Goal: Task Accomplishment & Management: Complete application form

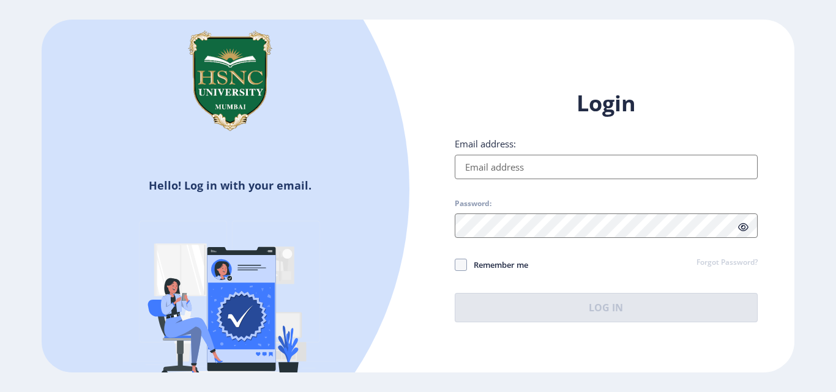
click at [521, 169] on input "Email address:" at bounding box center [606, 167] width 303 height 24
click at [509, 171] on input "Email address:" at bounding box center [606, 167] width 303 height 24
type input "[EMAIL_ADDRESS][DOMAIN_NAME]"
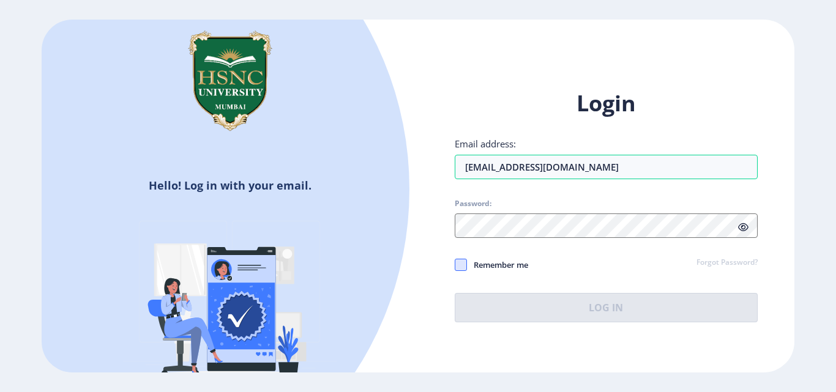
click at [462, 264] on span at bounding box center [461, 265] width 12 height 12
click at [455, 265] on input "Remember me" at bounding box center [455, 265] width 1 height 1
checkbox input "true"
click at [709, 262] on link "Forgot Password?" at bounding box center [726, 263] width 61 height 11
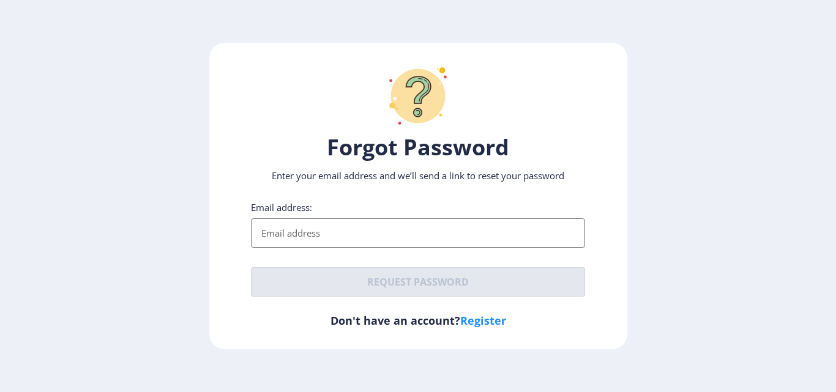
click at [299, 218] on input "Email address:" at bounding box center [418, 232] width 334 height 29
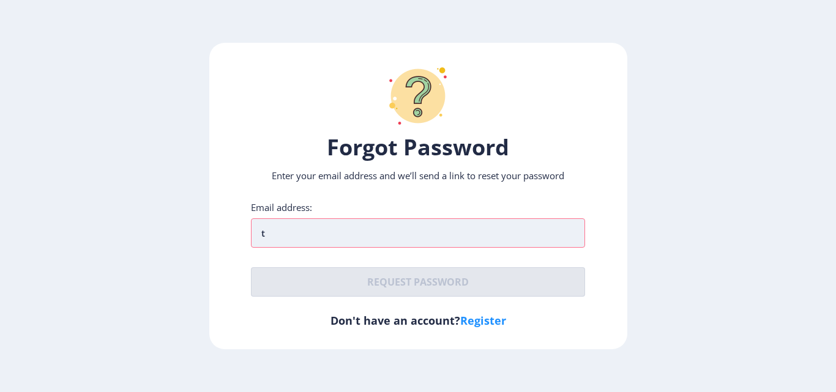
drag, startPoint x: 299, startPoint y: 200, endPoint x: 321, endPoint y: 228, distance: 35.4
click at [299, 200] on div "Forgot Password Enter your email address and we’ll send a link to reset your pa…" at bounding box center [418, 196] width 418 height 307
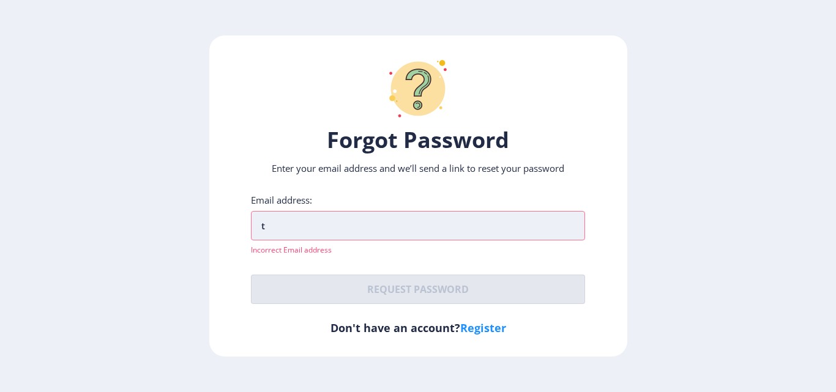
click at [303, 227] on input "t" at bounding box center [418, 225] width 334 height 29
type input "[EMAIL_ADDRESS][DOMAIN_NAME]"
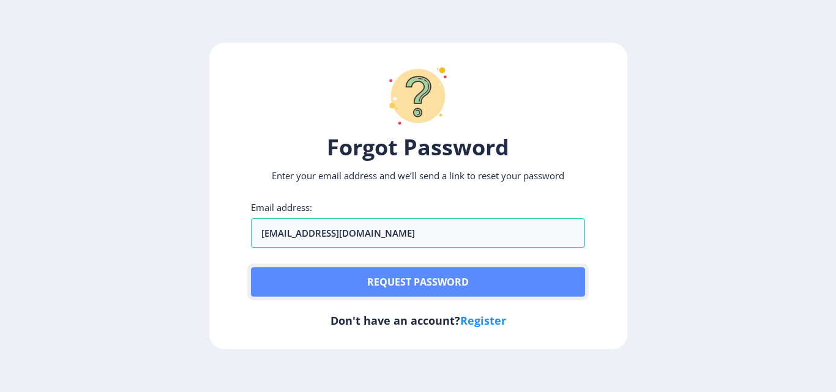
click at [403, 288] on button "Request password" at bounding box center [418, 281] width 334 height 29
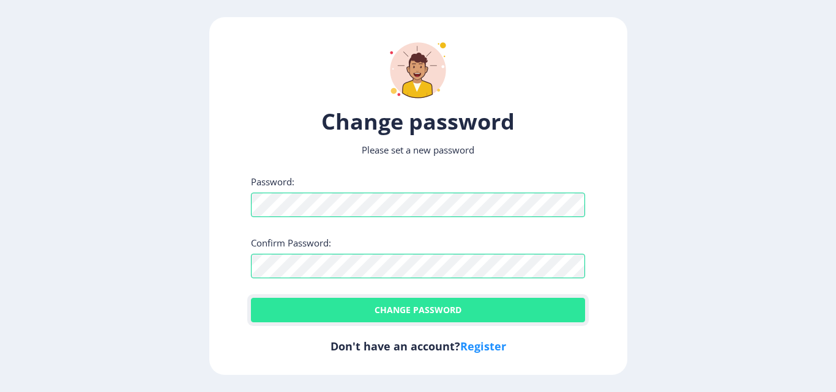
click at [368, 310] on button "Change password" at bounding box center [418, 310] width 334 height 24
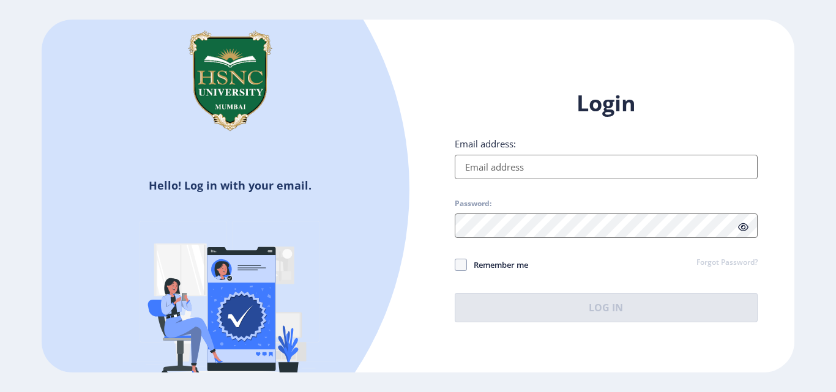
click at [494, 168] on input "Email address:" at bounding box center [606, 167] width 303 height 24
type input "[EMAIL_ADDRESS][DOMAIN_NAME]"
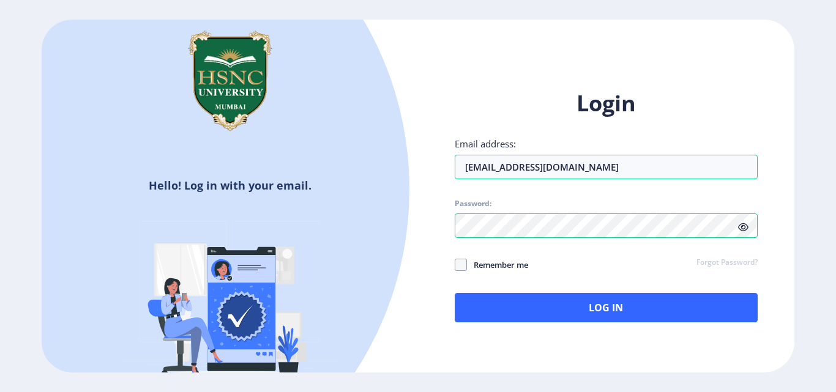
click at [741, 229] on icon at bounding box center [743, 227] width 10 height 9
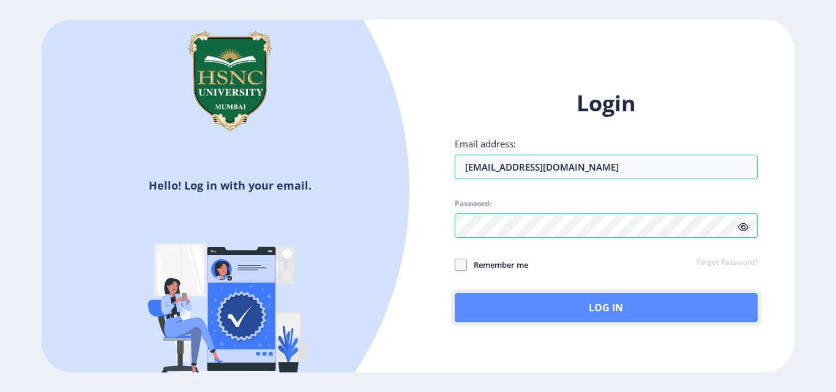
click at [562, 307] on button "Log In" at bounding box center [606, 307] width 303 height 29
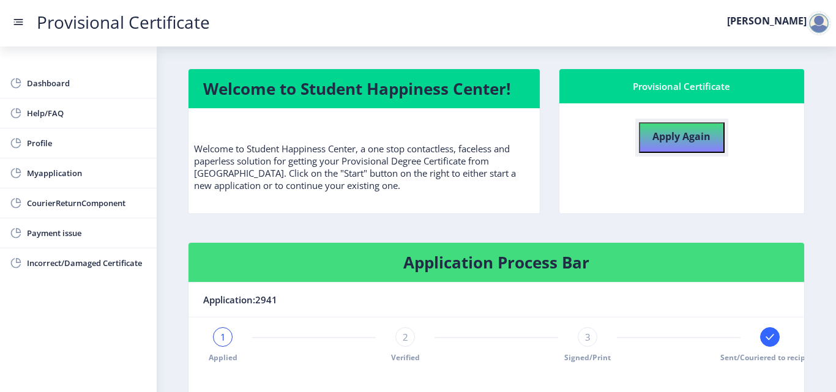
click at [688, 141] on b "Apply Again" at bounding box center [681, 136] width 58 height 13
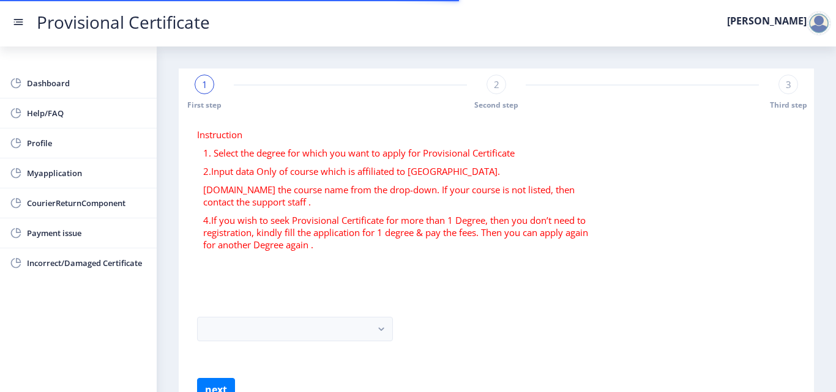
scroll to position [72, 0]
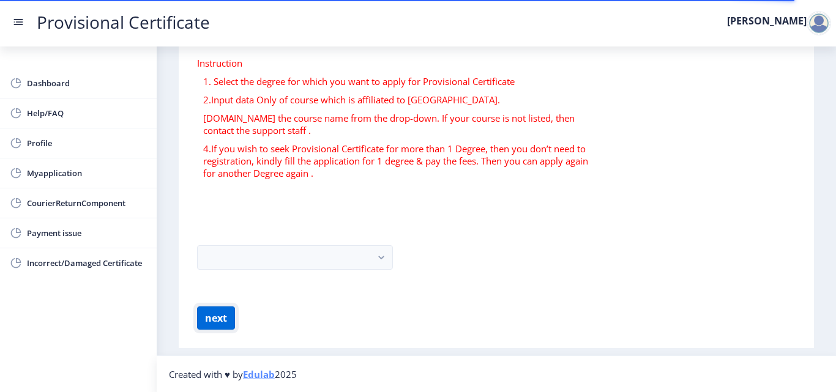
click at [221, 313] on button "next" at bounding box center [216, 317] width 38 height 23
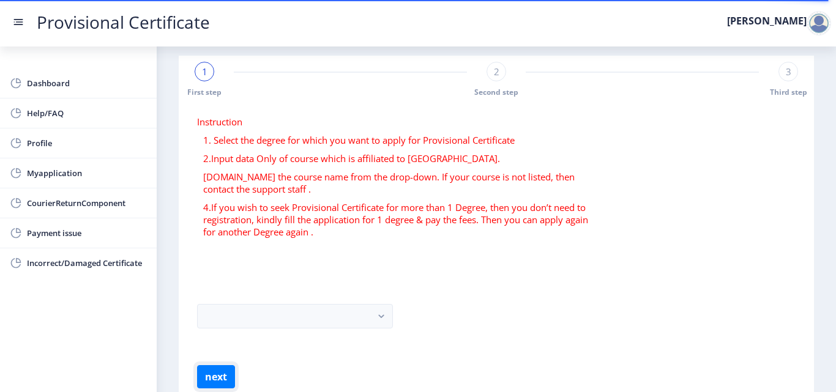
scroll to position [0, 0]
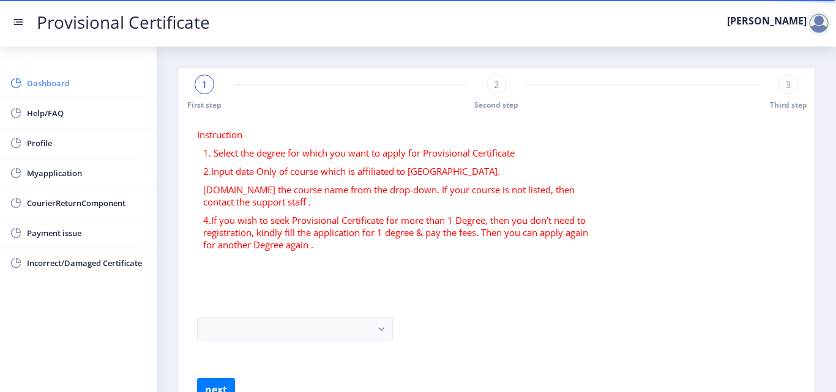
click at [55, 84] on span "Dashboard" at bounding box center [87, 83] width 120 height 15
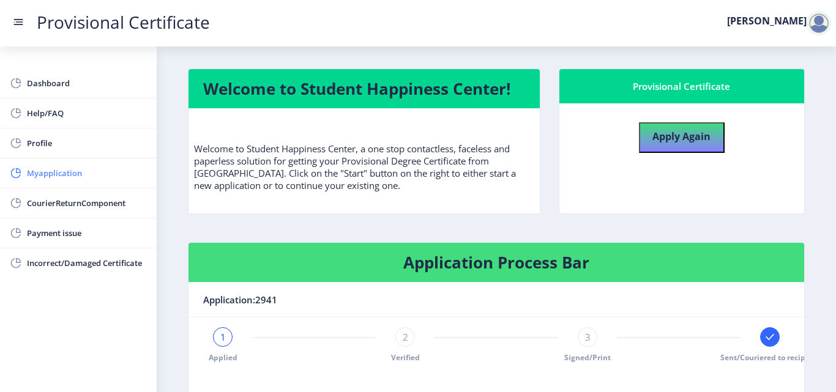
click at [64, 174] on span "Myapplication" at bounding box center [87, 173] width 120 height 15
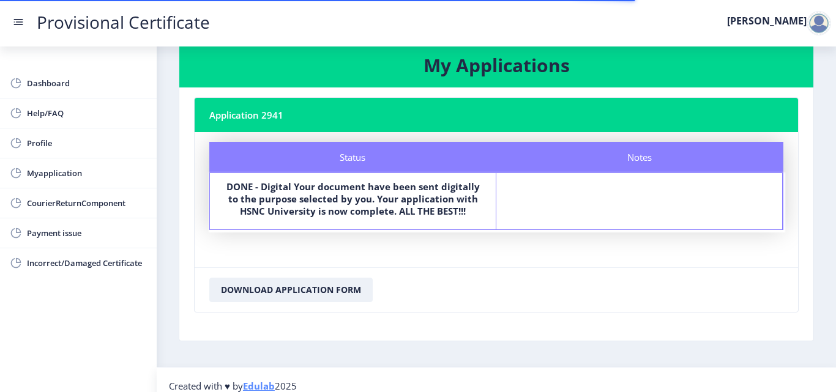
scroll to position [38, 0]
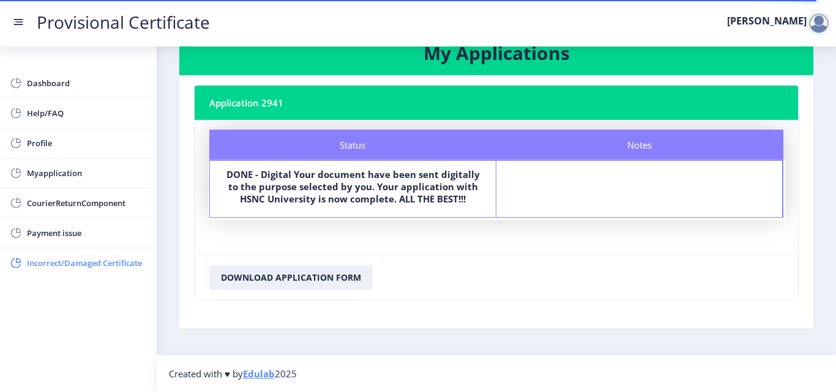
click at [127, 260] on span "Incorrect/Damaged Certificate" at bounding box center [87, 263] width 120 height 15
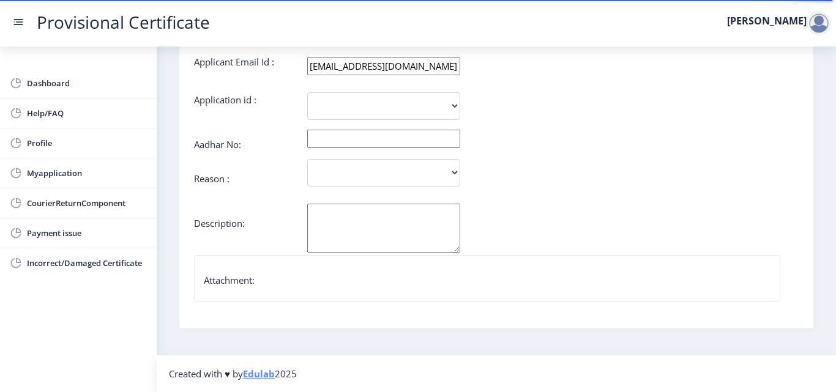
click at [17, 23] on rect at bounding box center [18, 22] width 12 height 12
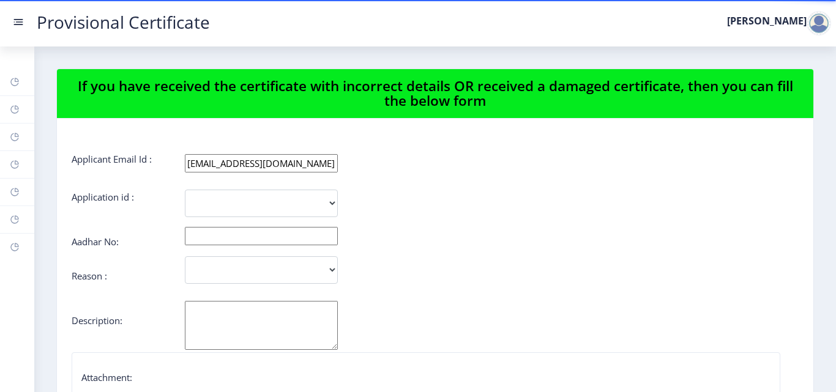
click at [818, 21] on div at bounding box center [818, 23] width 24 height 24
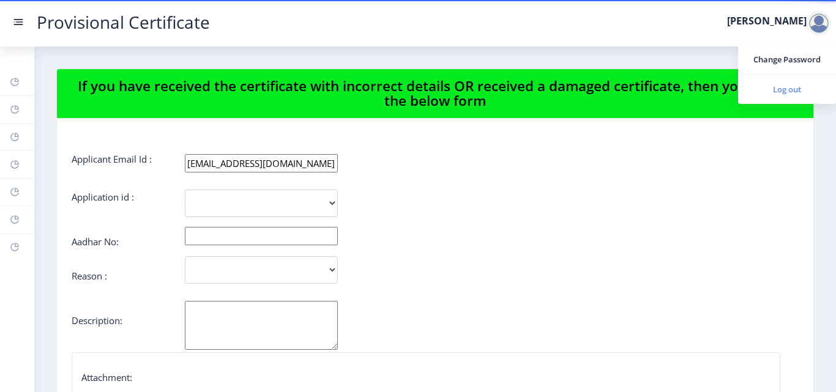
click at [797, 84] on span "Log out" at bounding box center [787, 89] width 78 height 15
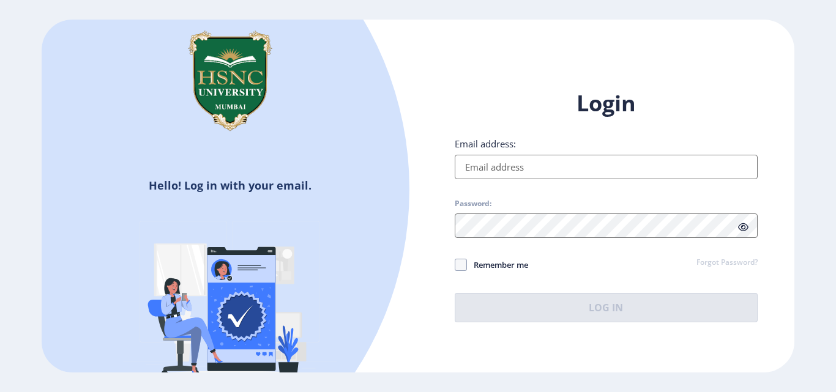
click at [515, 169] on input "Email address:" at bounding box center [606, 167] width 303 height 24
type input "[EMAIL_ADDRESS][DOMAIN_NAME]"
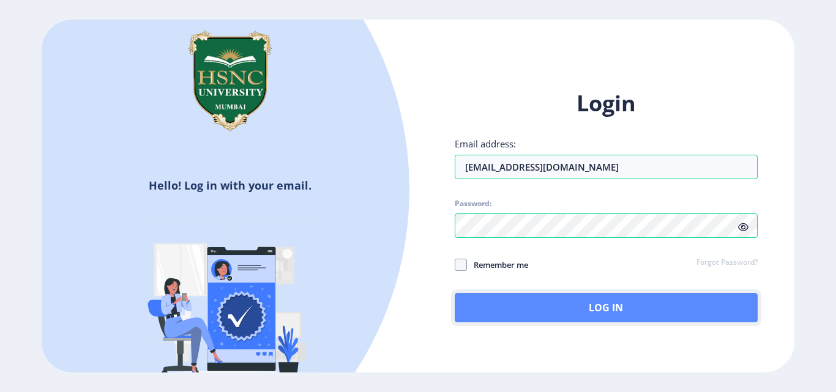
click at [529, 306] on button "Log In" at bounding box center [606, 307] width 303 height 29
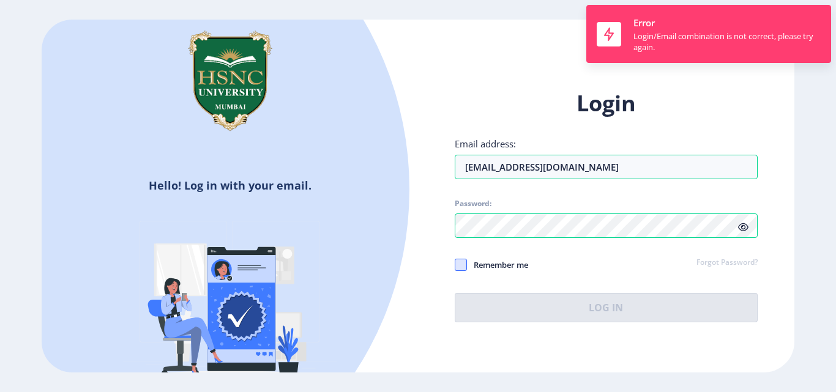
click at [464, 266] on span at bounding box center [461, 265] width 12 height 12
click at [455, 265] on input "Remember me" at bounding box center [455, 265] width 1 height 1
checkbox input "true"
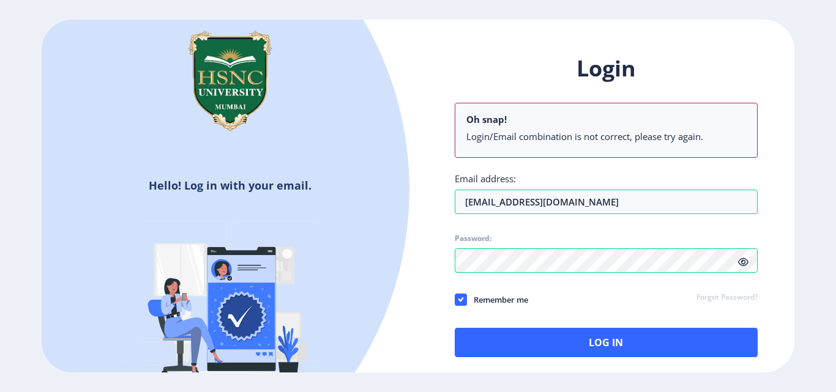
click at [743, 261] on icon at bounding box center [743, 262] width 10 height 9
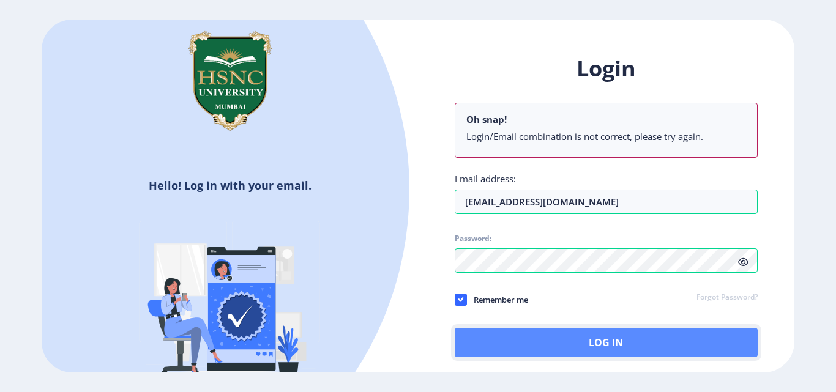
click at [567, 342] on button "Log In" at bounding box center [606, 342] width 303 height 29
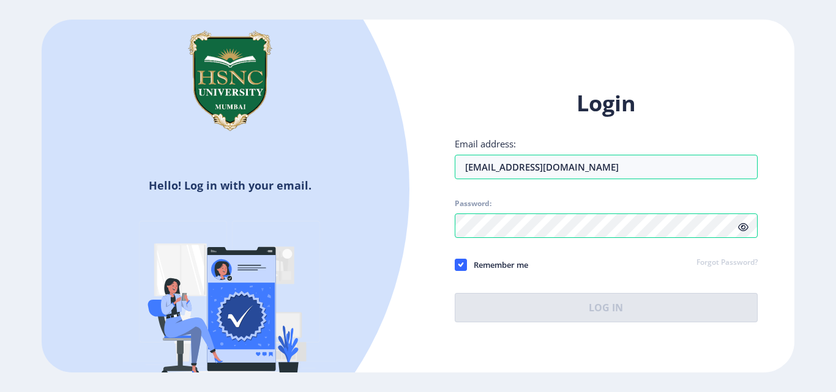
click at [747, 224] on icon at bounding box center [743, 227] width 10 height 9
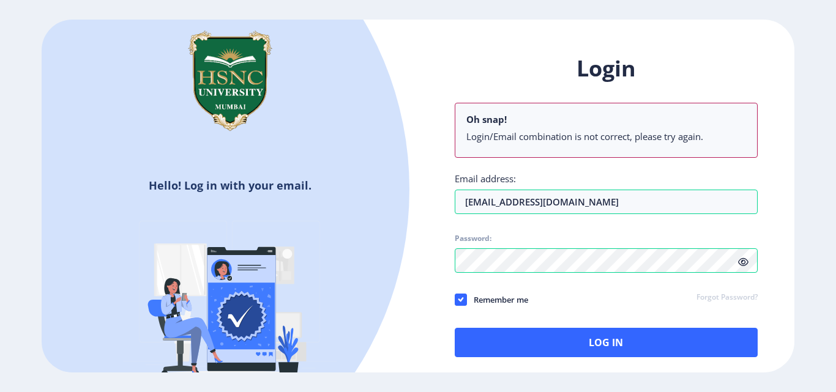
click at [744, 261] on icon at bounding box center [743, 262] width 10 height 9
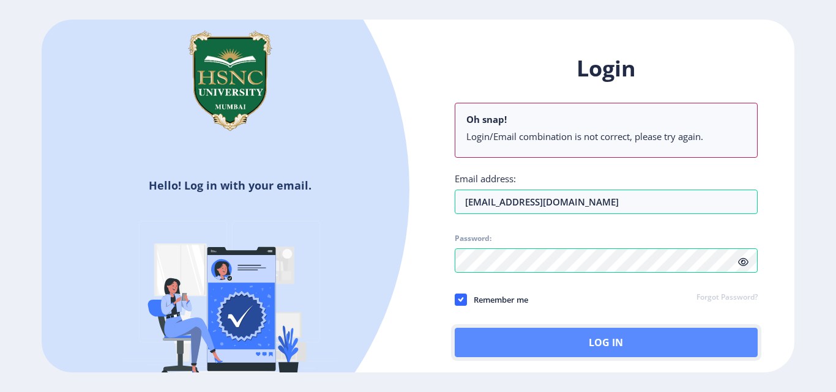
click at [577, 343] on button "Log In" at bounding box center [606, 342] width 303 height 29
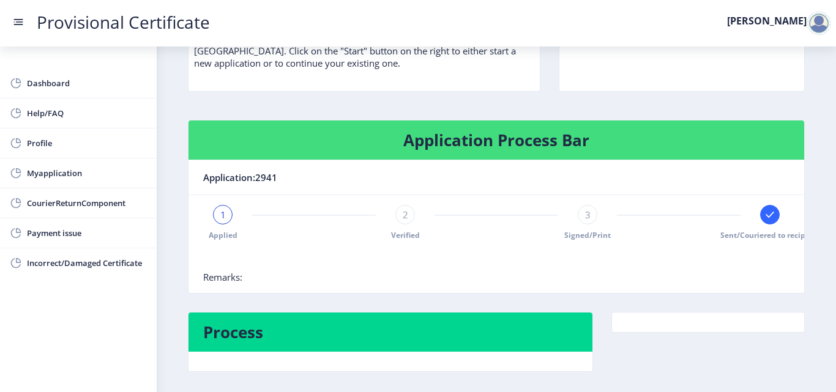
scroll to position [168, 0]
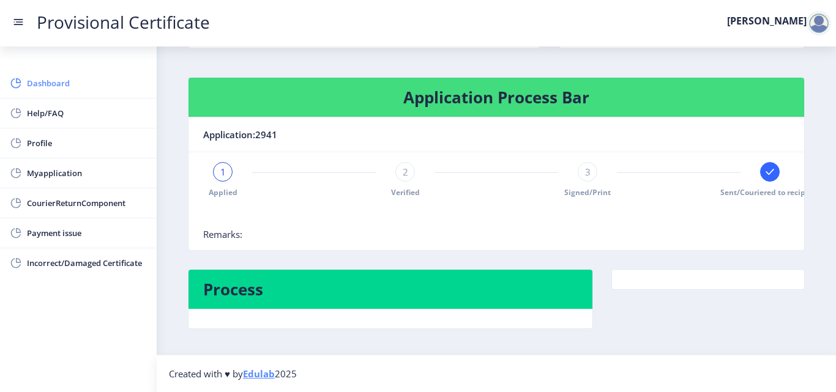
click at [59, 91] on link "Dashboard" at bounding box center [78, 83] width 157 height 29
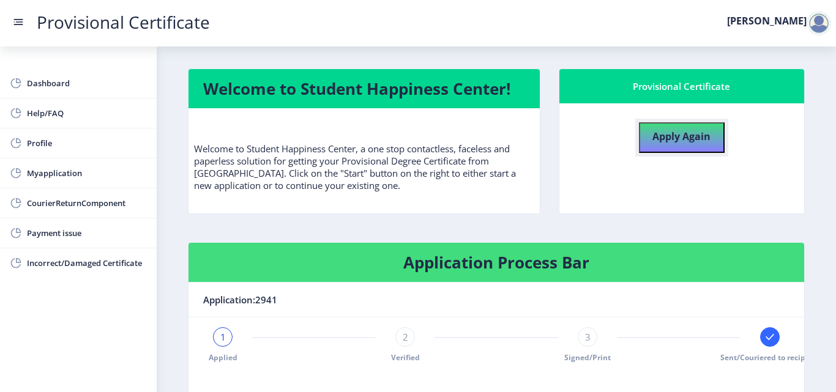
click at [671, 136] on b "Apply Again" at bounding box center [681, 136] width 58 height 13
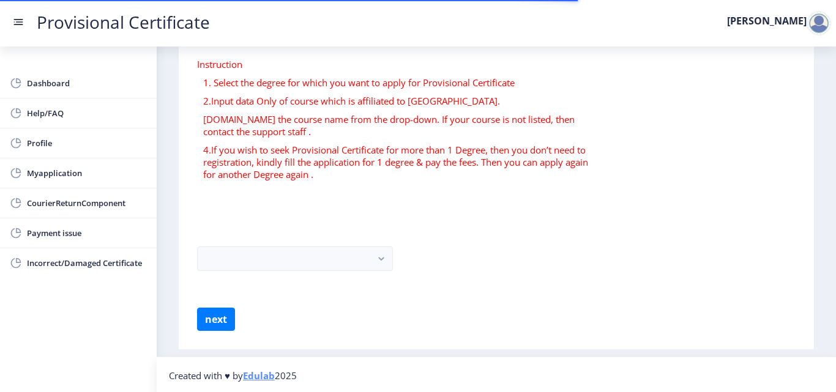
scroll to position [72, 0]
click at [220, 322] on button "next" at bounding box center [216, 317] width 38 height 23
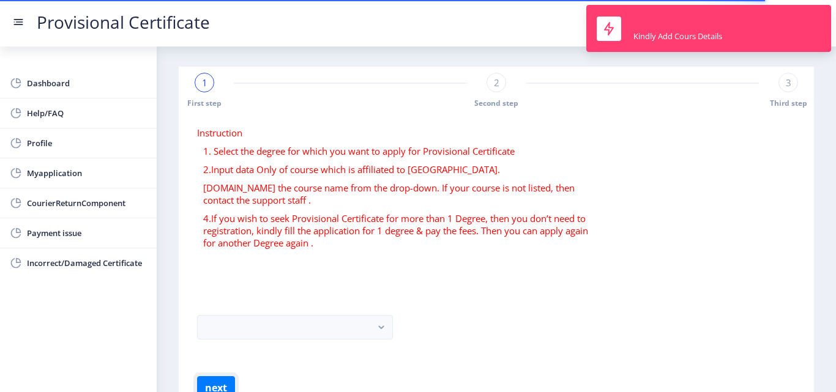
scroll to position [0, 0]
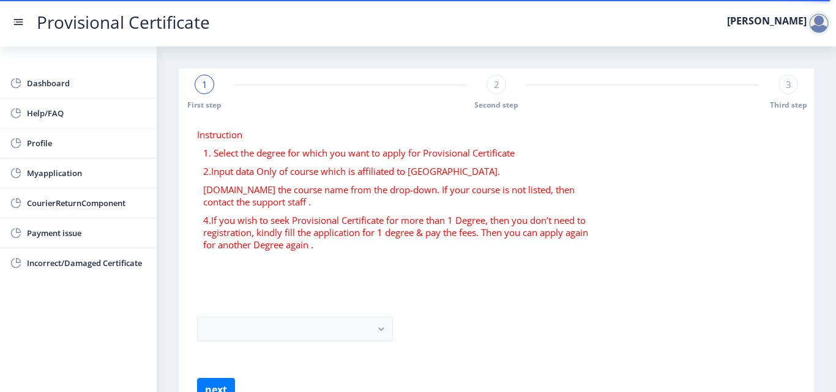
click at [318, 190] on p "[DOMAIN_NAME] the course name from the drop-down. If your course is not listed,…" at bounding box center [399, 196] width 393 height 24
click at [495, 94] on div "2" at bounding box center [496, 85] width 20 height 20
click at [202, 89] on span "1" at bounding box center [205, 84] width 6 height 12
click at [204, 91] on div "1" at bounding box center [205, 85] width 20 height 20
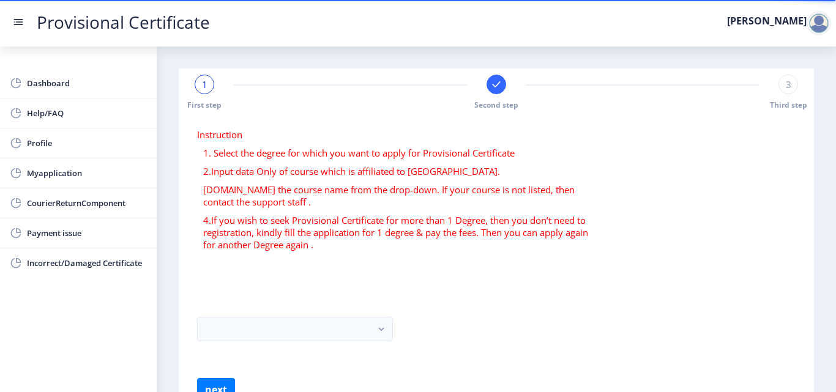
click at [497, 92] on div at bounding box center [496, 85] width 20 height 20
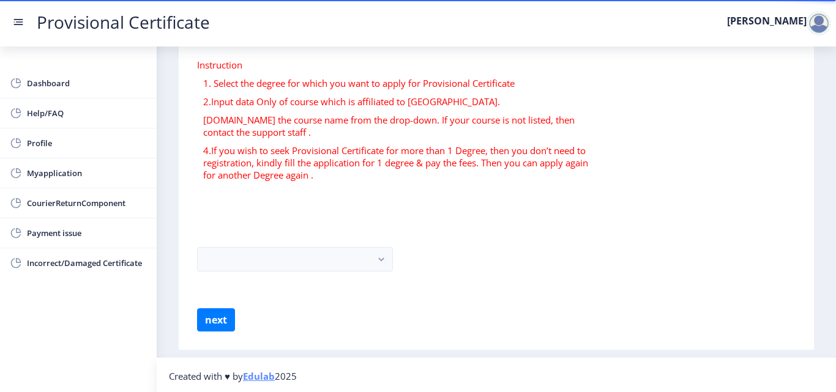
scroll to position [72, 0]
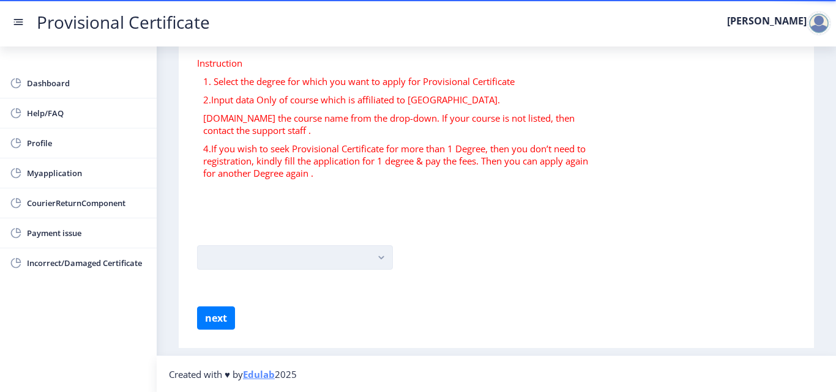
click at [383, 252] on rect "button" at bounding box center [381, 258] width 14 height 14
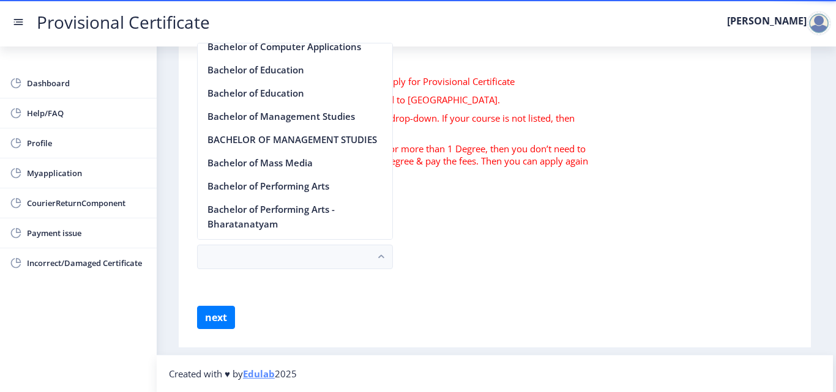
scroll to position [1245, 0]
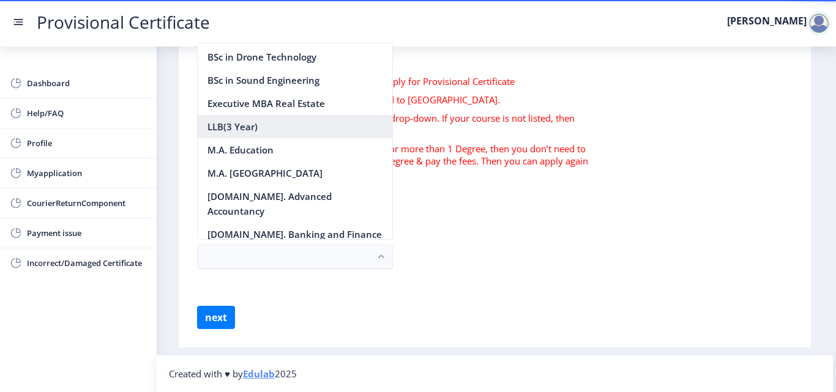
click at [256, 138] on nb-option "LLB(3 Year)" at bounding box center [295, 126] width 195 height 23
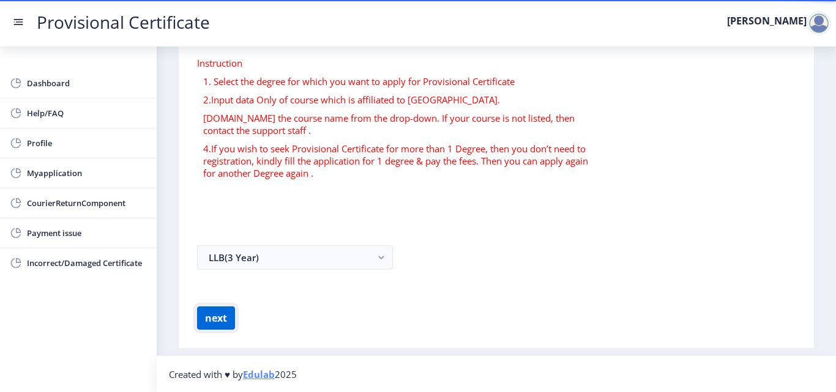
click at [223, 314] on button "next" at bounding box center [216, 317] width 38 height 23
click at [207, 323] on button "next" at bounding box center [216, 317] width 38 height 23
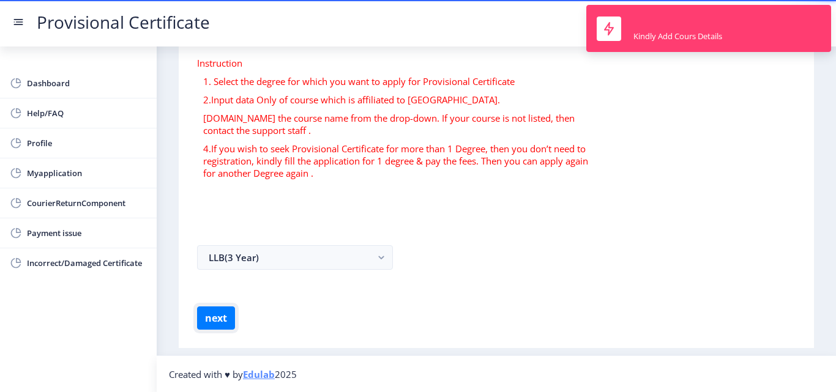
scroll to position [0, 0]
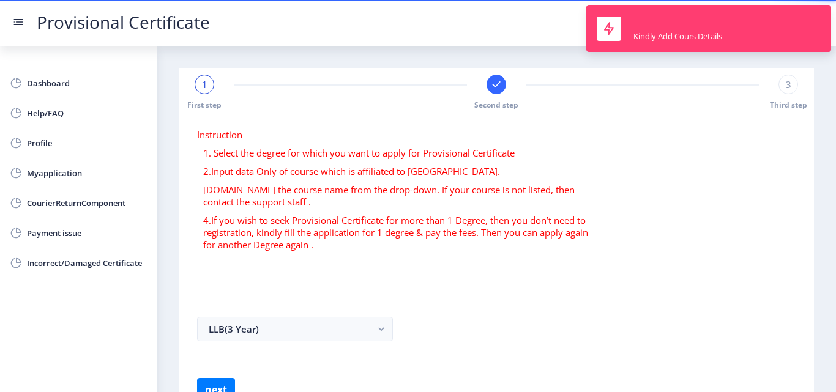
click at [212, 91] on div "1" at bounding box center [205, 85] width 20 height 20
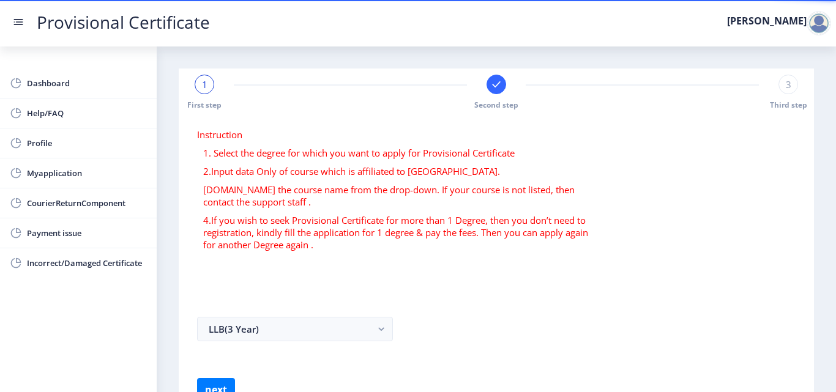
click at [207, 91] on div "1" at bounding box center [205, 85] width 20 height 20
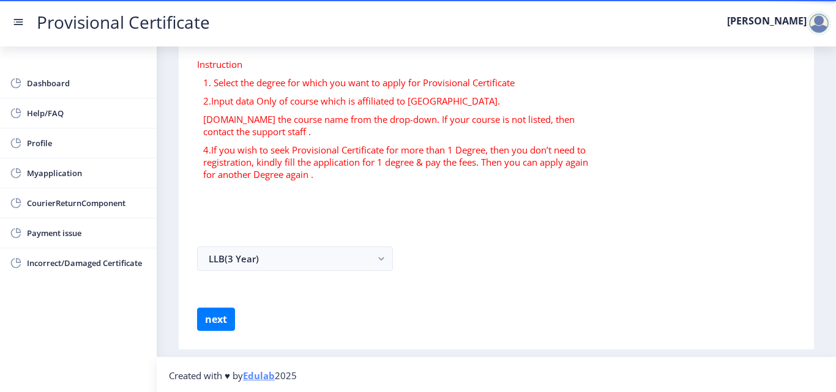
scroll to position [72, 0]
click at [339, 265] on button "LLB(3 Year)" at bounding box center [295, 257] width 196 height 24
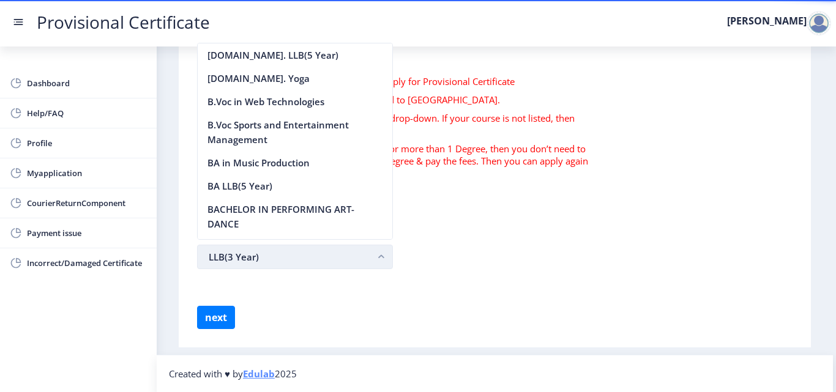
scroll to position [1245, 0]
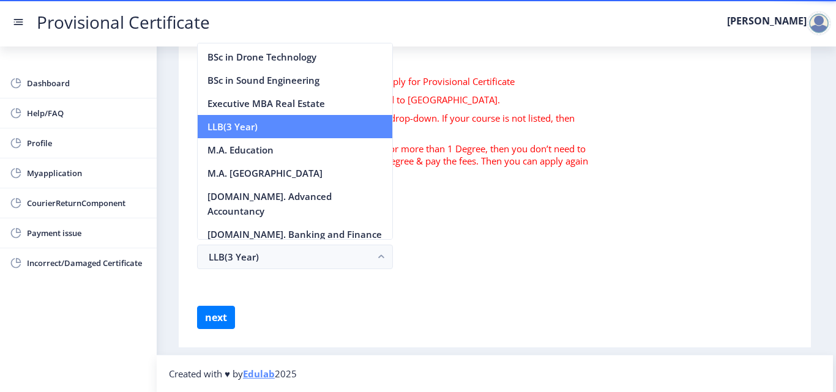
click at [238, 138] on nb-option "LLB(3 Year)" at bounding box center [295, 126] width 195 height 23
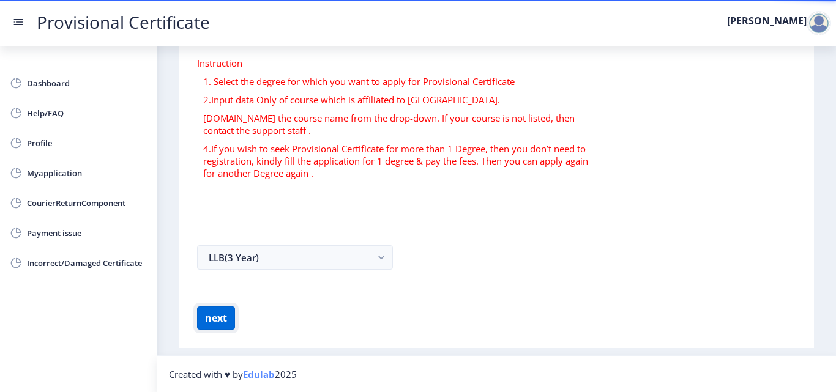
click at [220, 316] on button "next" at bounding box center [216, 317] width 38 height 23
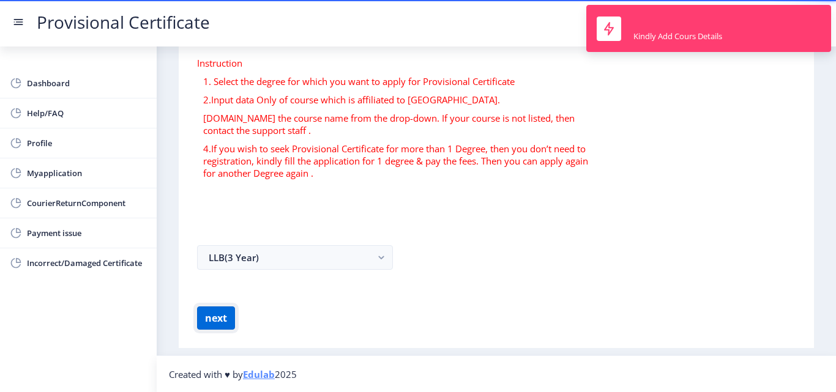
click at [220, 316] on button "next" at bounding box center [216, 317] width 38 height 23
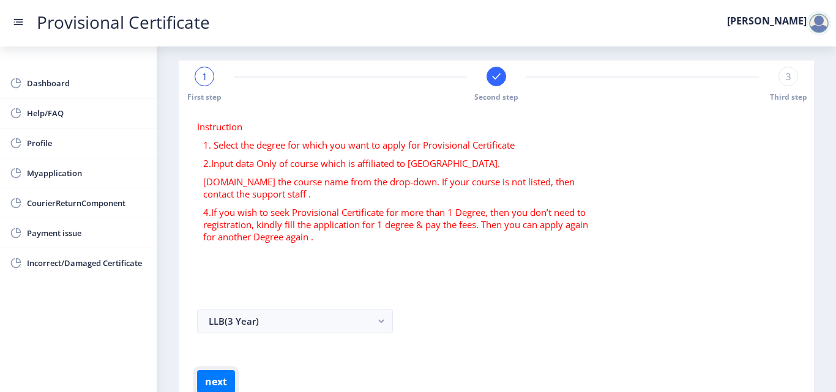
scroll to position [0, 0]
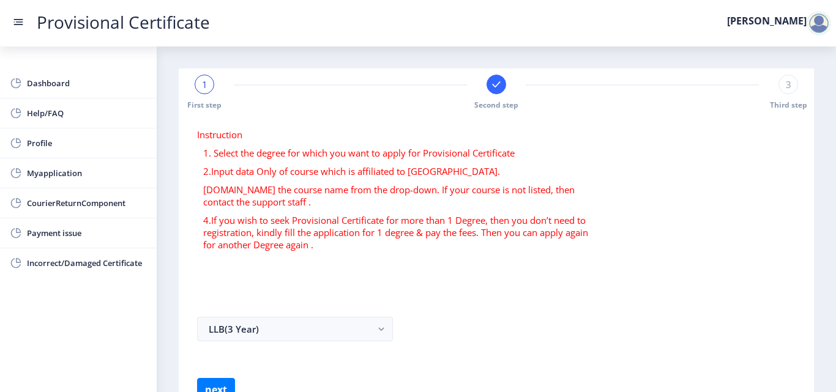
click at [208, 87] on div "1" at bounding box center [205, 85] width 20 height 20
click at [196, 89] on div "1" at bounding box center [205, 85] width 20 height 20
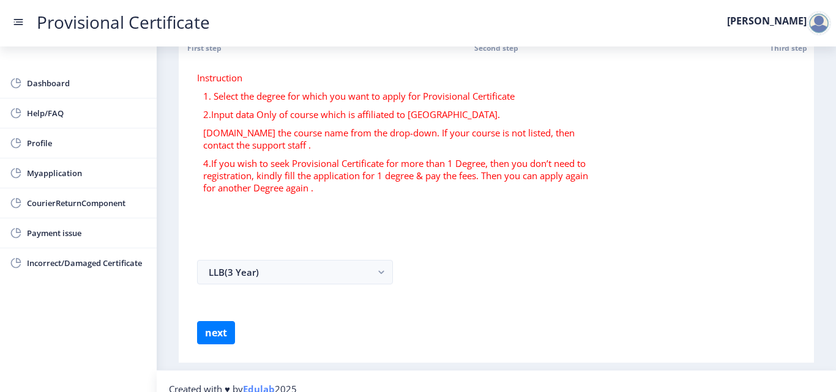
scroll to position [72, 0]
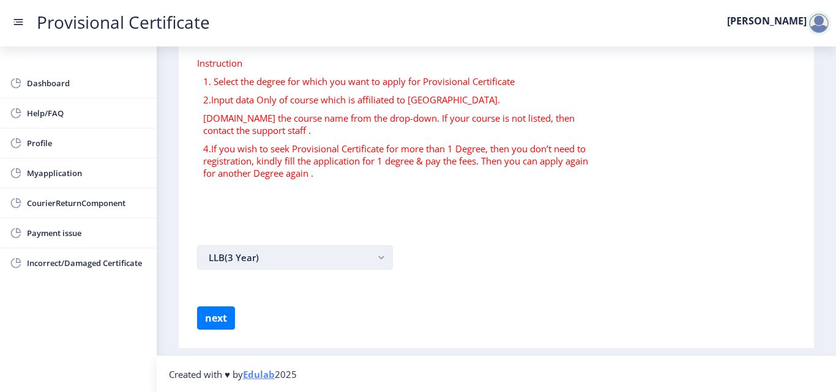
click at [343, 260] on button "LLB(3 Year)" at bounding box center [295, 257] width 196 height 24
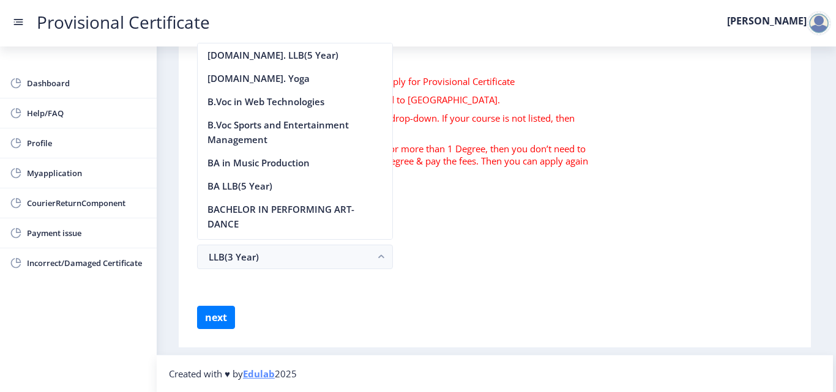
scroll to position [1245, 0]
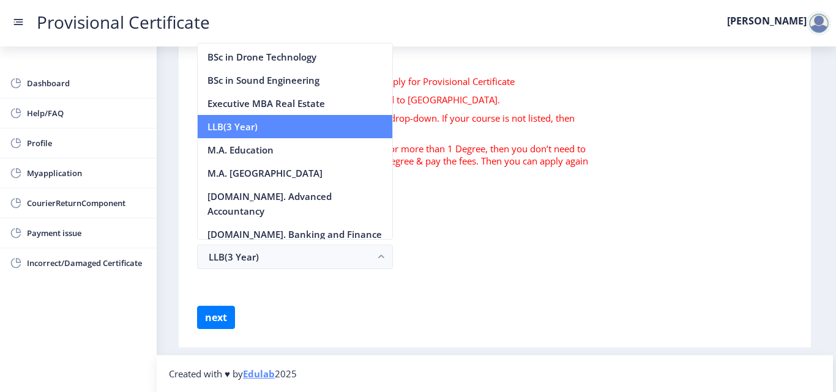
click at [240, 138] on nb-option "LLB(3 Year)" at bounding box center [295, 126] width 195 height 23
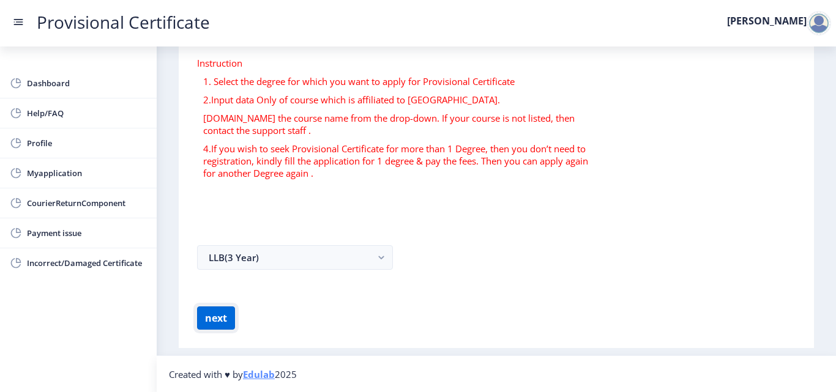
click at [224, 320] on button "next" at bounding box center [216, 317] width 38 height 23
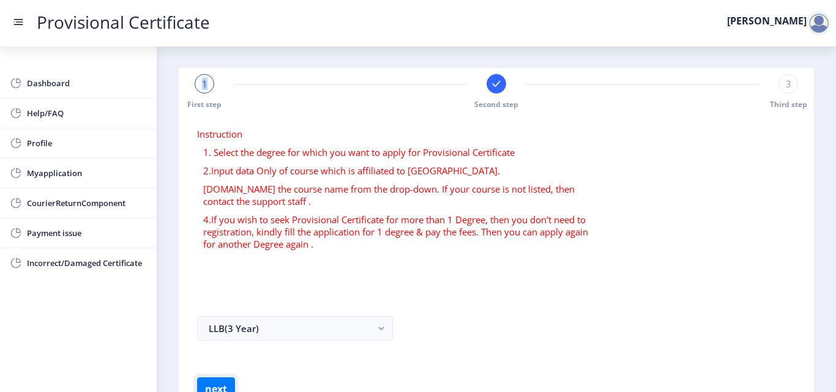
scroll to position [0, 0]
click at [785, 87] on span "3" at bounding box center [788, 84] width 6 height 12
click at [209, 83] on div "1" at bounding box center [205, 85] width 20 height 20
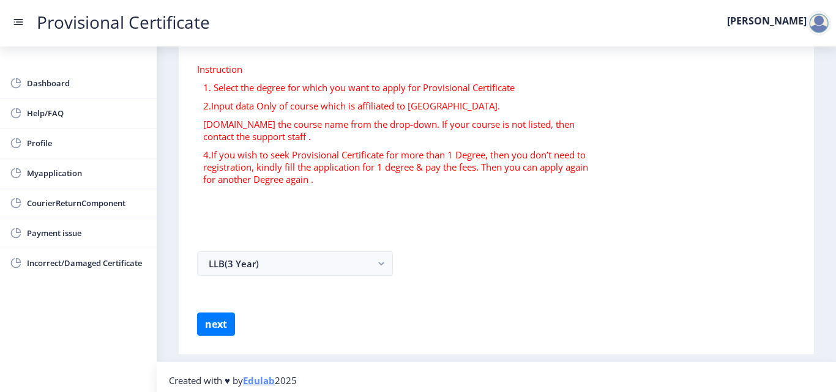
scroll to position [72, 0]
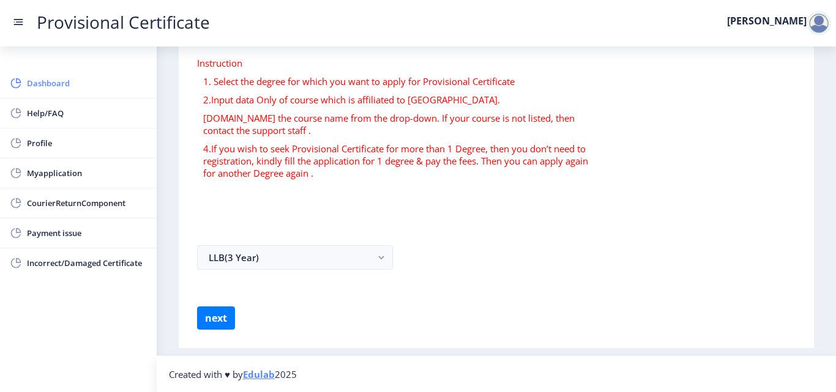
click at [59, 89] on span "Dashboard" at bounding box center [87, 83] width 120 height 15
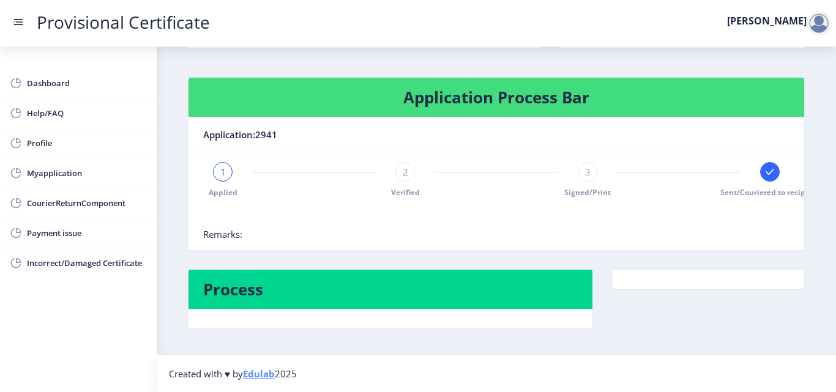
scroll to position [168, 0]
click at [405, 168] on span "2" at bounding box center [406, 172] width 6 height 12
click at [582, 170] on div "3" at bounding box center [587, 172] width 20 height 20
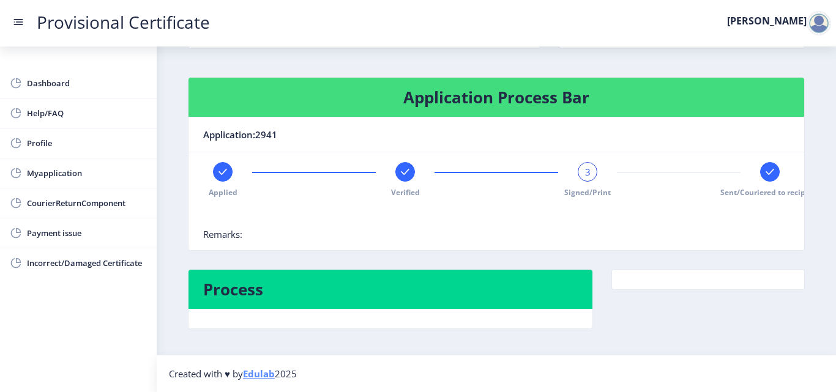
click at [765, 166] on rect at bounding box center [769, 172] width 12 height 12
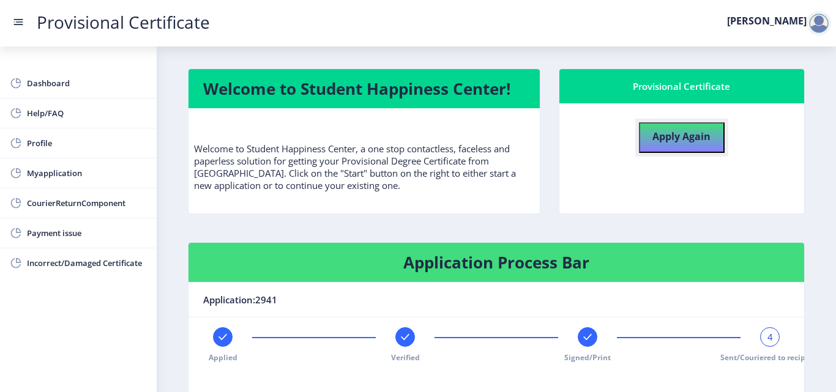
click at [652, 143] on b "Apply Again" at bounding box center [681, 136] width 58 height 13
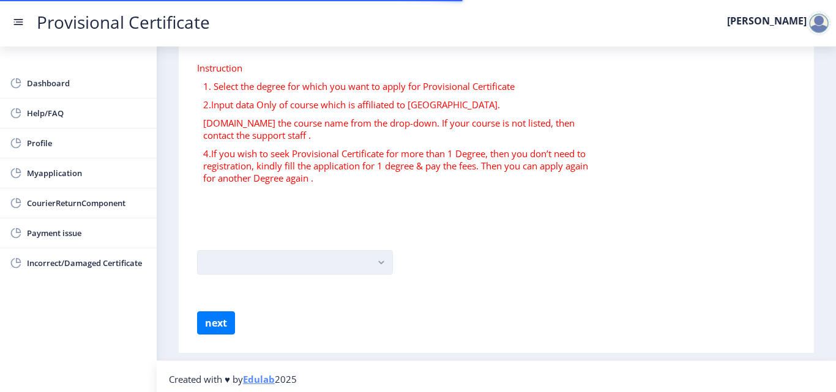
scroll to position [72, 0]
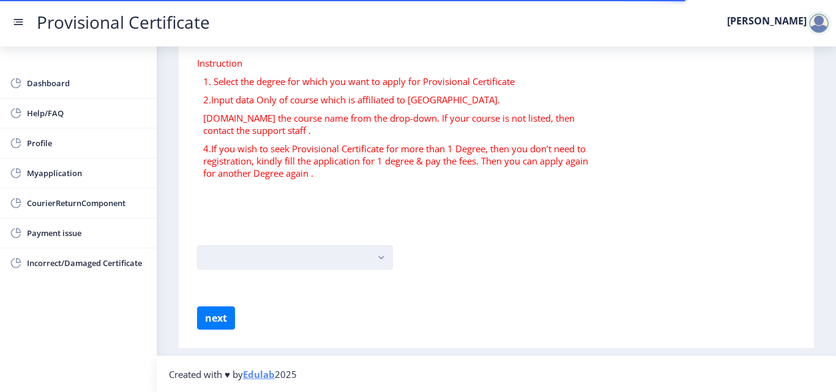
click at [319, 250] on button "button" at bounding box center [295, 257] width 196 height 24
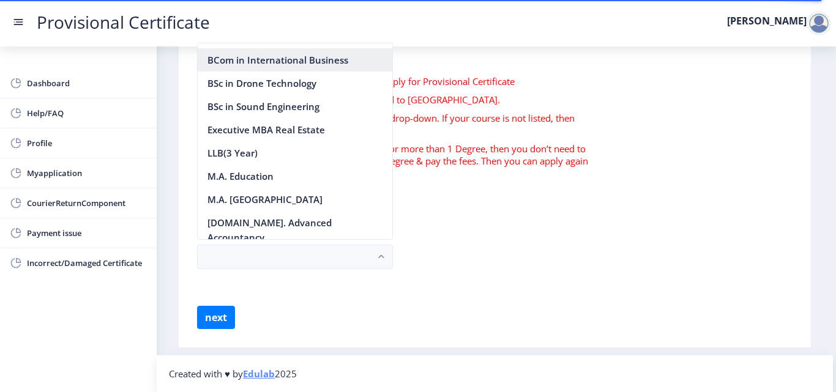
scroll to position [1285, 0]
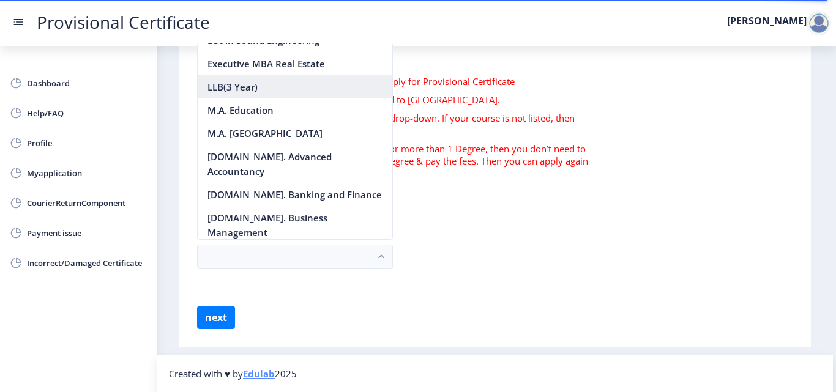
click at [254, 98] on nb-option "LLB(3 Year)" at bounding box center [295, 86] width 195 height 23
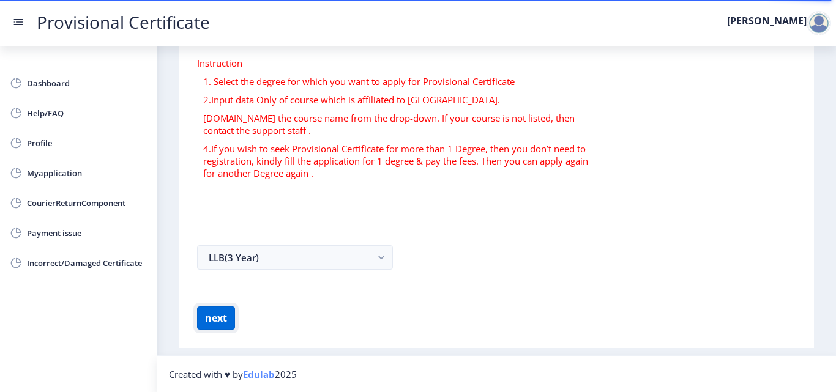
click at [223, 316] on button "next" at bounding box center [216, 317] width 38 height 23
click at [117, 166] on span "Myapplication" at bounding box center [87, 173] width 120 height 15
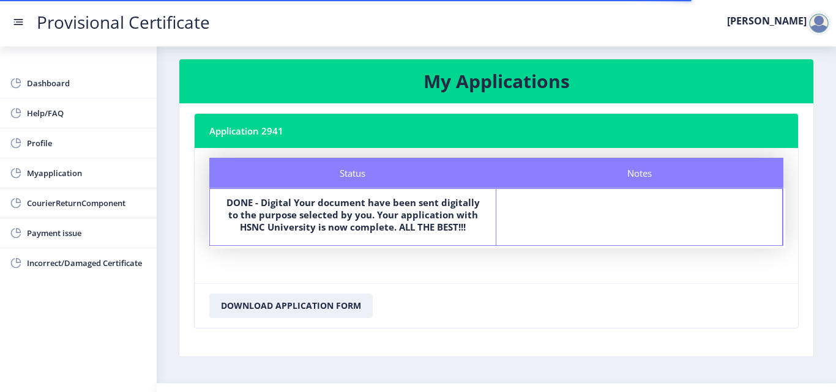
scroll to position [38, 0]
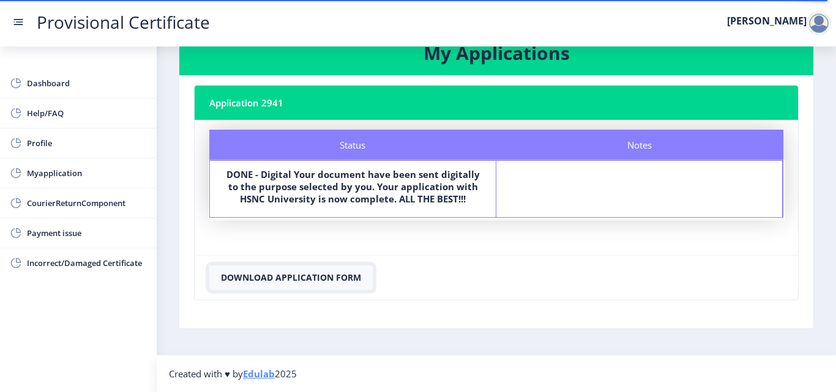
click at [319, 275] on button "Download Application Form" at bounding box center [290, 277] width 163 height 24
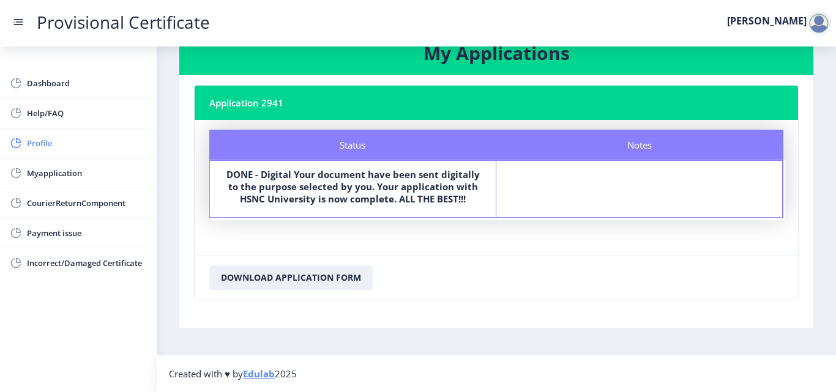
click at [63, 146] on span "Profile" at bounding box center [87, 143] width 120 height 15
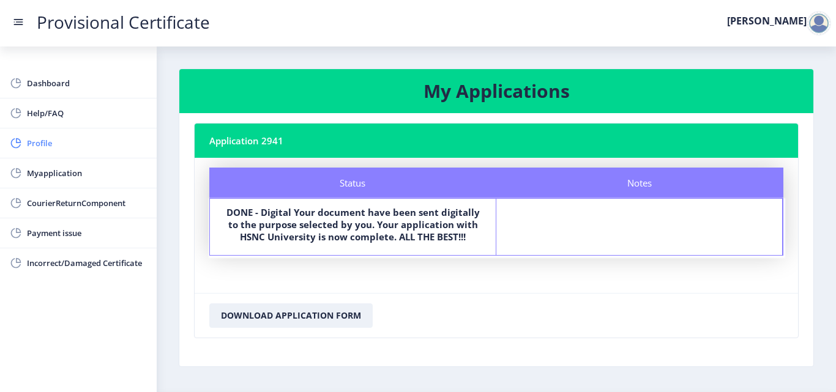
select select "Male"
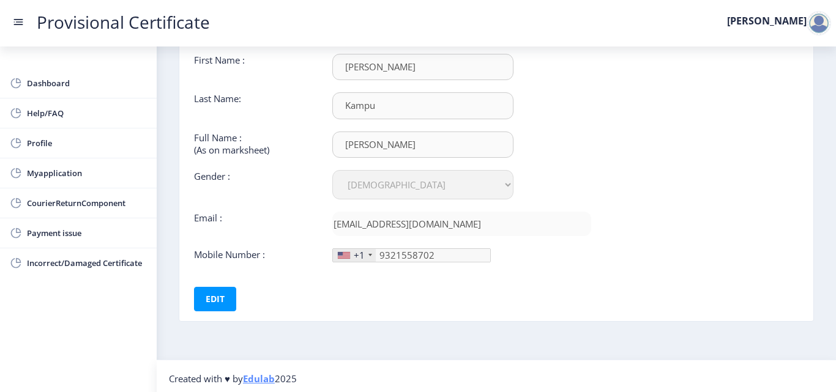
scroll to position [92, 0]
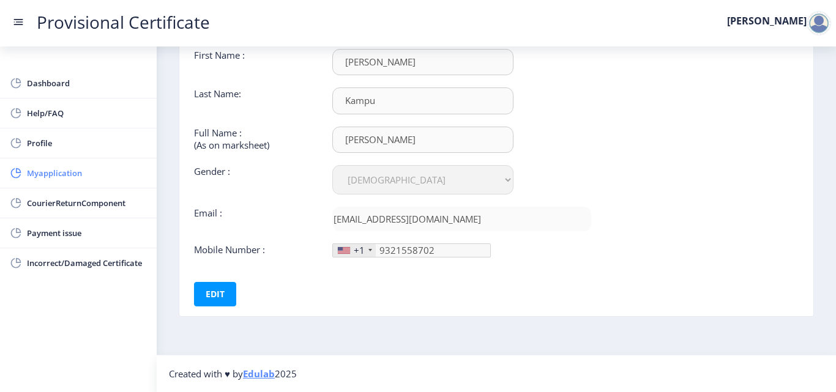
type input "932-155-87"
click at [73, 171] on span "Myapplication" at bounding box center [87, 173] width 120 height 15
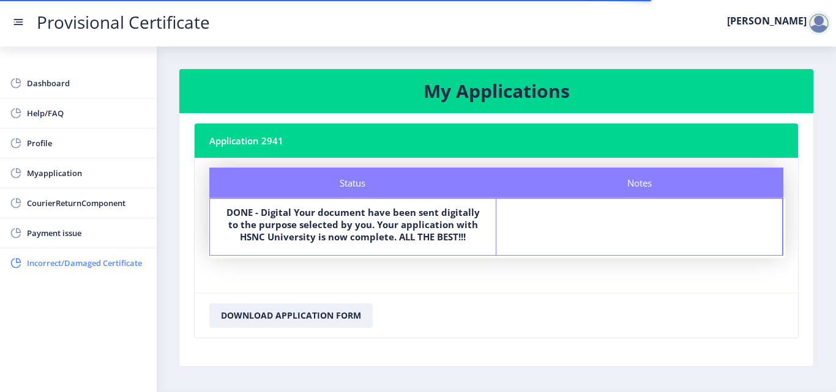
click at [100, 259] on span "Incorrect/Damaged Certificate" at bounding box center [87, 263] width 120 height 15
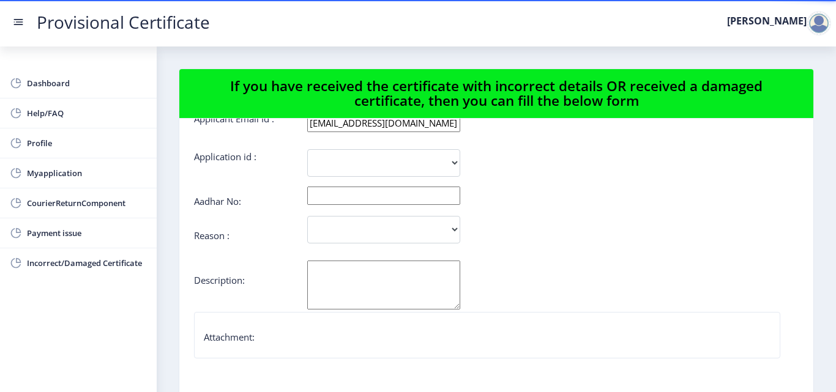
scroll to position [61, 0]
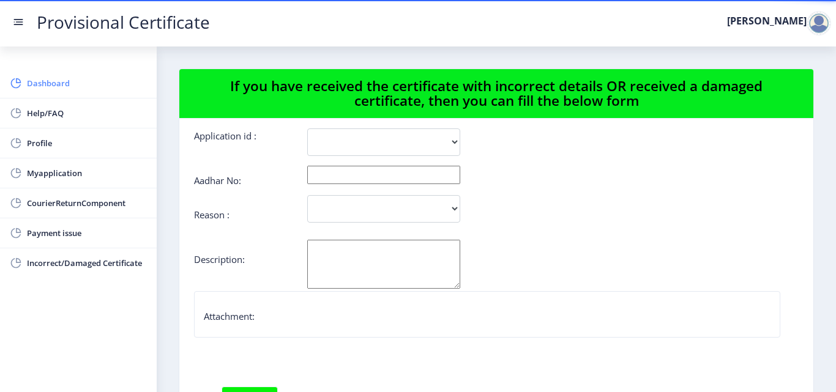
click at [67, 87] on span "Dashboard" at bounding box center [87, 83] width 120 height 15
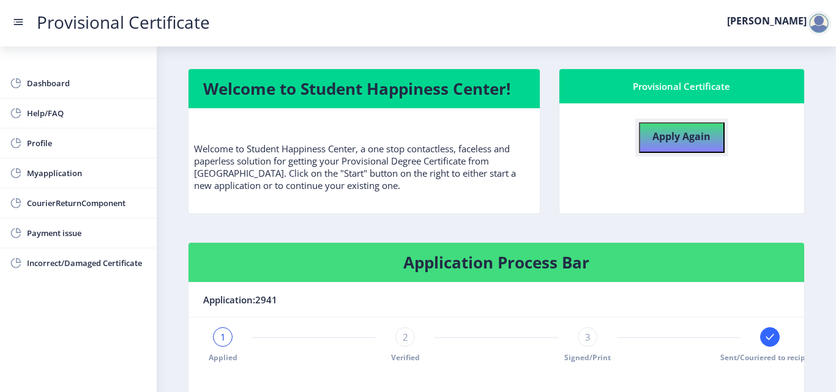
click at [660, 142] on b "Apply Again" at bounding box center [681, 136] width 58 height 13
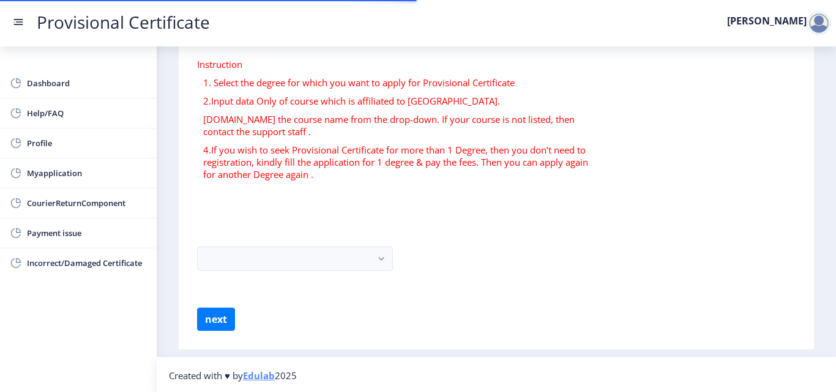
scroll to position [72, 0]
click at [300, 241] on form "Instruction 1. Select the degree for which you want to apply for Provisional Ce…" at bounding box center [496, 193] width 598 height 273
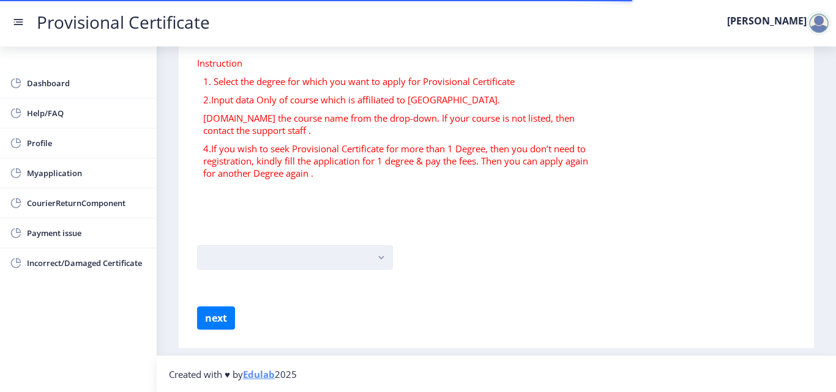
click at [299, 260] on button "button" at bounding box center [295, 257] width 196 height 24
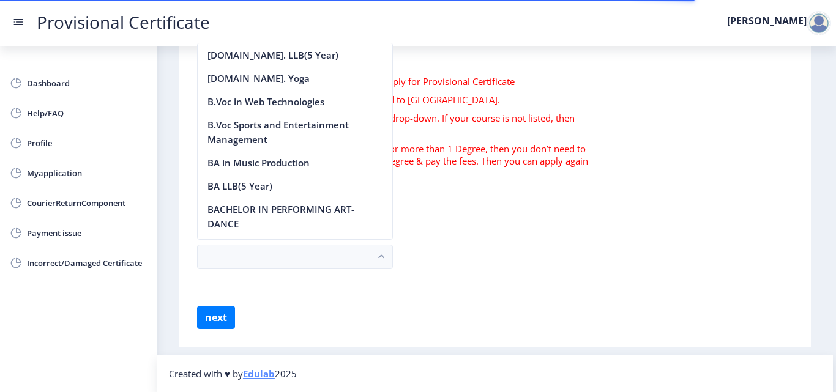
click at [566, 213] on form "Instruction 1. Select the degree for which you want to apply for Provisional Ce…" at bounding box center [494, 193] width 595 height 272
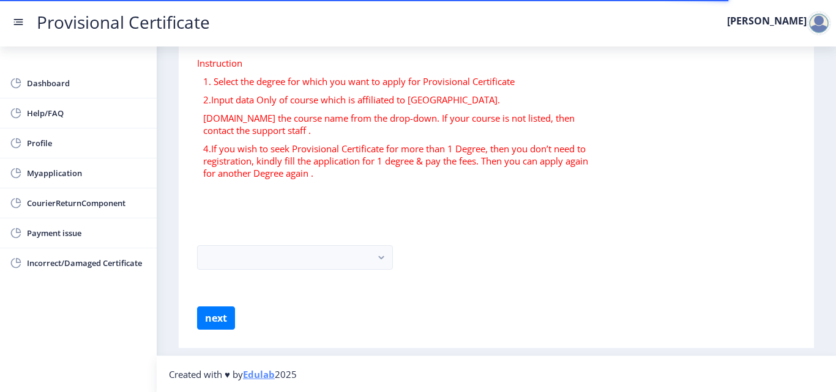
click at [375, 220] on form "Instruction 1. Select the degree for which you want to apply for Provisional Ce…" at bounding box center [496, 193] width 598 height 273
click at [374, 253] on rect "button" at bounding box center [381, 258] width 14 height 14
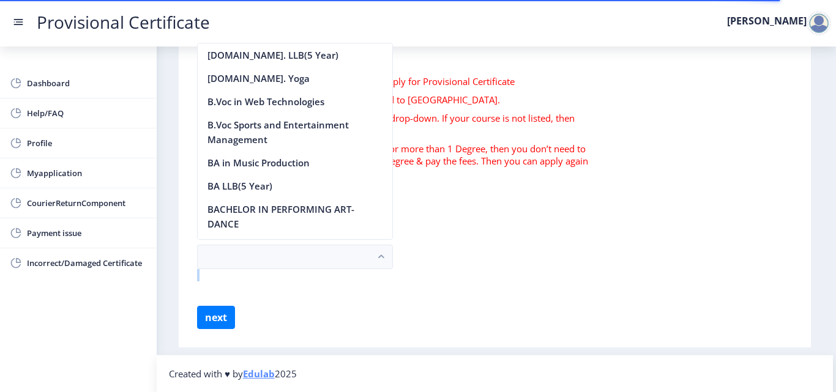
click at [333, 282] on form "Instruction 1. Select the degree for which you want to apply for Provisional Ce…" at bounding box center [494, 193] width 595 height 272
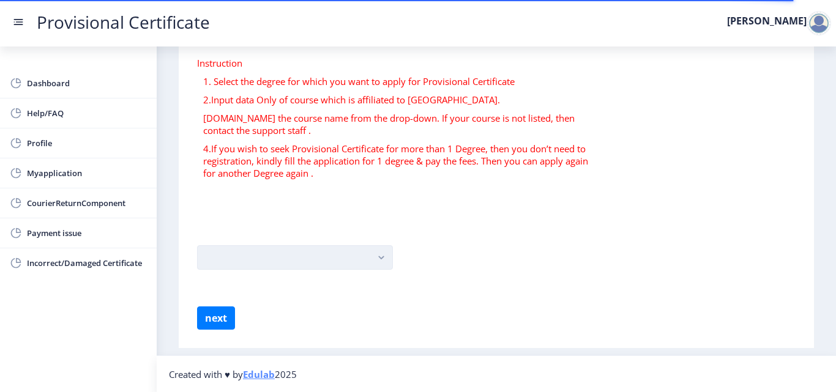
click at [355, 256] on button "button" at bounding box center [295, 257] width 196 height 24
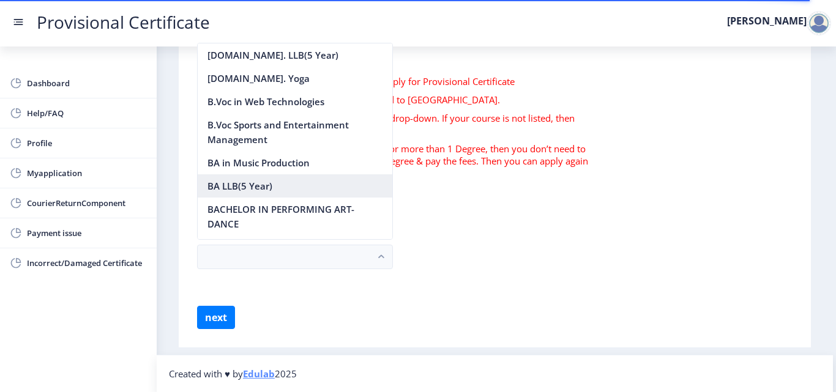
click at [262, 181] on nb-option "BA LLB(5 Year)" at bounding box center [295, 185] width 195 height 23
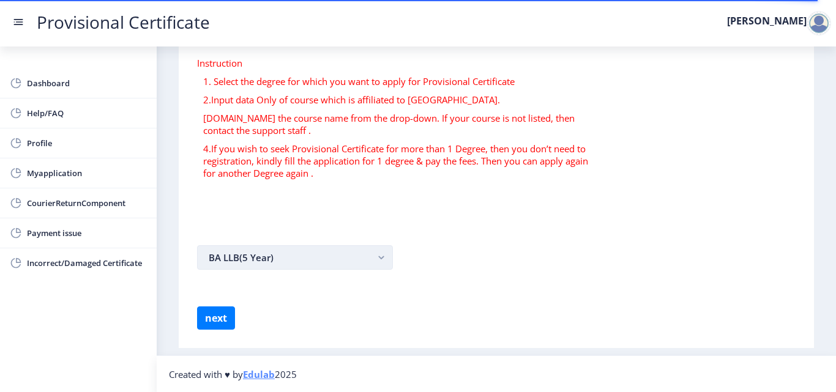
click at [343, 262] on button "BA LLB(5 Year)" at bounding box center [295, 257] width 196 height 24
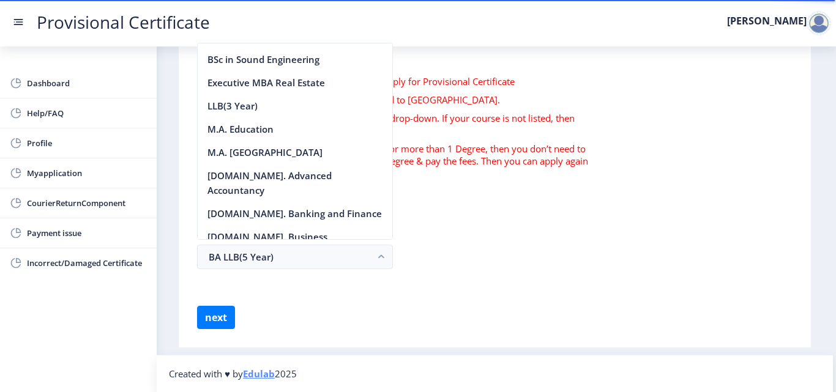
scroll to position [1285, 0]
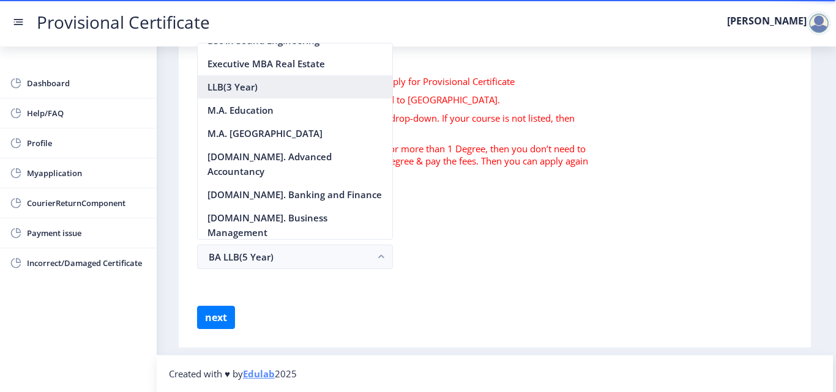
click at [234, 98] on nb-option "LLB(3 Year)" at bounding box center [295, 86] width 195 height 23
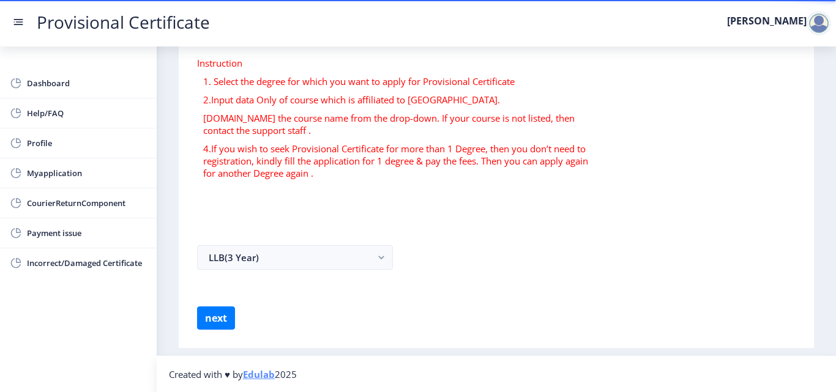
click at [240, 283] on form "Instruction 1. Select the degree for which you want to apply for Provisional Ce…" at bounding box center [496, 193] width 598 height 273
click at [221, 321] on button "next" at bounding box center [216, 317] width 38 height 23
click at [373, 258] on button "LLB(3 Year)" at bounding box center [295, 257] width 196 height 24
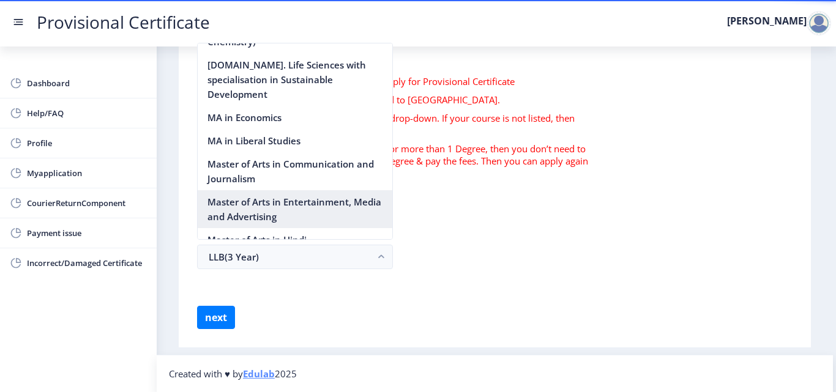
scroll to position [1619, 0]
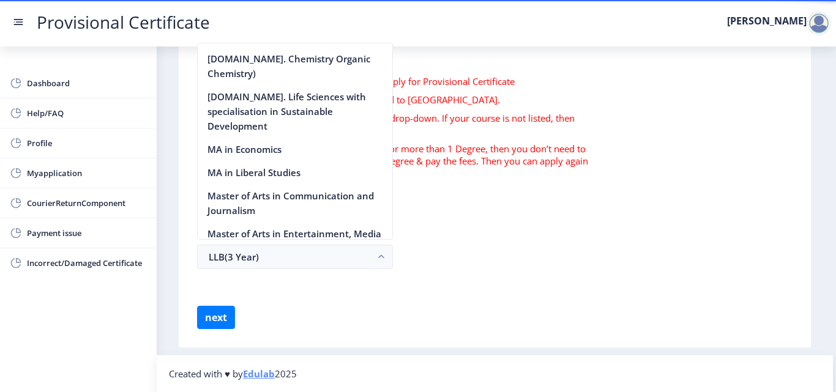
click at [496, 273] on form "Instruction 1. Select the degree for which you want to apply for Provisional Ce…" at bounding box center [494, 193] width 595 height 272
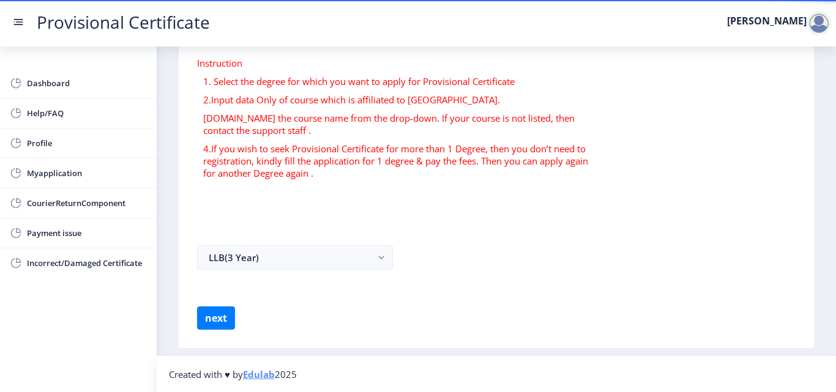
click at [288, 215] on form "Instruction 1. Select the degree for which you want to apply for Provisional Ce…" at bounding box center [496, 193] width 598 height 273
click at [278, 284] on form "Instruction 1. Select the degree for which you want to apply for Provisional Ce…" at bounding box center [496, 193] width 598 height 273
click at [221, 315] on button "next" at bounding box center [216, 317] width 38 height 23
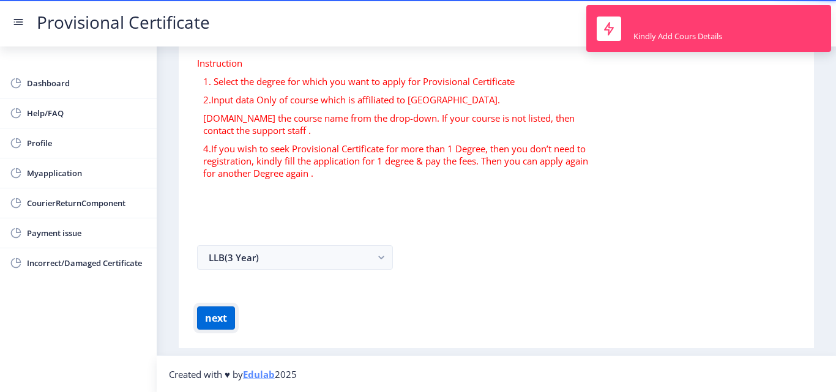
click at [221, 315] on button "next" at bounding box center [216, 317] width 38 height 23
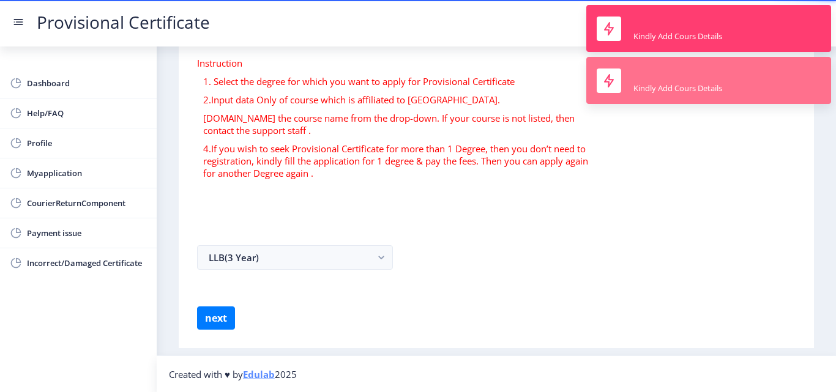
click at [658, 86] on div "Kindly Add Cours Details" at bounding box center [677, 88] width 89 height 11
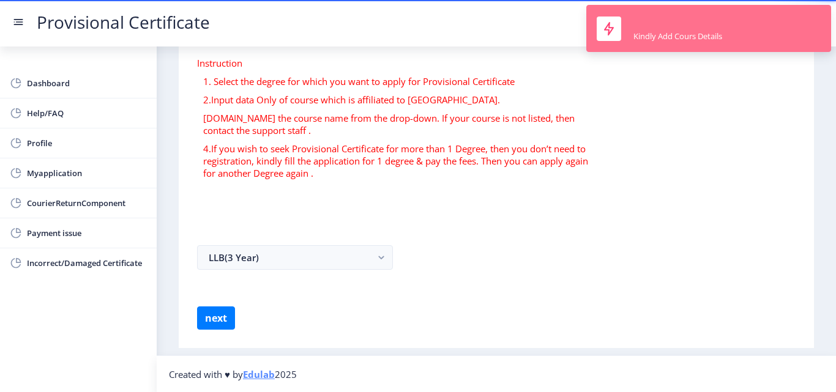
click at [666, 38] on div "Kindly Add Cours Details" at bounding box center [677, 36] width 89 height 11
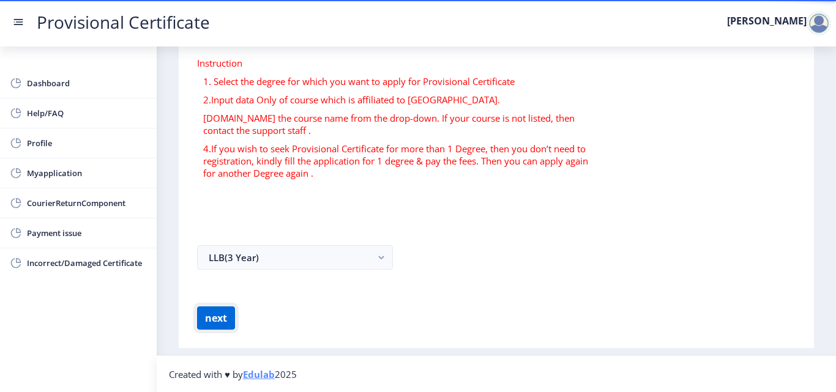
click at [213, 317] on button "next" at bounding box center [216, 317] width 38 height 23
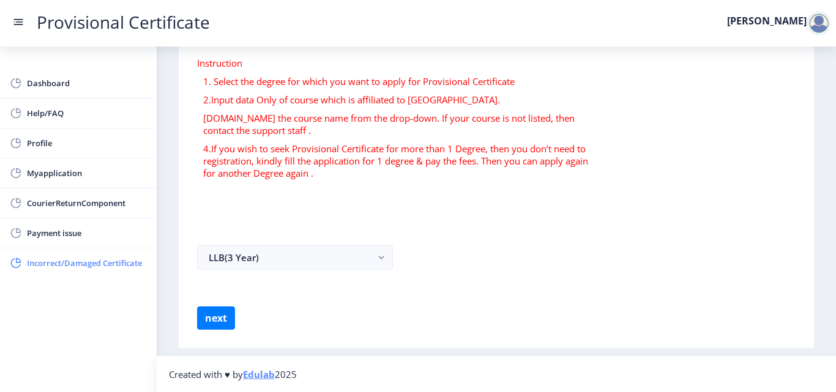
click at [130, 267] on span "Incorrect/Damaged Certificate" at bounding box center [87, 263] width 120 height 15
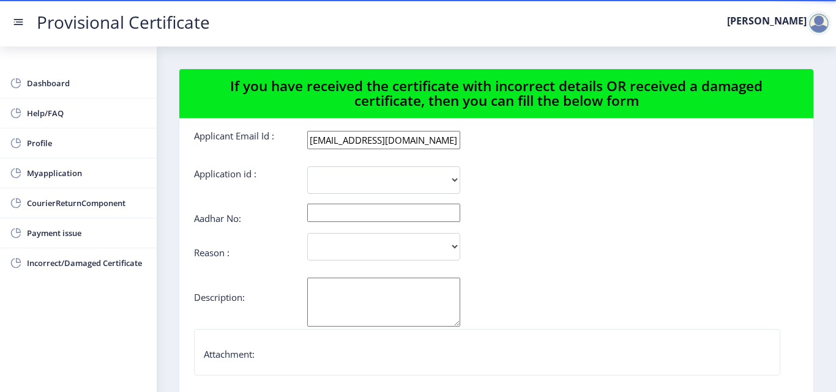
scroll to position [17, 0]
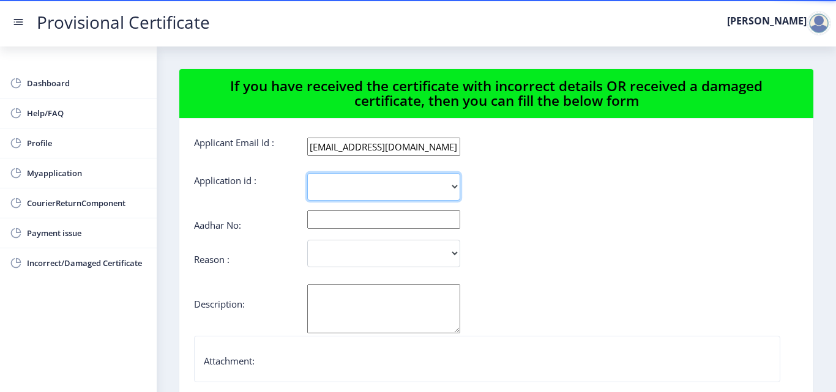
click at [448, 185] on select "2941" at bounding box center [383, 187] width 153 height 28
select select "2941"
click at [307, 173] on select "2941" at bounding box center [383, 187] width 153 height 28
click at [348, 219] on input "text" at bounding box center [383, 219] width 153 height 18
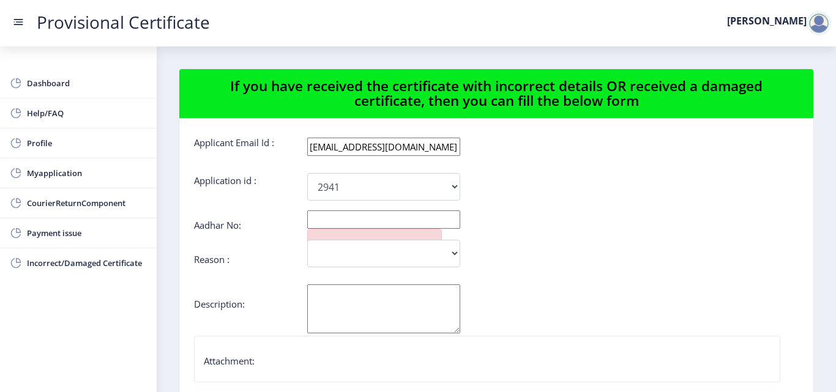
click at [348, 217] on input "text" at bounding box center [383, 219] width 153 height 18
type input "987418151095"
click at [411, 253] on select "Incorrect Course Name Damaged Certificate Incorrect Name/ Fathers Name Others" at bounding box center [383, 254] width 153 height 28
select select "Incorrect Name/ Fathers Name"
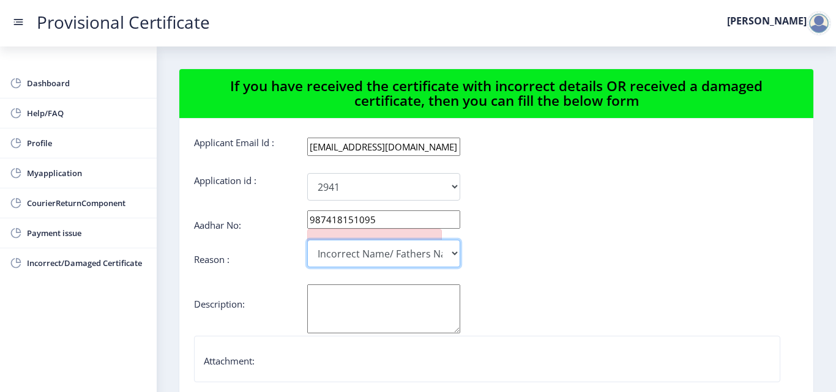
click at [307, 240] on select "Incorrect Course Name Damaged Certificate Incorrect Name/ Fathers Name Others" at bounding box center [383, 254] width 153 height 28
click at [335, 304] on textarea "[PERSON_NAME]" at bounding box center [383, 308] width 153 height 49
click at [363, 307] on textarea "[PERSON_NAME]" at bounding box center [383, 308] width 153 height 49
click at [401, 293] on textarea "KAMPU TABREZ SIRAJ FEEROZA" at bounding box center [383, 308] width 153 height 49
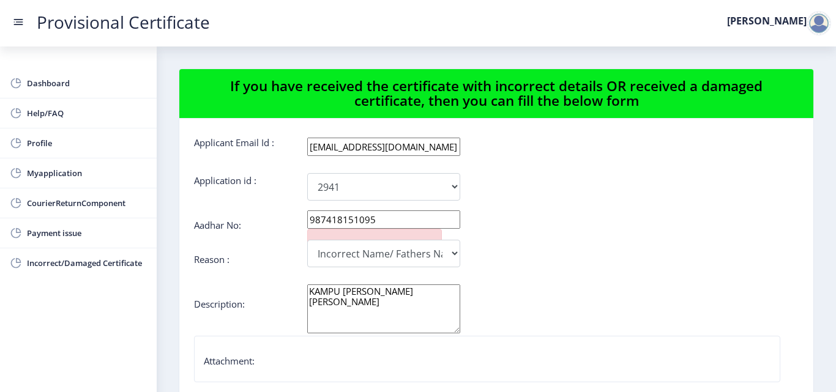
click at [372, 302] on textarea "KAMPU TABREZ SIRAJ ISMAIL FEEROZA" at bounding box center [383, 308] width 153 height 49
click at [371, 302] on textarea "KAMPU TABREZ SIRAJ ISMAIL FEEROZA" at bounding box center [383, 308] width 153 height 49
drag, startPoint x: 349, startPoint y: 314, endPoint x: 308, endPoint y: 313, distance: 41.0
click at [308, 313] on textarea "KAMPU TABREZ SIRAJ ISMAIL FEEROZA (CORRECT ONE) PRINTED" at bounding box center [383, 308] width 153 height 49
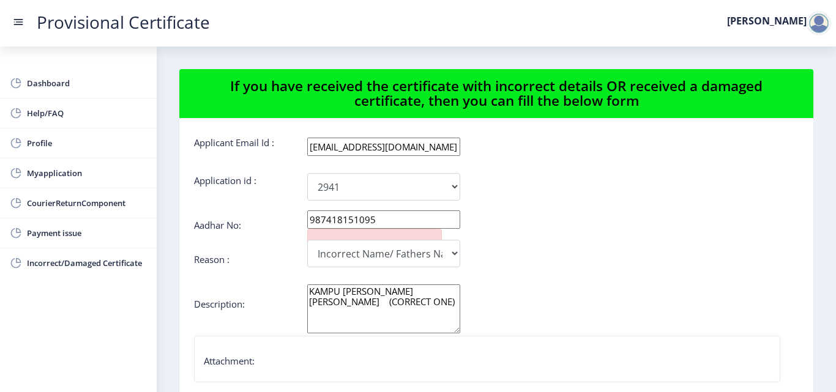
click at [311, 288] on textarea "KAMPU TABREZ SIRAJ ISMAIL FEEROZA (CORRECT ONE)" at bounding box center [383, 308] width 153 height 49
paste textarea "PRINTED"
click at [361, 294] on textarea "PRINTED KAMPU TABREZ SIRAJ ISMAIL FEEROZA (CORRECT ONE)" at bounding box center [383, 308] width 153 height 49
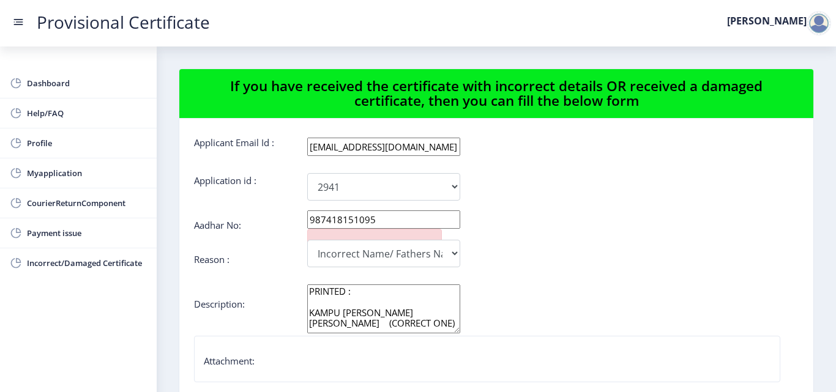
click at [361, 294] on textarea "PRINTED : KAMPU TABREZ SIRAJ ISMAIL FEEROZA (CORRECT ONE)" at bounding box center [383, 308] width 153 height 49
click at [396, 304] on textarea "PRINTED :TABREZ SIRAJ FEEROZA KAMPU KAMPU TABREZ SIRAJ ISMAIL FEEROZA (CORRECT …" at bounding box center [383, 308] width 153 height 49
drag, startPoint x: 310, startPoint y: 321, endPoint x: 321, endPoint y: 321, distance: 11.0
click at [310, 321] on textarea "PRINTED :TABREZ SIRAJ FEEROZA KAMPU . KAMPU TABREZ SIRAJ ISMAIL FEEROZA (CORREC…" at bounding box center [383, 308] width 153 height 49
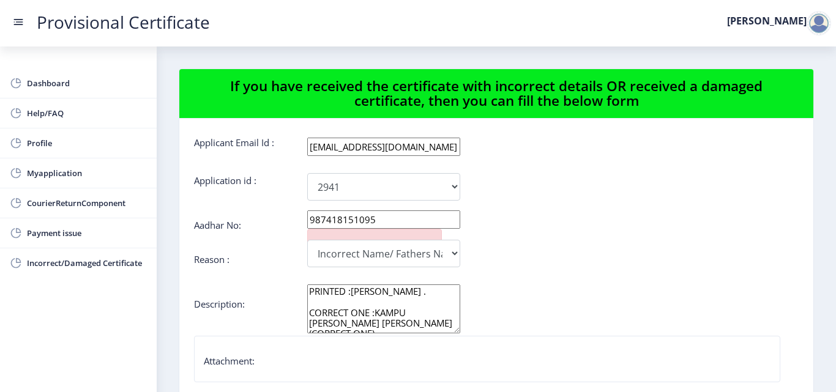
scroll to position [21, 0]
drag, startPoint x: 388, startPoint y: 323, endPoint x: 308, endPoint y: 322, distance: 80.1
click at [308, 322] on textarea "PRINTED :TABREZ SIRAJ FEEROZA KAMPU . CORRECT ONE :KAMPU TABREZ SIRAJ ISMAIL FE…" at bounding box center [383, 308] width 153 height 49
drag, startPoint x: 379, startPoint y: 321, endPoint x: 388, endPoint y: 321, distance: 8.6
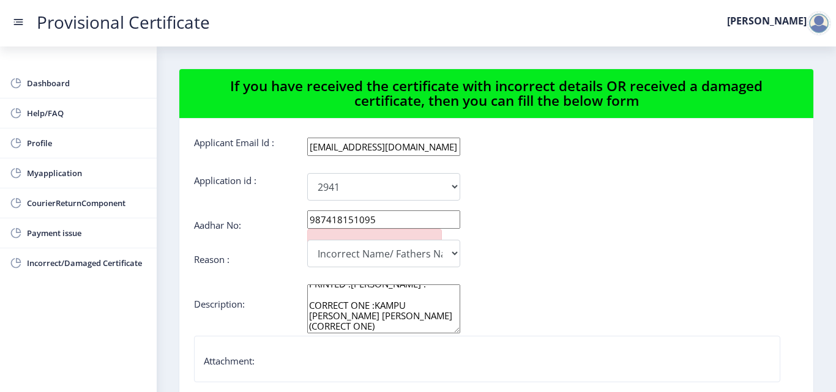
click at [380, 321] on textarea "PRINTED :TABREZ SIRAJ FEEROZA KAMPU . CORRECT ONE :KAMPU TABREZ SIRAJ ISMAIL FE…" at bounding box center [383, 308] width 153 height 49
click at [388, 321] on textarea "PRINTED :TABREZ SIRAJ FEEROZA KAMPU . CORRECT ONE :KAMPU TABREZ SIRAJ ISMAIL FE…" at bounding box center [383, 308] width 153 height 49
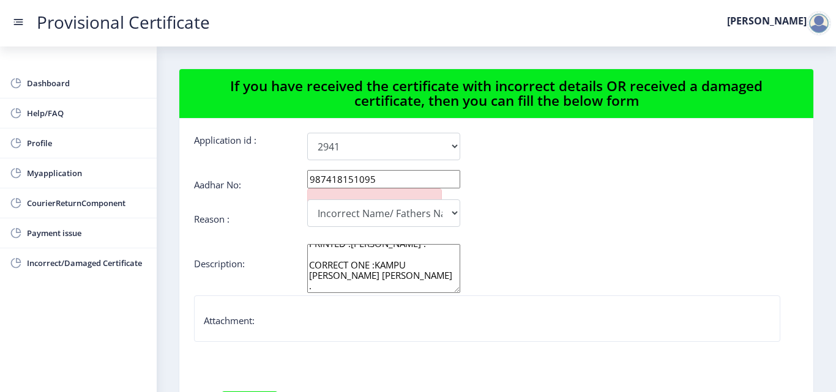
scroll to position [78, 0]
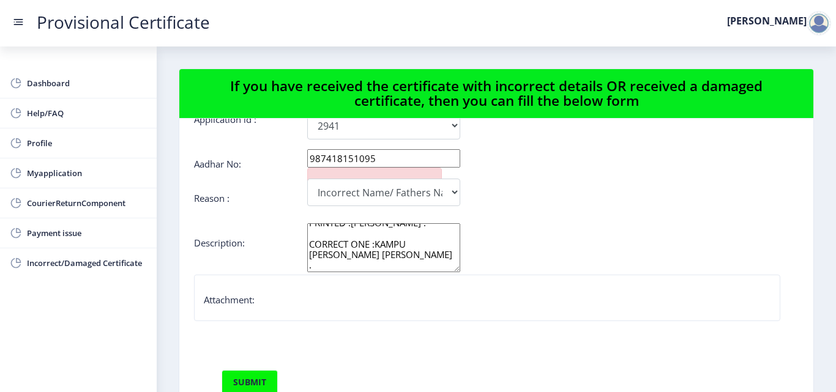
type textarea "PRINTED :TABREZ SIRAJ FEEROZA KAMPU . CORRECT ONE :KAMPU TABREZ SIRAJ ISMAIL FE…"
click at [289, 305] on div "Attachment:" at bounding box center [487, 302] width 566 height 17
click at [292, 305] on div "Attachment:" at bounding box center [487, 302] width 566 height 17
click at [251, 321] on nb-card "Attachment:" at bounding box center [487, 298] width 586 height 46
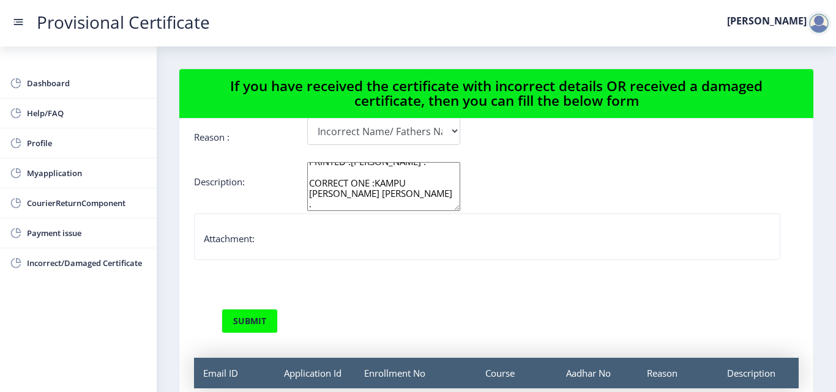
click at [275, 242] on div "Attachment:" at bounding box center [487, 240] width 566 height 17
click at [241, 243] on label "Attachment:" at bounding box center [229, 238] width 51 height 12
click at [478, 243] on div "Attachment:" at bounding box center [487, 240] width 566 height 17
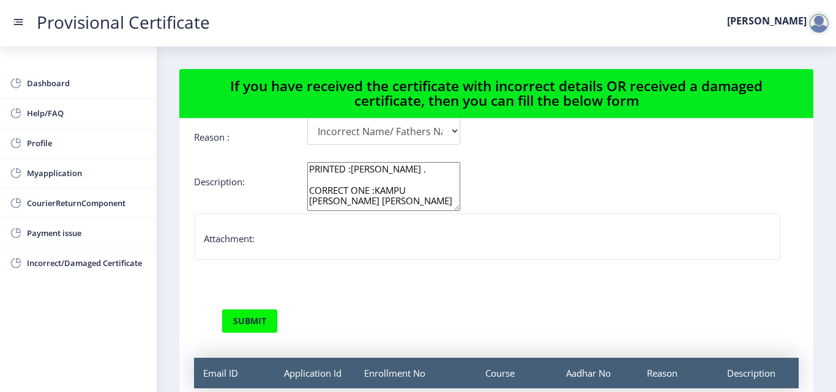
click at [241, 250] on nb-card "Attachment:" at bounding box center [487, 236] width 586 height 46
click at [235, 243] on label "Attachment:" at bounding box center [229, 238] width 51 height 12
click at [248, 240] on label "Attachment:" at bounding box center [229, 238] width 51 height 12
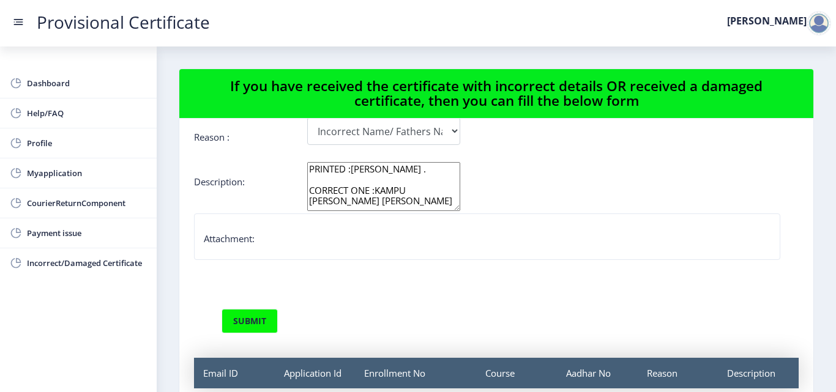
drag, startPoint x: 264, startPoint y: 240, endPoint x: 285, endPoint y: 240, distance: 21.4
click at [267, 240] on div "Attachment:" at bounding box center [487, 240] width 566 height 17
click at [285, 240] on div "Attachment:" at bounding box center [487, 240] width 566 height 17
click at [347, 228] on nb-card "Attachment:" at bounding box center [487, 236] width 586 height 46
click at [275, 255] on nb-card "Attachment:" at bounding box center [487, 236] width 586 height 46
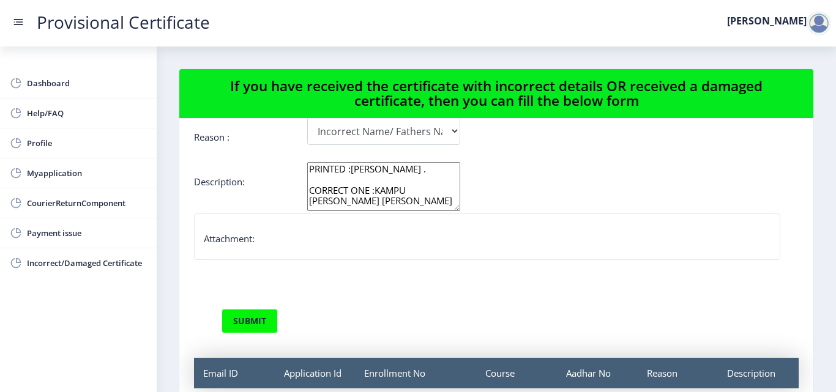
click at [244, 233] on nb-card "Attachment:" at bounding box center [487, 236] width 586 height 46
click at [246, 237] on label "Attachment:" at bounding box center [229, 238] width 51 height 12
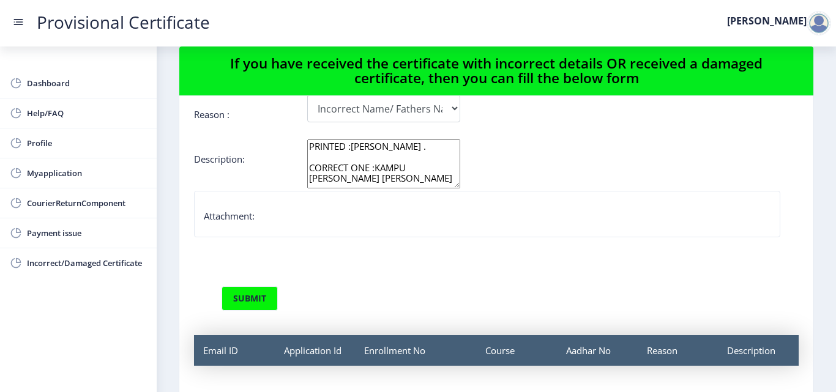
scroll to position [61, 0]
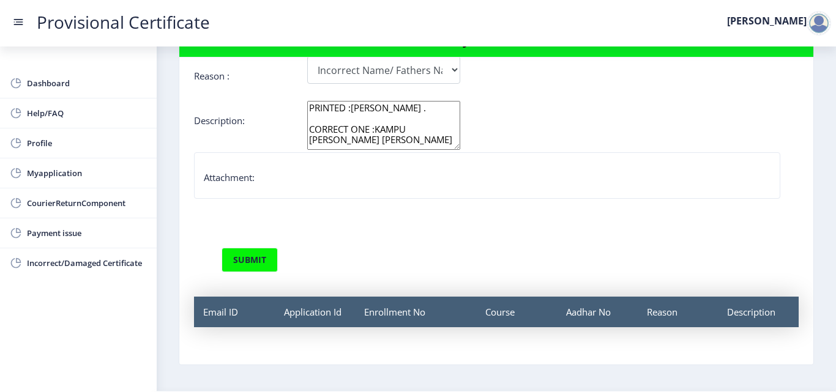
click at [236, 182] on label "Attachment:" at bounding box center [229, 177] width 51 height 12
drag, startPoint x: 325, startPoint y: 177, endPoint x: 335, endPoint y: 175, distance: 10.0
click at [327, 177] on div "Attachment:" at bounding box center [487, 179] width 566 height 17
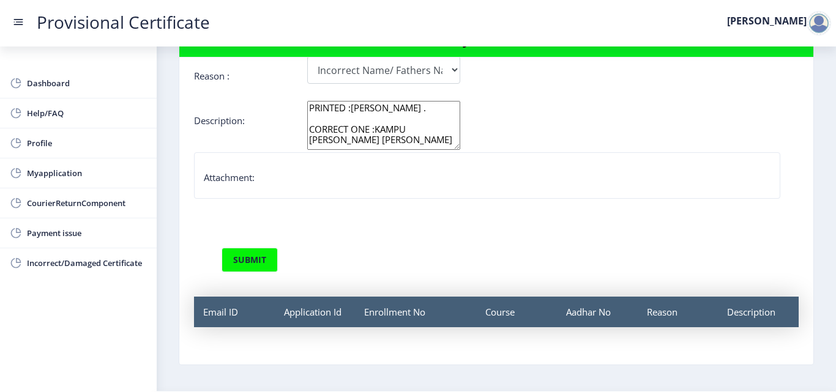
drag, startPoint x: 346, startPoint y: 171, endPoint x: 310, endPoint y: 178, distance: 36.8
click at [310, 178] on div "Attachment:" at bounding box center [487, 179] width 566 height 17
drag, startPoint x: 310, startPoint y: 178, endPoint x: 283, endPoint y: 187, distance: 28.4
click at [283, 187] on div "Attachment:" at bounding box center [487, 179] width 566 height 17
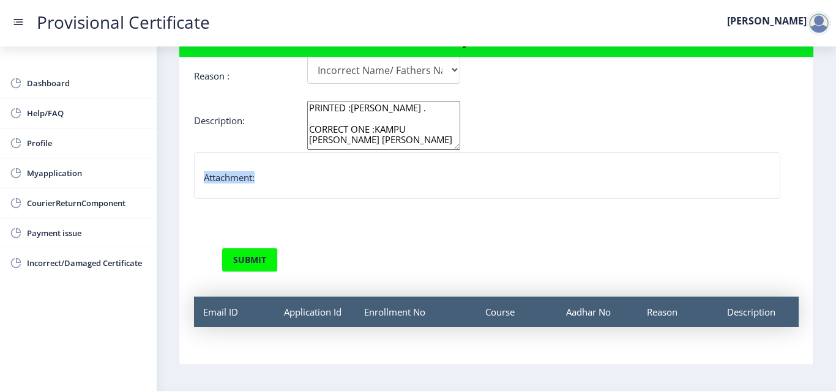
drag, startPoint x: 291, startPoint y: 183, endPoint x: 258, endPoint y: 182, distance: 33.7
click at [258, 182] on div "Attachment:" at bounding box center [487, 179] width 566 height 17
click at [259, 258] on button "submit" at bounding box center [249, 260] width 56 height 24
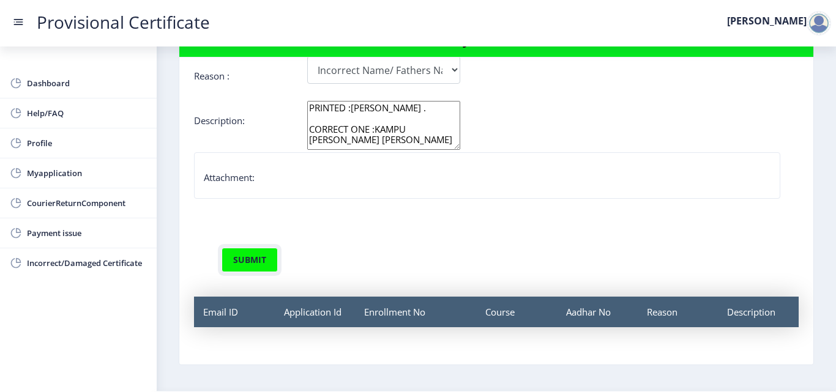
click at [259, 258] on button "submit" at bounding box center [249, 260] width 56 height 24
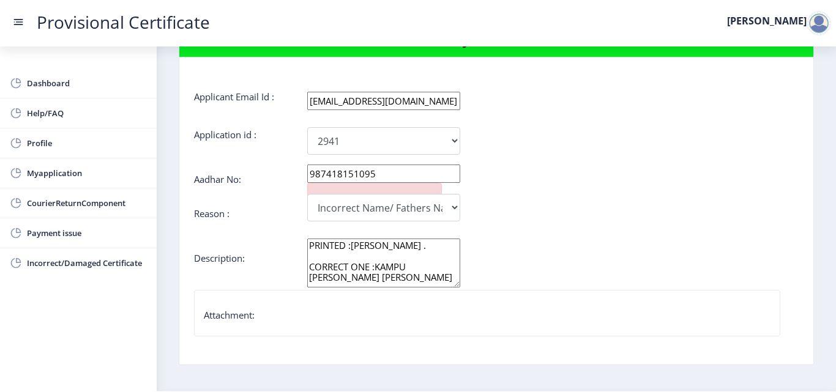
scroll to position [0, 0]
click at [335, 195] on div at bounding box center [374, 192] width 135 height 16
click at [220, 321] on label "Attachment:" at bounding box center [229, 316] width 51 height 12
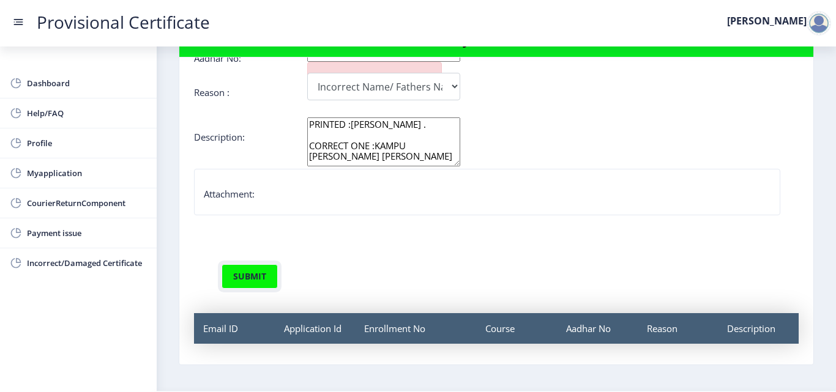
click at [253, 272] on button "submit" at bounding box center [249, 276] width 56 height 24
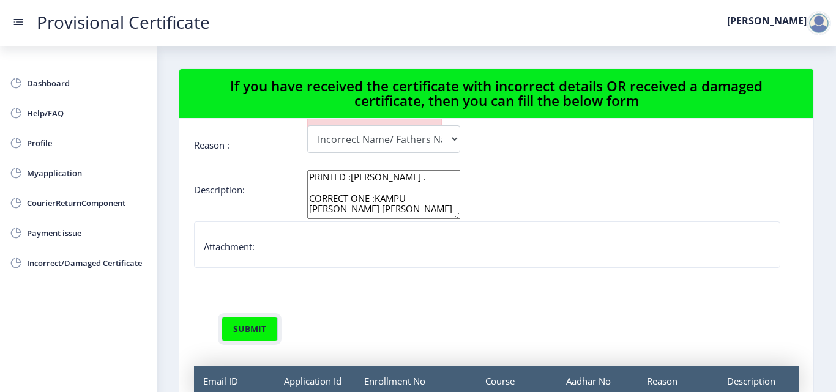
scroll to position [139, 0]
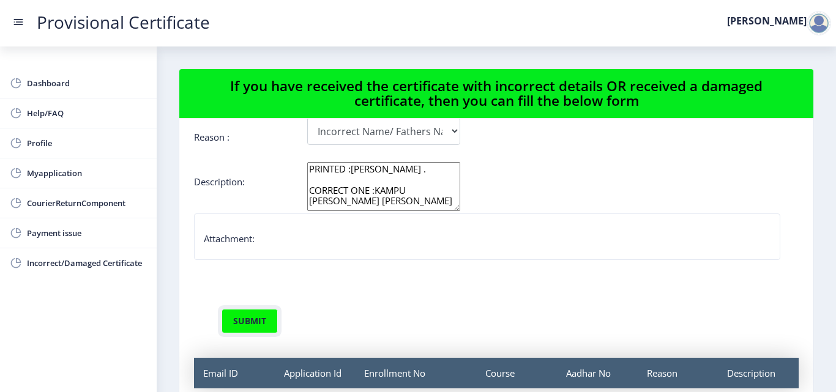
click at [239, 319] on button "submit" at bounding box center [249, 321] width 56 height 24
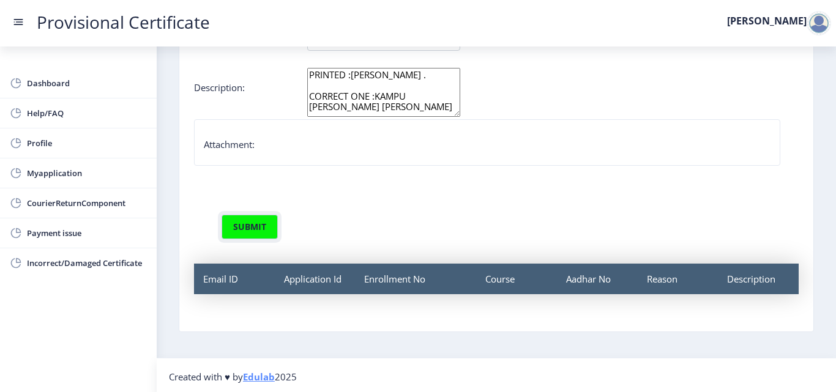
scroll to position [97, 0]
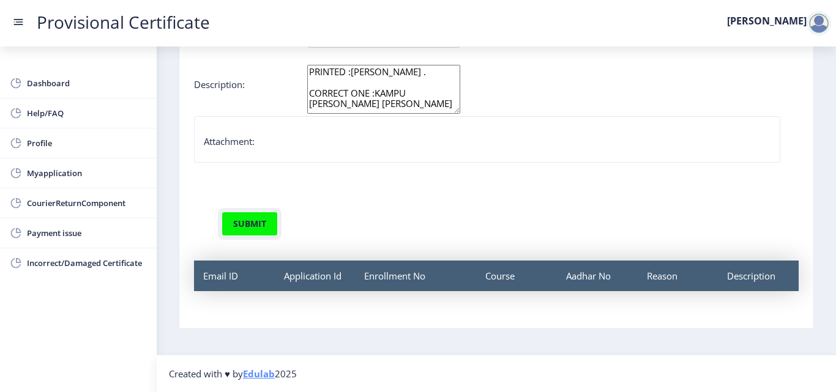
click at [256, 229] on button "submit" at bounding box center [249, 224] width 56 height 24
click at [254, 229] on button "submit" at bounding box center [249, 224] width 56 height 24
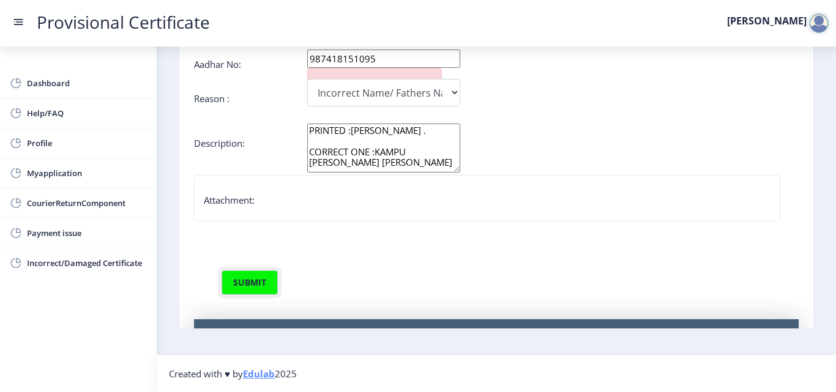
scroll to position [0, 0]
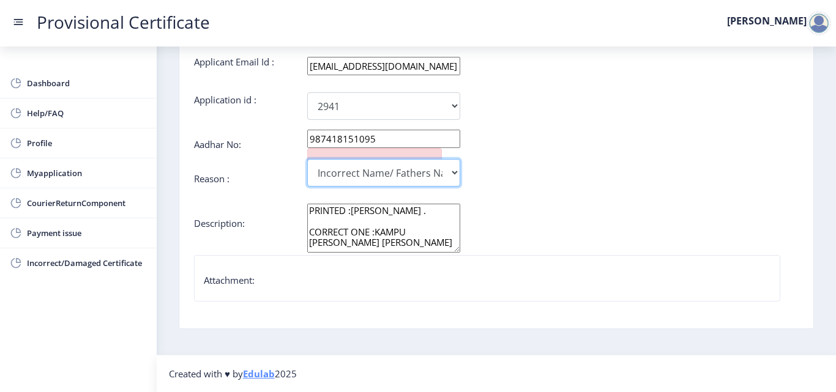
click at [442, 165] on select "Incorrect Course Name Damaged Certificate Incorrect Name/ Fathers Name Others" at bounding box center [383, 173] width 153 height 28
click at [450, 171] on select "Incorrect Course Name Damaged Certificate Incorrect Name/ Fathers Name Others" at bounding box center [383, 173] width 153 height 28
click at [307, 159] on select "Incorrect Course Name Damaged Certificate Incorrect Name/ Fathers Name Others" at bounding box center [383, 173] width 153 height 28
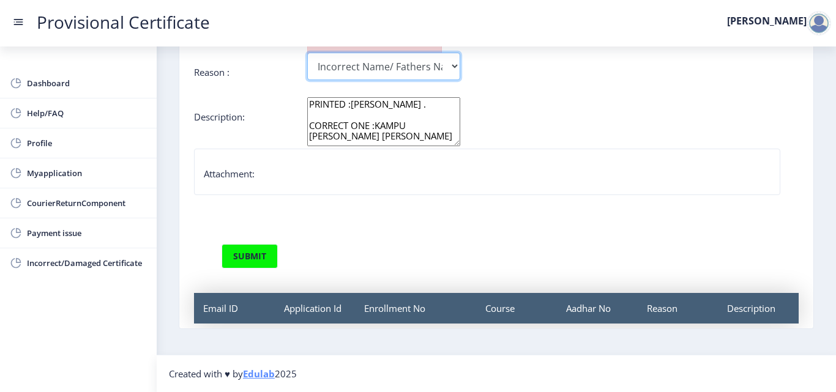
scroll to position [139, 0]
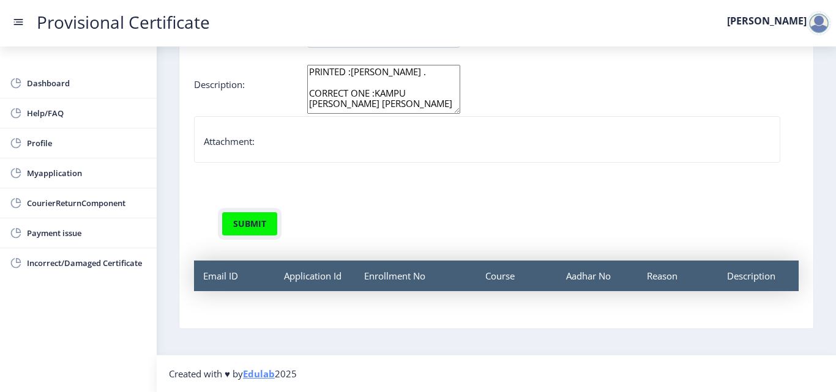
click at [254, 224] on button "submit" at bounding box center [249, 224] width 56 height 24
click at [256, 224] on button "submit" at bounding box center [249, 224] width 56 height 24
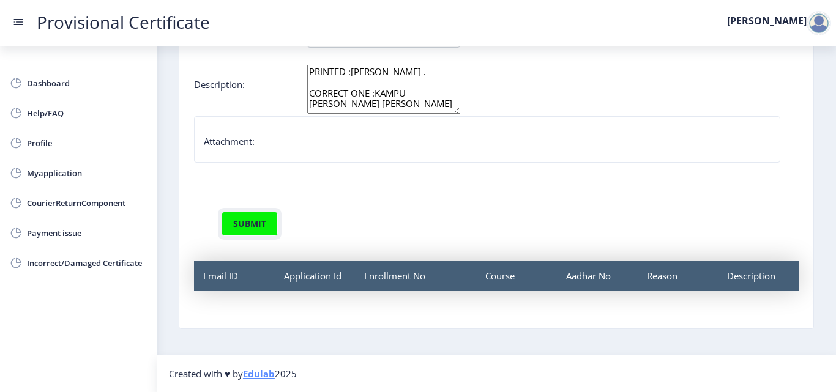
click at [256, 224] on button "submit" at bounding box center [249, 224] width 56 height 24
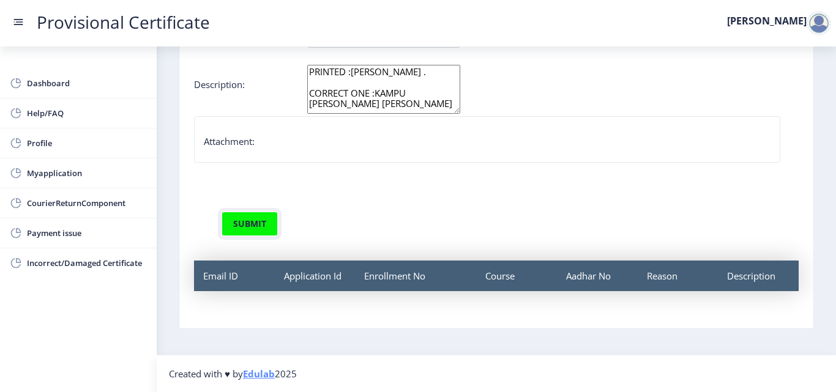
click at [256, 224] on button "submit" at bounding box center [249, 224] width 56 height 24
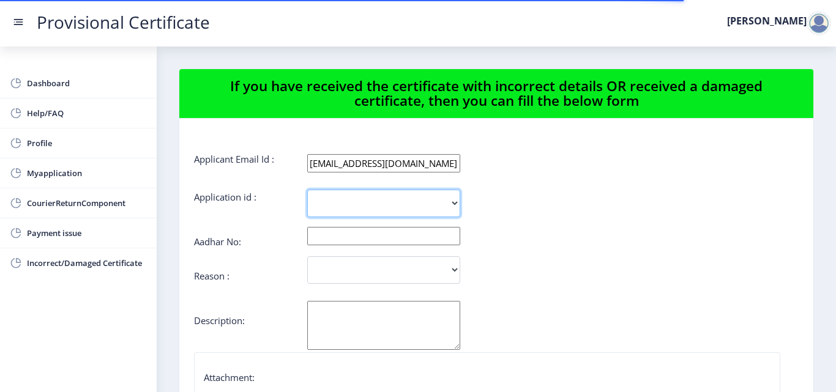
click at [428, 202] on select "2941" at bounding box center [383, 204] width 153 height 28
select select "2941"
click at [307, 190] on select "2941" at bounding box center [383, 204] width 153 height 28
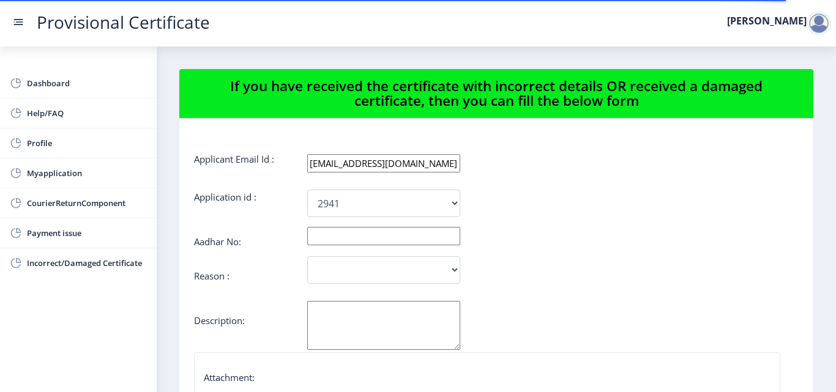
click at [410, 236] on input "text" at bounding box center [383, 236] width 153 height 18
type input "987418151095"
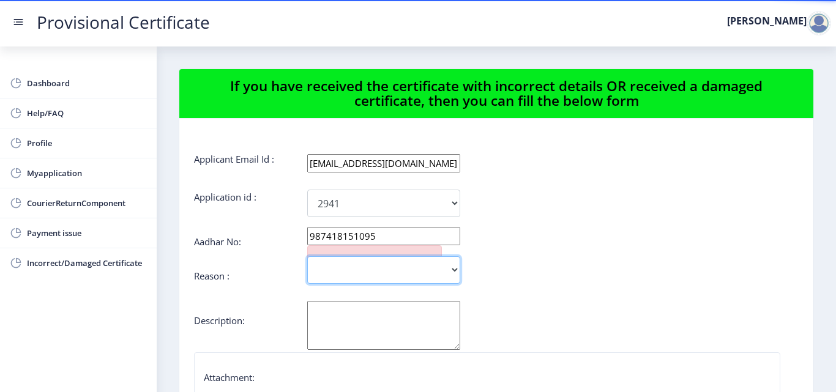
click at [439, 275] on select "Incorrect Course Name Damaged Certificate Incorrect Name/ Fathers Name Others" at bounding box center [383, 270] width 153 height 28
select select "Incorrect Name/ Fathers Name"
click at [307, 256] on select "Incorrect Course Name Damaged Certificate Incorrect Name/ Fathers Name Others" at bounding box center [383, 270] width 153 height 28
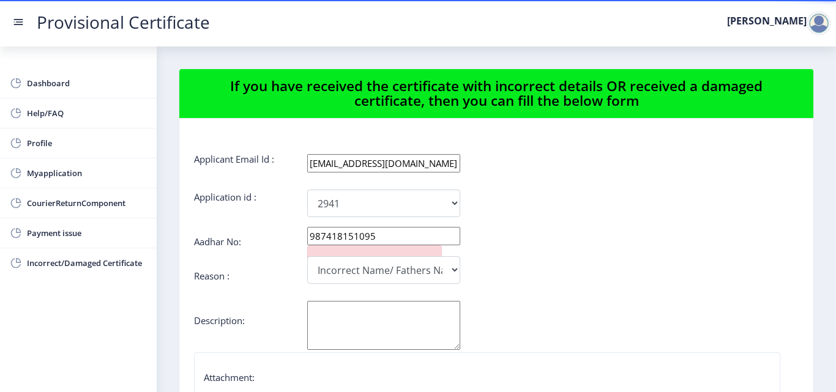
click at [347, 316] on textarea "[PERSON_NAME]" at bounding box center [383, 325] width 153 height 49
click at [347, 316] on textarea "PRINTED NAME :[PERSON_NAME]" at bounding box center [383, 325] width 153 height 49
click at [395, 320] on textarea "PRINTED NAME :[PERSON_NAME]" at bounding box center [383, 325] width 153 height 49
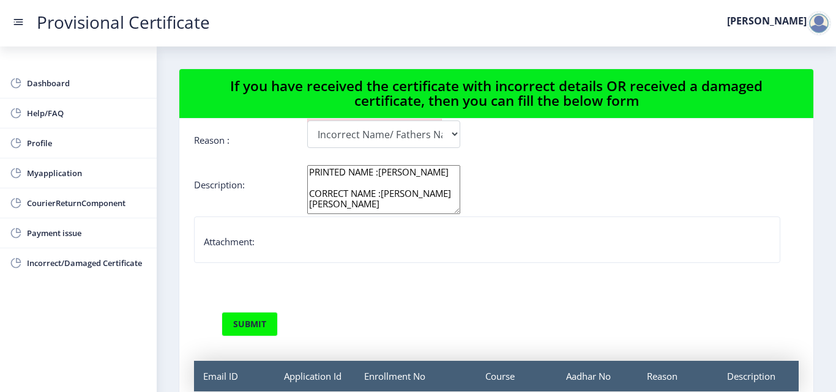
scroll to position [139, 0]
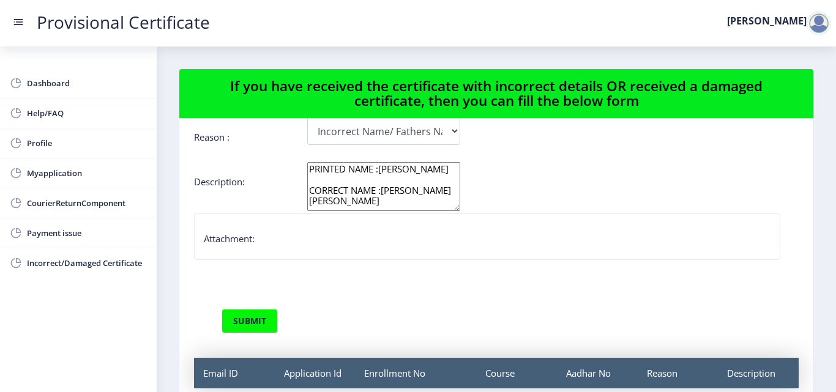
type textarea "PRINTED NAME :[PERSON_NAME] CORRECT NAME :[PERSON_NAME] [PERSON_NAME]"
click at [265, 319] on button "submit" at bounding box center [249, 321] width 56 height 24
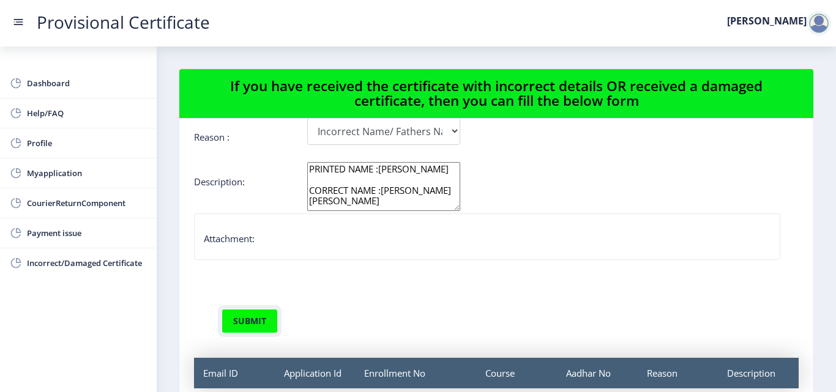
click at [265, 319] on button "submit" at bounding box center [249, 321] width 56 height 24
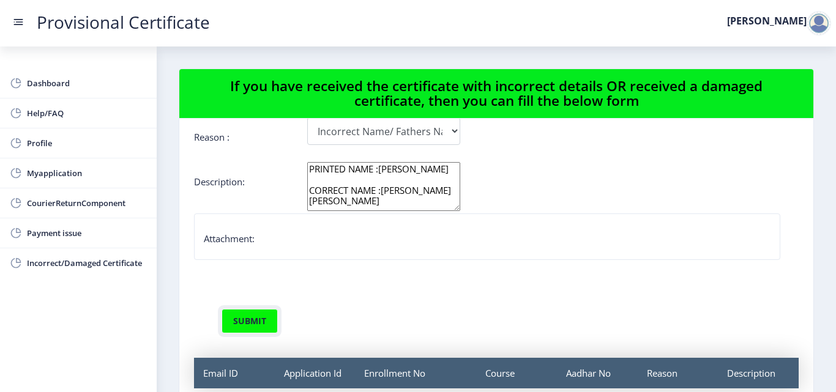
click at [265, 319] on button "submit" at bounding box center [249, 321] width 56 height 24
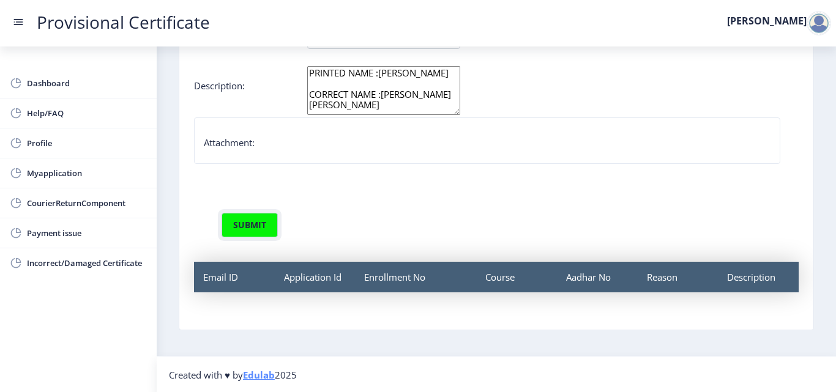
scroll to position [97, 0]
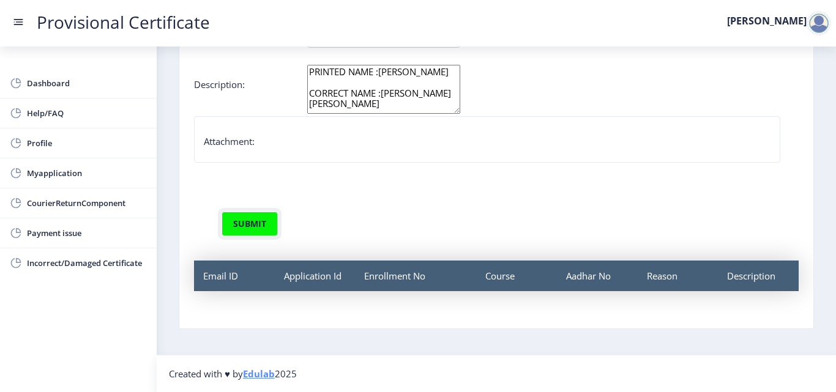
click at [251, 225] on button "submit" at bounding box center [249, 224] width 56 height 24
click at [260, 228] on button "submit" at bounding box center [249, 224] width 56 height 24
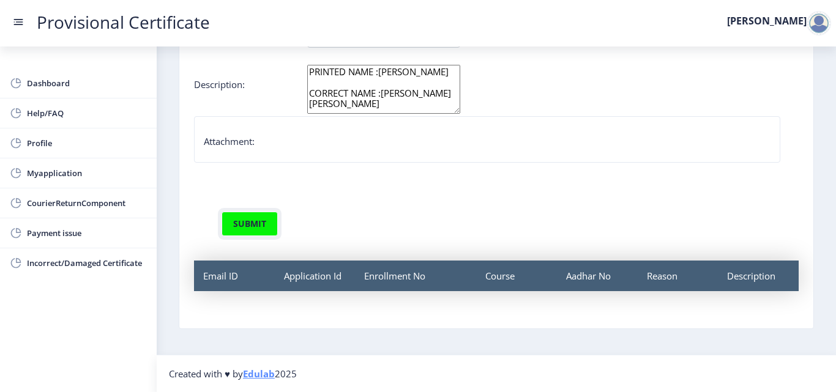
click at [260, 228] on button "submit" at bounding box center [249, 224] width 56 height 24
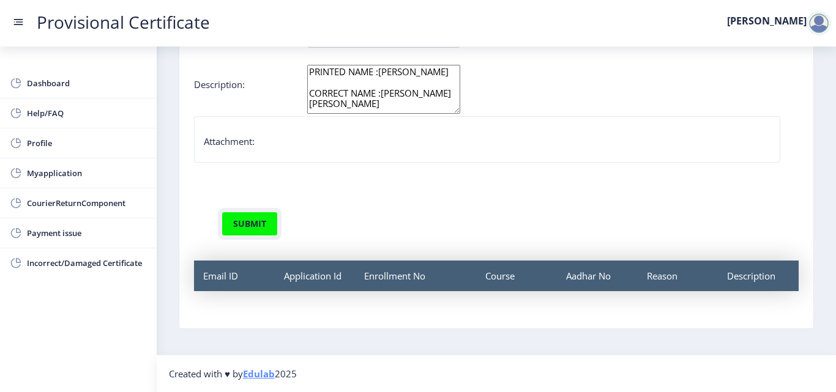
click at [260, 228] on button "submit" at bounding box center [249, 224] width 56 height 24
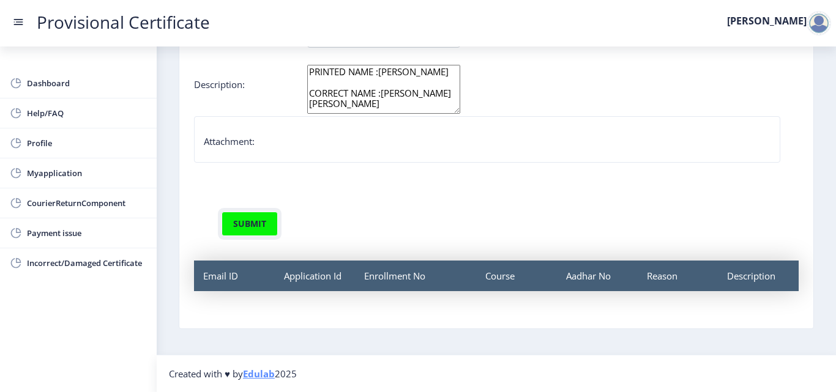
click at [238, 231] on button "submit" at bounding box center [249, 224] width 56 height 24
click at [258, 228] on button "submit" at bounding box center [249, 224] width 56 height 24
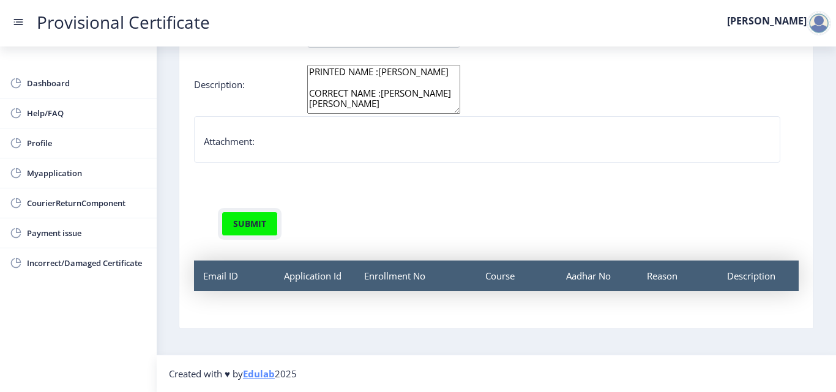
click at [258, 228] on button "submit" at bounding box center [249, 224] width 56 height 24
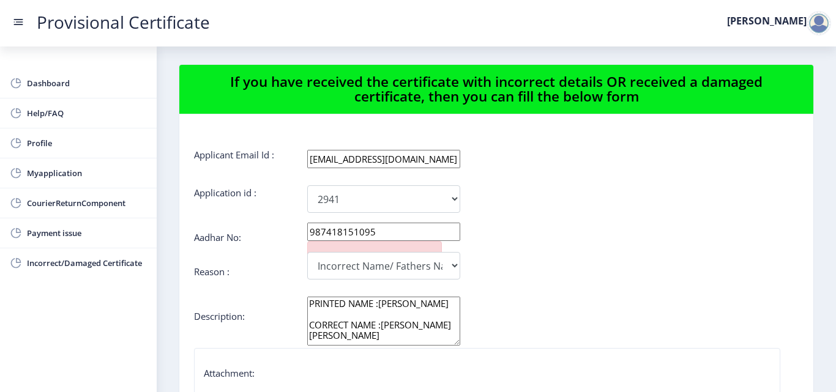
scroll to position [0, 0]
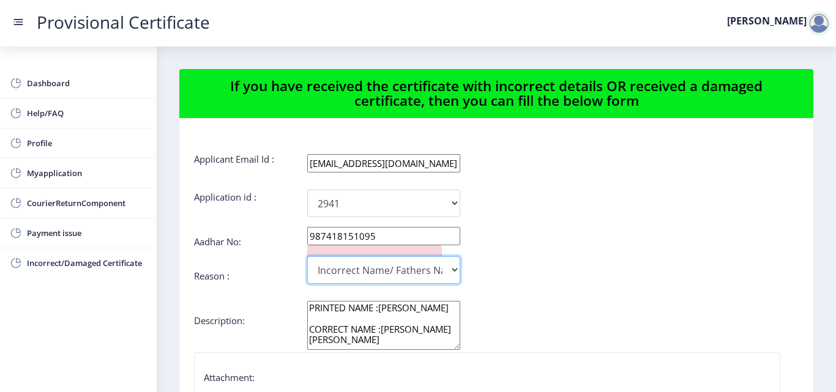
click at [404, 270] on select "Incorrect Course Name Damaged Certificate Incorrect Name/ Fathers Name Others" at bounding box center [383, 270] width 153 height 28
select select "Others"
click at [307, 256] on select "Incorrect Course Name Damaged Certificate Incorrect Name/ Fathers Name Others" at bounding box center [383, 270] width 153 height 28
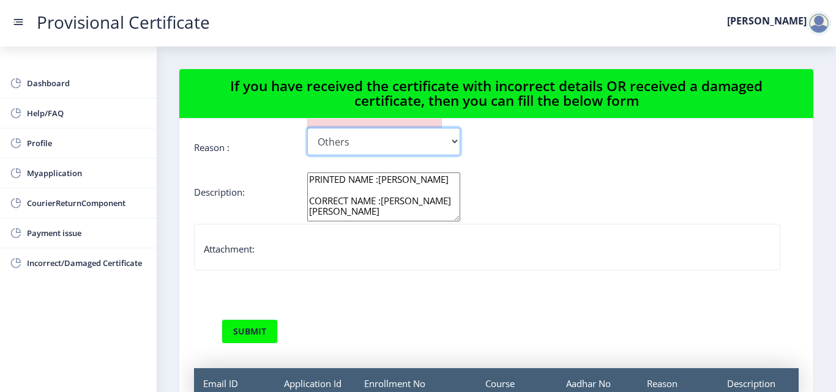
scroll to position [139, 0]
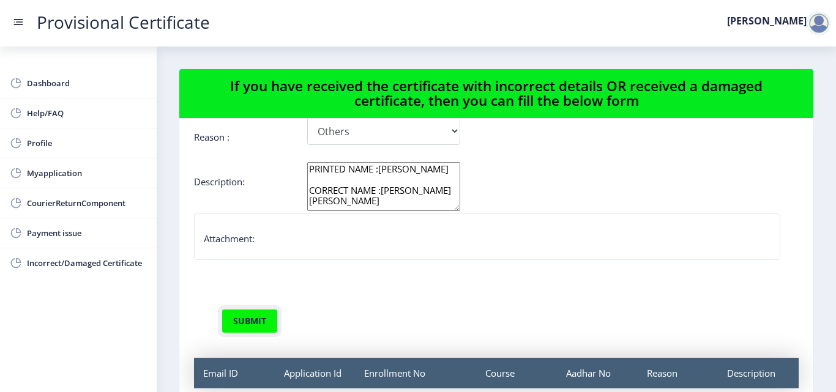
click at [262, 326] on button "submit" at bounding box center [249, 321] width 56 height 24
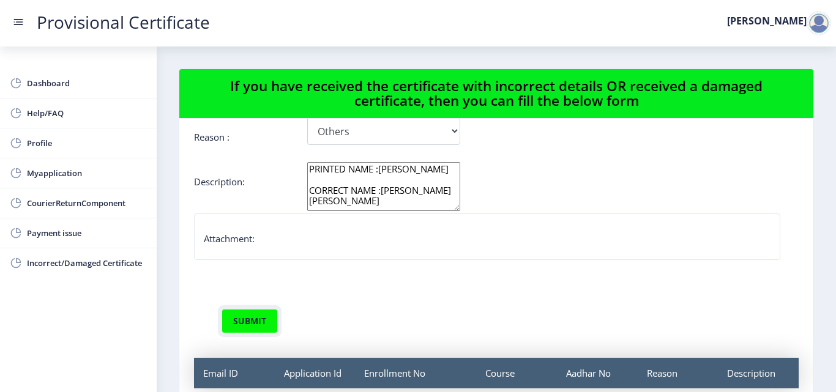
click at [262, 326] on button "submit" at bounding box center [249, 321] width 56 height 24
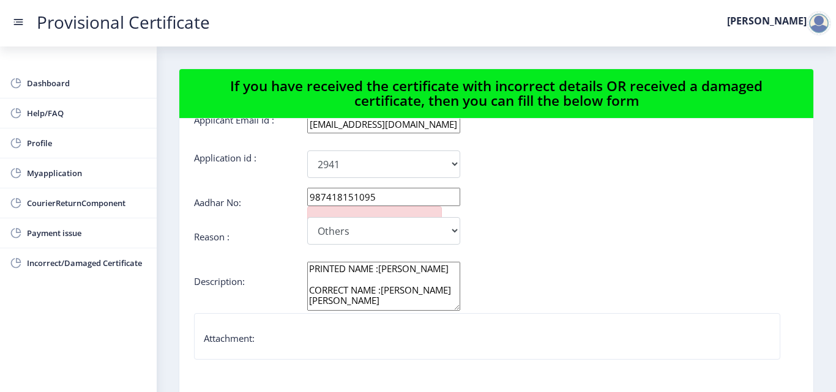
scroll to position [122, 0]
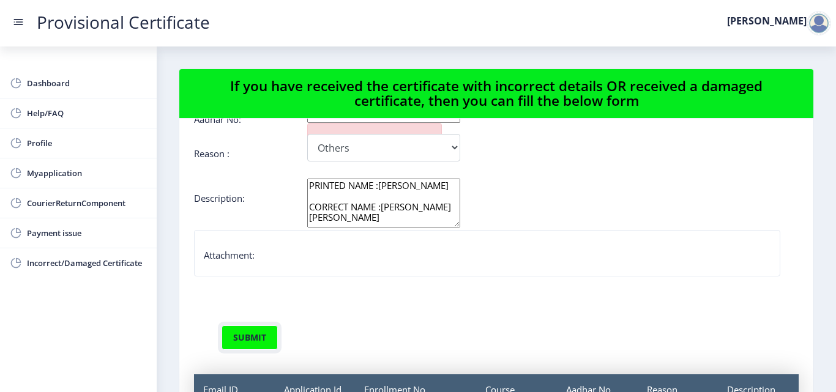
click at [260, 339] on button "submit" at bounding box center [249, 337] width 56 height 24
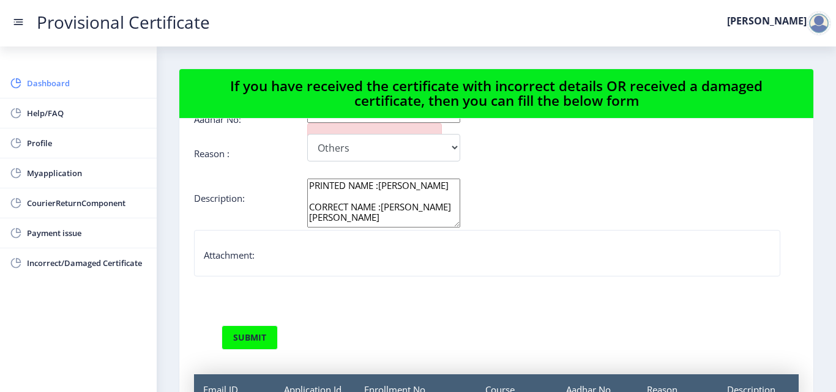
click at [63, 86] on span "Dashboard" at bounding box center [87, 83] width 120 height 15
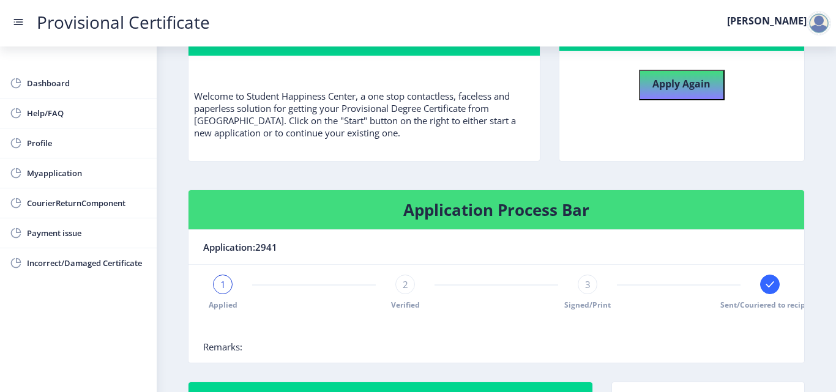
scroll to position [168, 0]
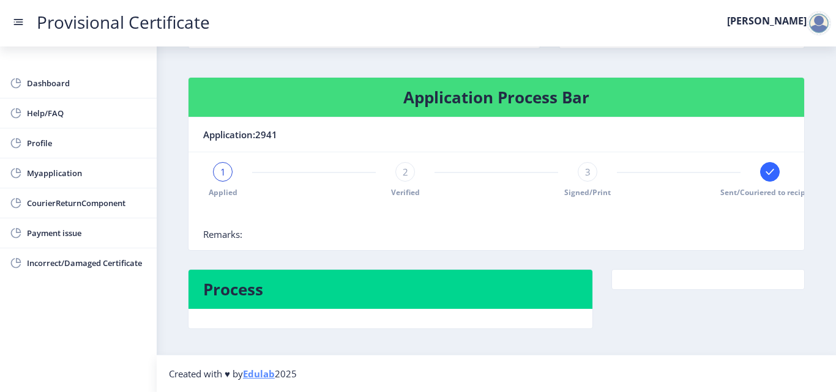
click at [815, 26] on div at bounding box center [818, 23] width 24 height 24
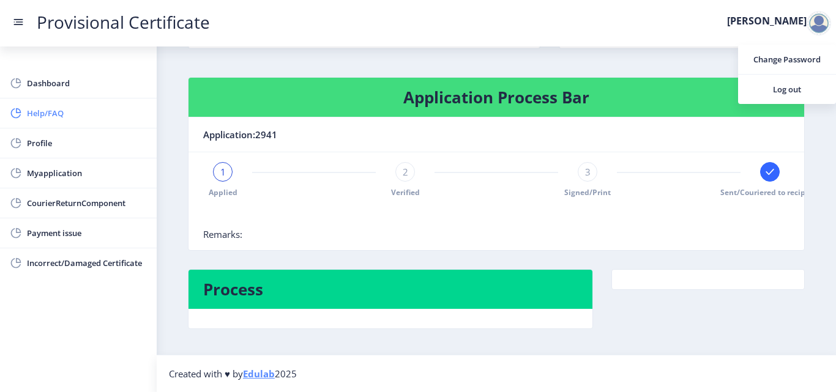
click at [83, 116] on span "Help/FAQ" at bounding box center [87, 113] width 120 height 15
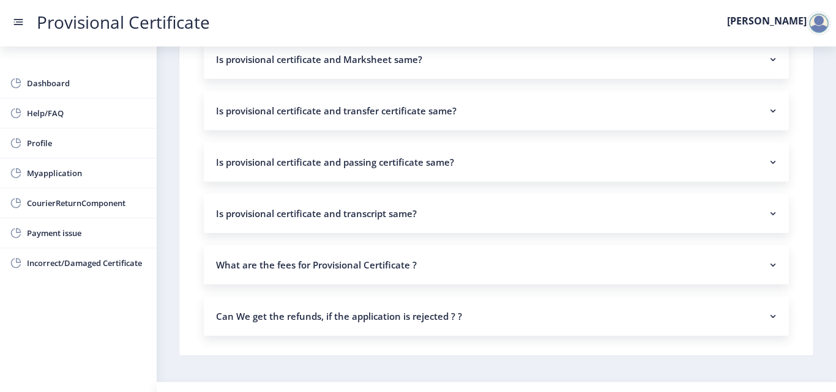
scroll to position [971, 0]
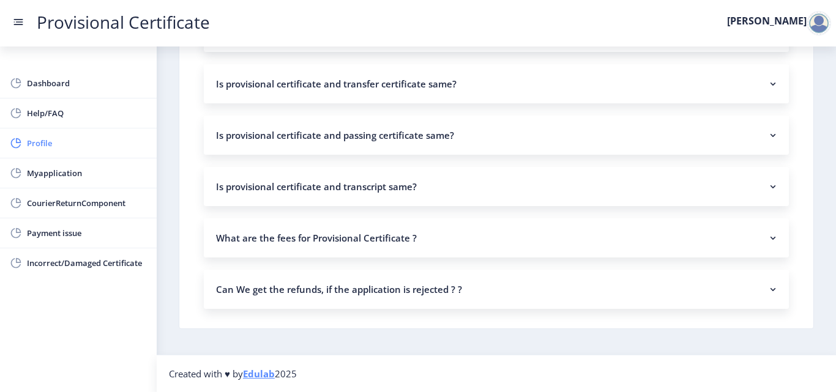
click at [56, 146] on span "Profile" at bounding box center [87, 143] width 120 height 15
select select "Male"
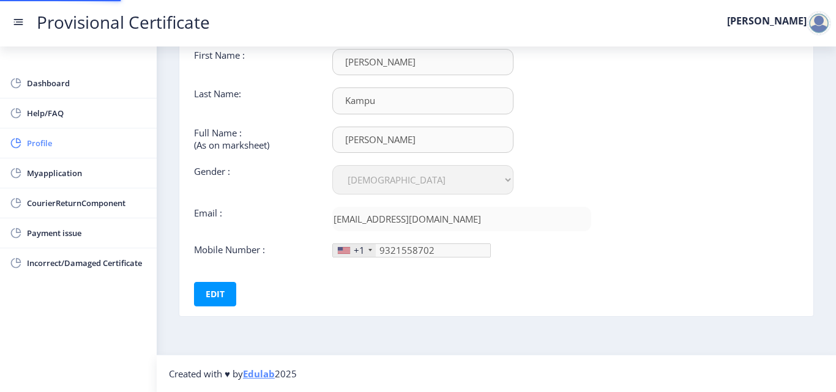
type input "932-155-87"
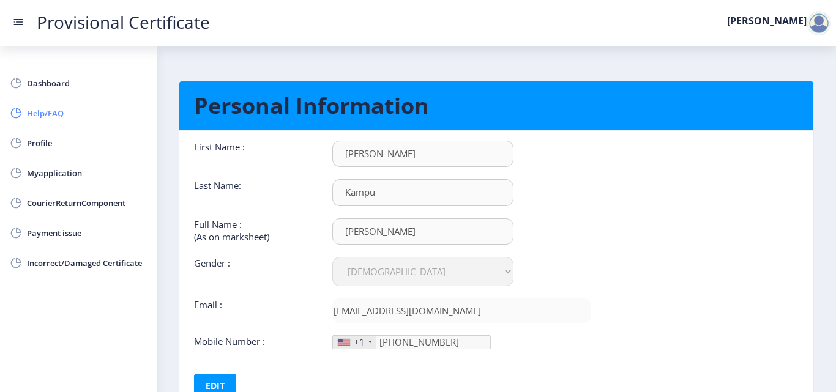
click at [61, 116] on span "Help/FAQ" at bounding box center [87, 113] width 120 height 15
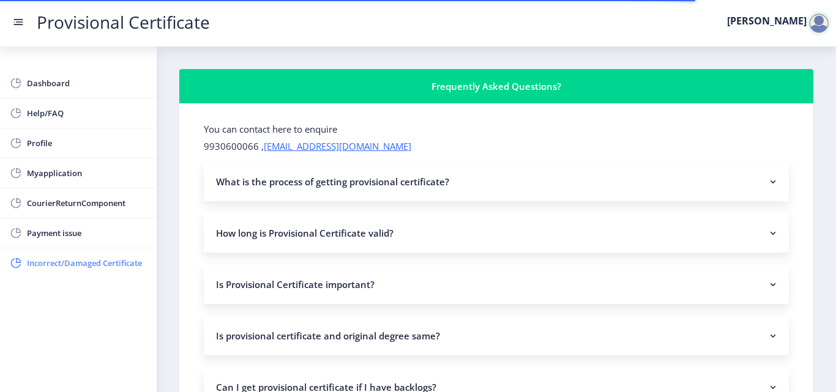
click at [88, 264] on span "Incorrect/Damaged Certificate" at bounding box center [87, 263] width 120 height 15
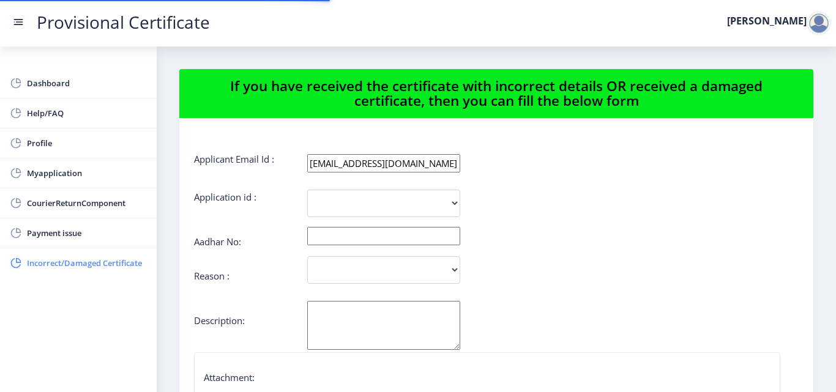
click at [88, 264] on span "Incorrect/Damaged Certificate" at bounding box center [87, 263] width 120 height 15
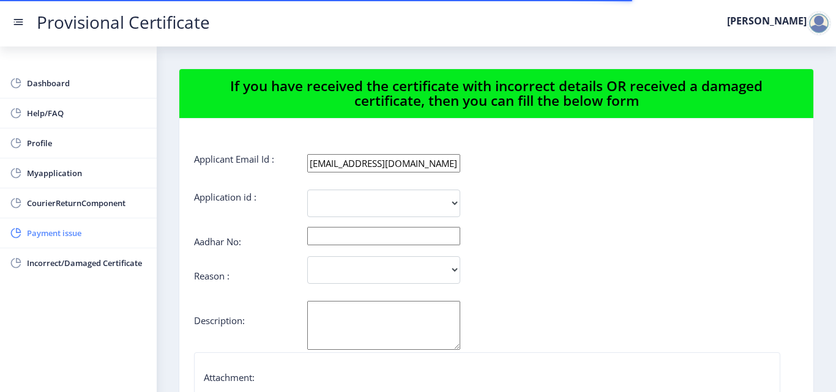
click at [91, 234] on span "Payment issue" at bounding box center [87, 233] width 120 height 15
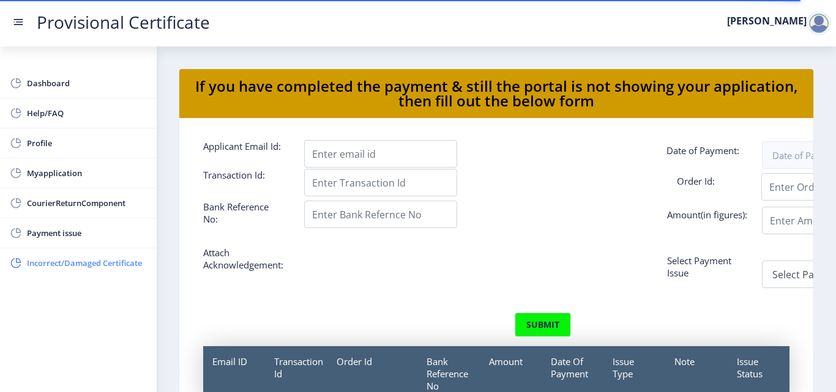
click at [100, 256] on span "Incorrect/Damaged Certificate" at bounding box center [87, 263] width 120 height 15
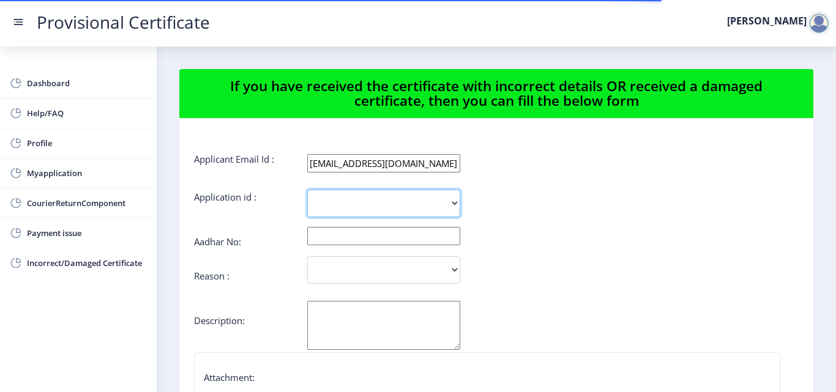
click at [412, 208] on select "2941" at bounding box center [383, 204] width 153 height 28
select select "2941"
click at [307, 190] on select "2941" at bounding box center [383, 204] width 153 height 28
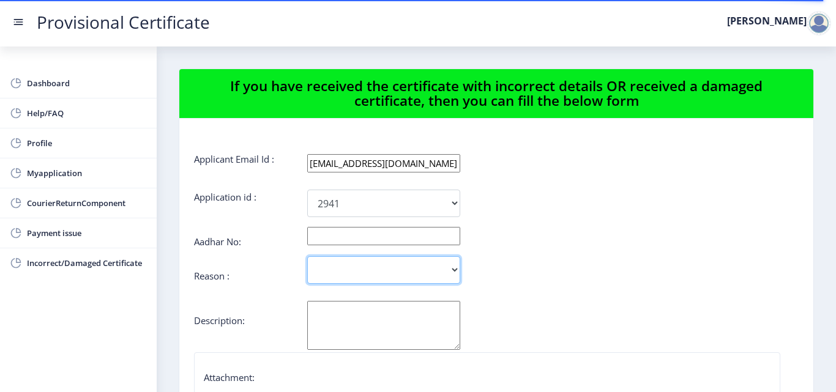
drag, startPoint x: 413, startPoint y: 265, endPoint x: 412, endPoint y: 259, distance: 6.8
click at [413, 265] on select "Incorrect Course Name Damaged Certificate Incorrect Name/ Fathers Name Others" at bounding box center [383, 270] width 153 height 28
select select "Incorrect Name/ Fathers Name"
click at [307, 256] on select "Incorrect Course Name Damaged Certificate Incorrect Name/ Fathers Name Others" at bounding box center [383, 270] width 153 height 28
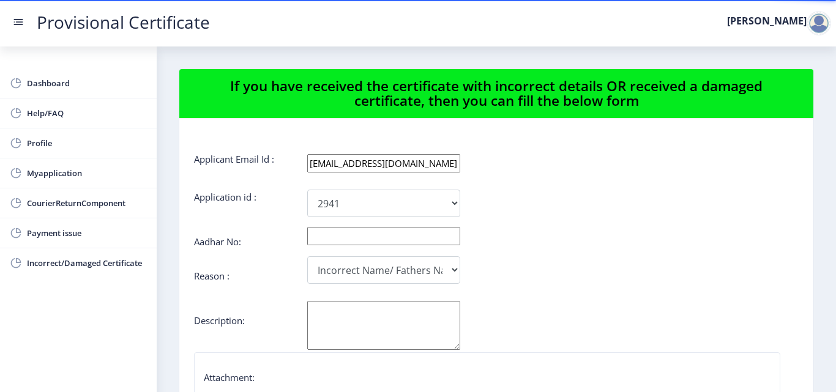
click at [334, 238] on input "text" at bounding box center [383, 236] width 153 height 18
type input "987418151095"
click at [343, 321] on textarea "[PERSON_NAME]" at bounding box center [383, 325] width 153 height 49
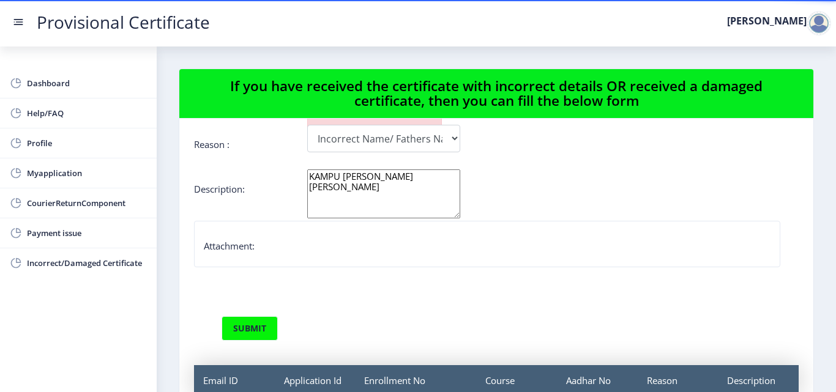
scroll to position [139, 0]
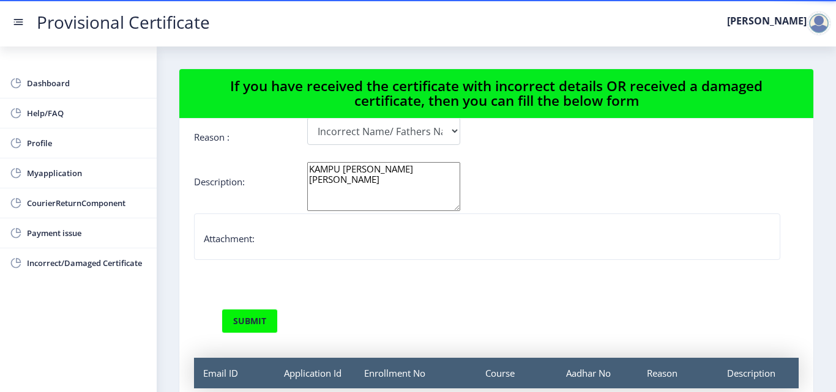
type textarea "KAMPU TABREZ SIRAJ ISMAIL FEEROZA"
click at [259, 319] on button "submit" at bounding box center [249, 321] width 56 height 24
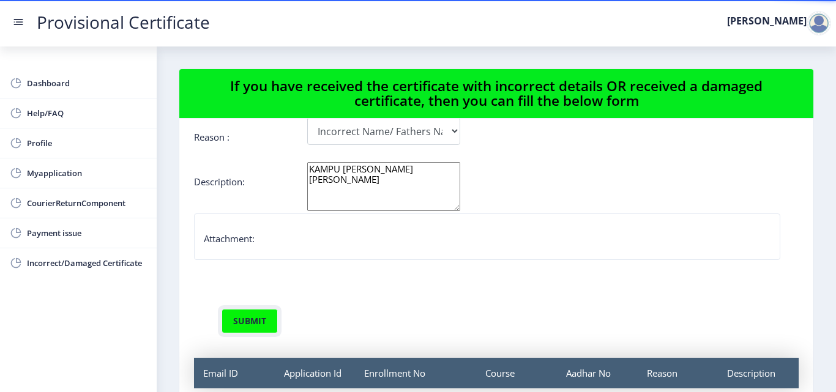
click at [259, 319] on button "submit" at bounding box center [249, 321] width 56 height 24
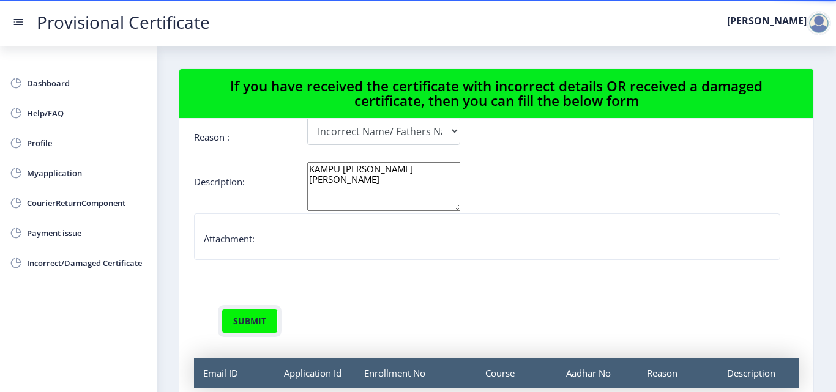
click at [259, 319] on button "submit" at bounding box center [249, 321] width 56 height 24
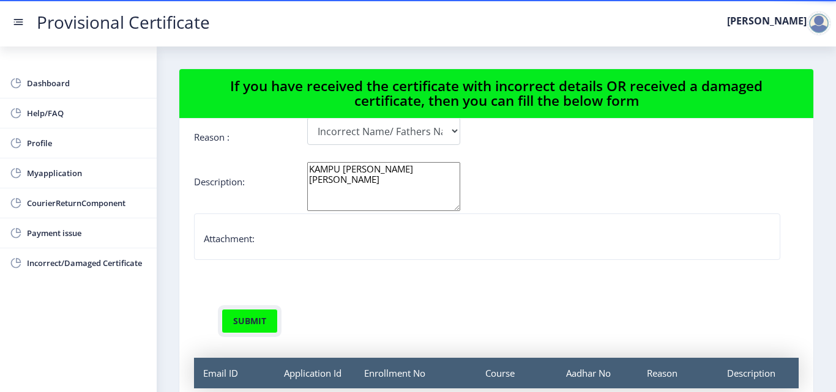
click at [259, 319] on button "submit" at bounding box center [249, 321] width 56 height 24
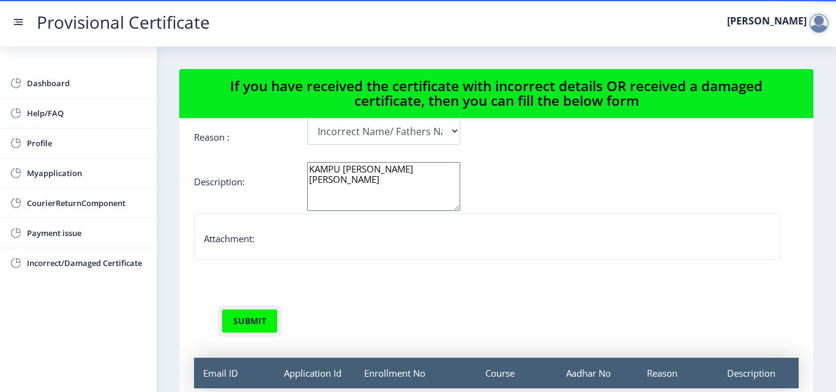
click at [259, 319] on button "submit" at bounding box center [249, 321] width 56 height 24
click at [259, 320] on button "submit" at bounding box center [249, 321] width 56 height 24
click at [241, 336] on form "Applicant Email Id : tbrez.elex@gmail.com Application id : 2941 Aadhar No: 9874…" at bounding box center [496, 201] width 604 height 374
click at [243, 332] on button "submit" at bounding box center [249, 321] width 56 height 24
click at [244, 330] on button "submit" at bounding box center [249, 321] width 56 height 24
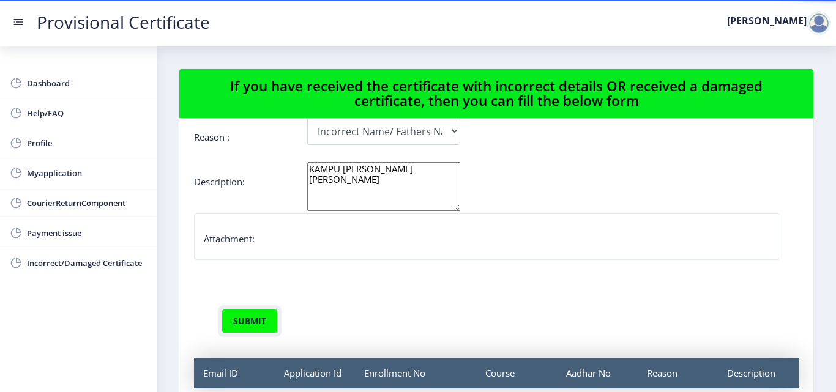
click at [244, 330] on button "submit" at bounding box center [249, 321] width 56 height 24
click at [244, 329] on button "submit" at bounding box center [249, 321] width 56 height 24
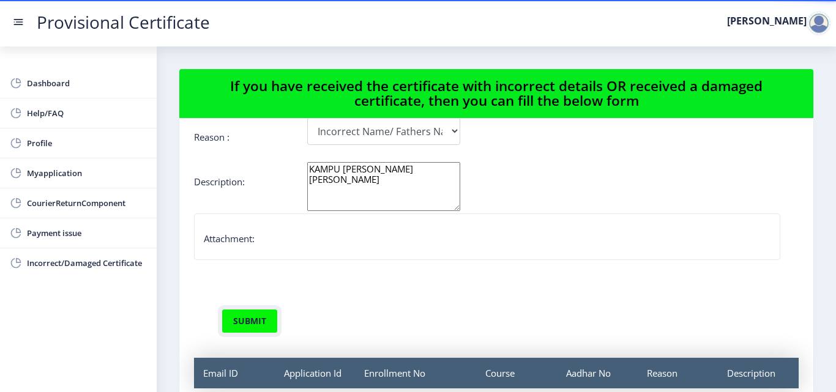
click at [244, 329] on button "submit" at bounding box center [249, 321] width 56 height 24
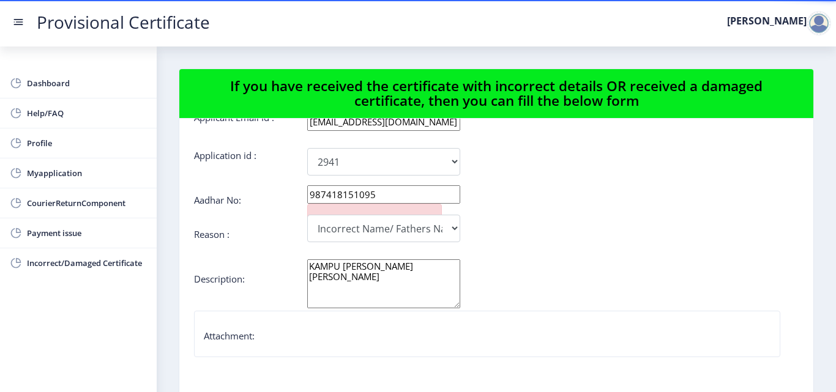
scroll to position [0, 0]
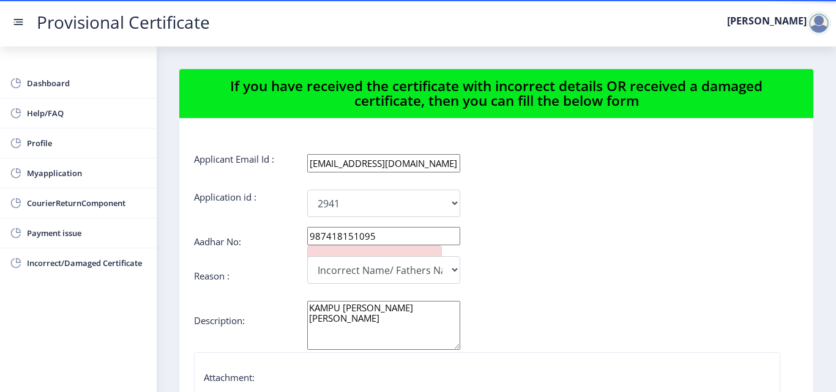
click at [398, 241] on input "987418151095" at bounding box center [383, 236] width 153 height 18
click at [418, 253] on div at bounding box center [374, 253] width 135 height 16
click at [454, 266] on select "Incorrect Course Name Damaged Certificate Incorrect Name/ Fathers Name Others" at bounding box center [383, 270] width 153 height 28
click at [307, 256] on select "Incorrect Course Name Damaged Certificate Incorrect Name/ Fathers Name Others" at bounding box center [383, 270] width 153 height 28
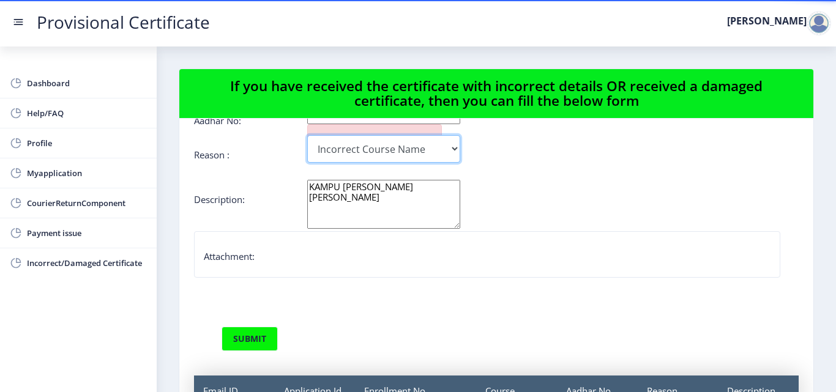
scroll to position [139, 0]
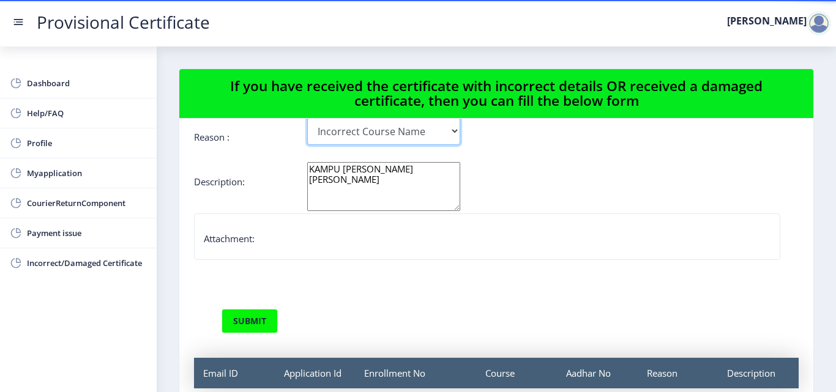
click at [448, 136] on select "Incorrect Course Name Damaged Certificate Incorrect Name/ Fathers Name Others" at bounding box center [383, 131] width 153 height 28
click at [307, 117] on select "Incorrect Course Name Damaged Certificate Incorrect Name/ Fathers Name Others" at bounding box center [383, 131] width 153 height 28
click at [267, 321] on button "submit" at bounding box center [249, 321] width 56 height 24
click at [266, 321] on button "submit" at bounding box center [249, 321] width 56 height 24
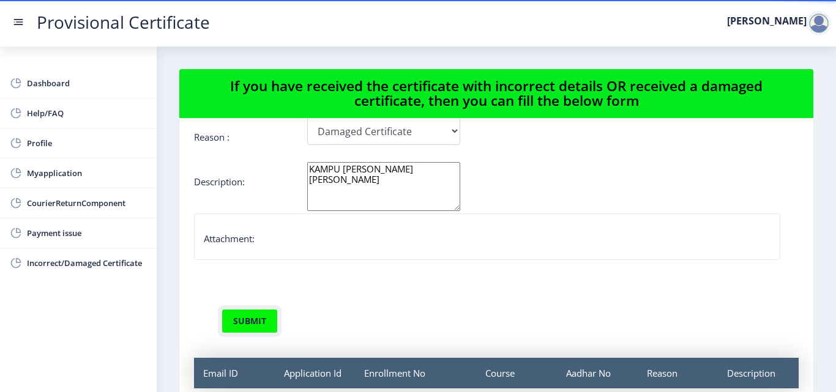
click at [266, 321] on button "submit" at bounding box center [249, 321] width 56 height 24
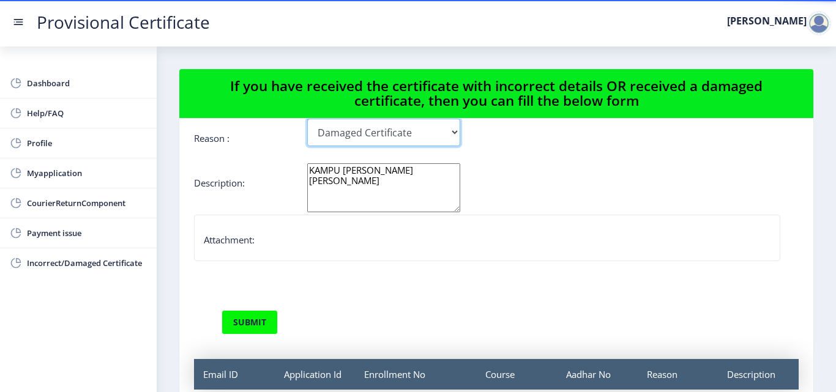
click at [445, 130] on select "Incorrect Course Name Damaged Certificate Incorrect Name/ Fathers Name Others" at bounding box center [383, 133] width 153 height 28
select select "Incorrect Name/ Fathers Name"
click at [307, 119] on select "Incorrect Course Name Damaged Certificate Incorrect Name/ Fathers Name Others" at bounding box center [383, 133] width 153 height 28
click at [257, 311] on button "submit" at bounding box center [249, 322] width 56 height 24
click at [262, 321] on button "submit" at bounding box center [249, 322] width 56 height 24
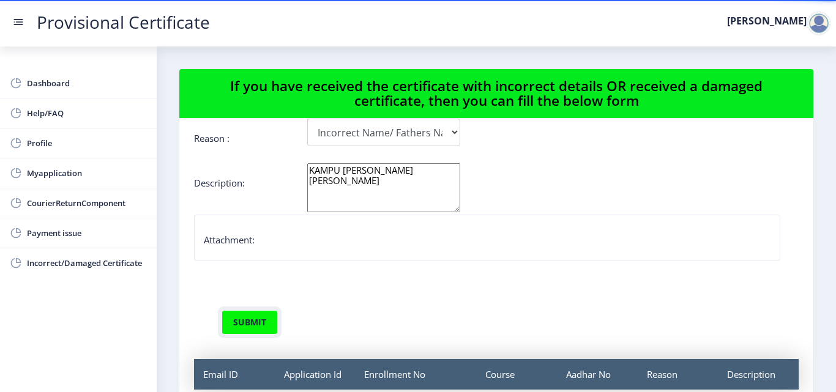
click at [262, 321] on button "submit" at bounding box center [249, 322] width 56 height 24
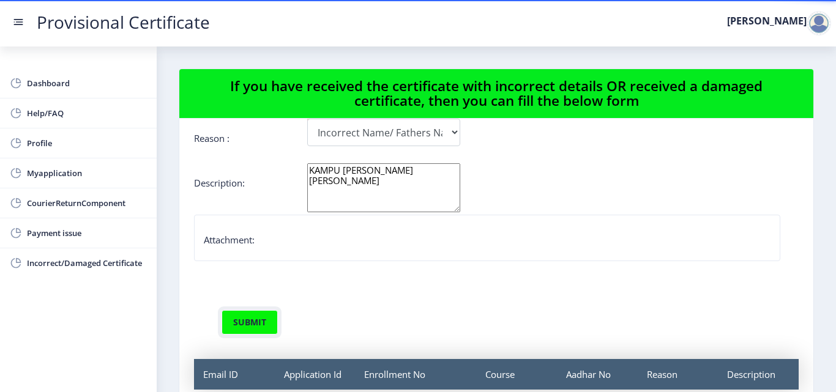
click at [262, 321] on button "submit" at bounding box center [249, 322] width 56 height 24
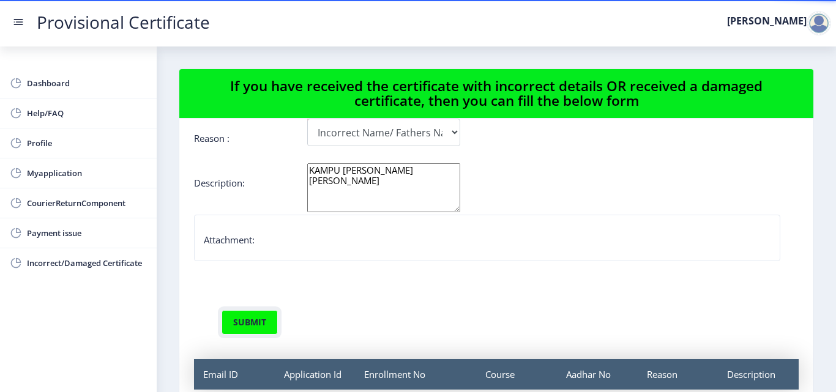
click at [262, 321] on button "submit" at bounding box center [249, 322] width 56 height 24
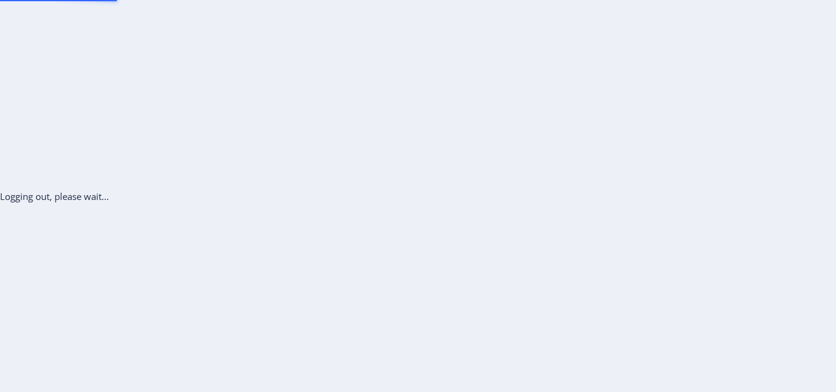
click at [286, 160] on div "Logging out, please wait..." at bounding box center [418, 196] width 836 height 392
click at [286, 165] on div "Logging out, please wait..." at bounding box center [418, 196] width 836 height 392
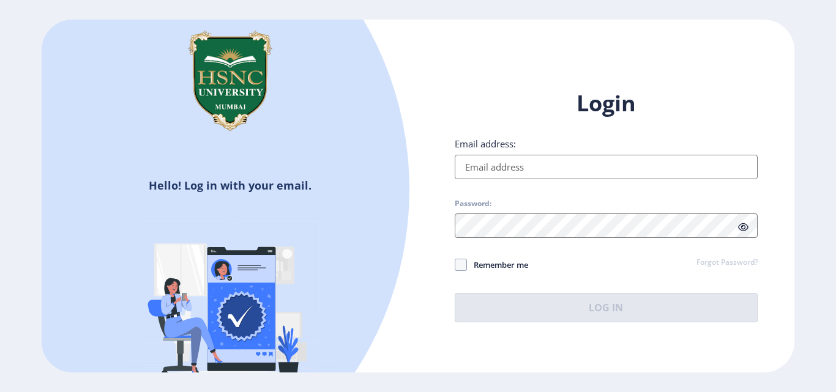
click at [289, 167] on div at bounding box center [75, 189] width 669 height 669
click at [291, 173] on div at bounding box center [75, 189] width 669 height 669
click at [513, 169] on input "Email address:" at bounding box center [606, 167] width 303 height 24
type input "[EMAIL_ADDRESS][DOMAIN_NAME]"
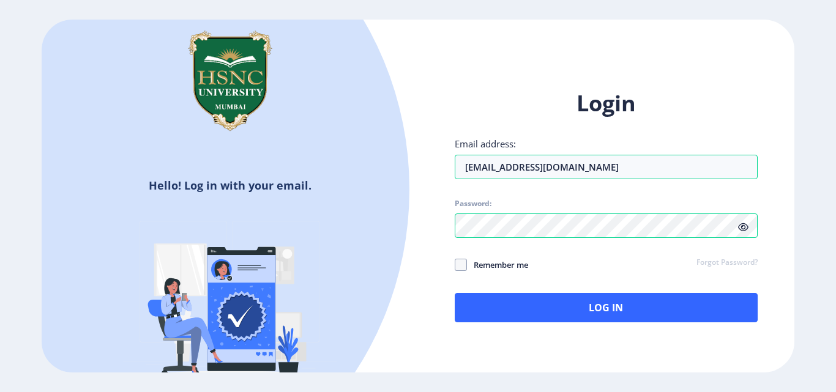
click at [743, 232] on span at bounding box center [743, 227] width 10 height 12
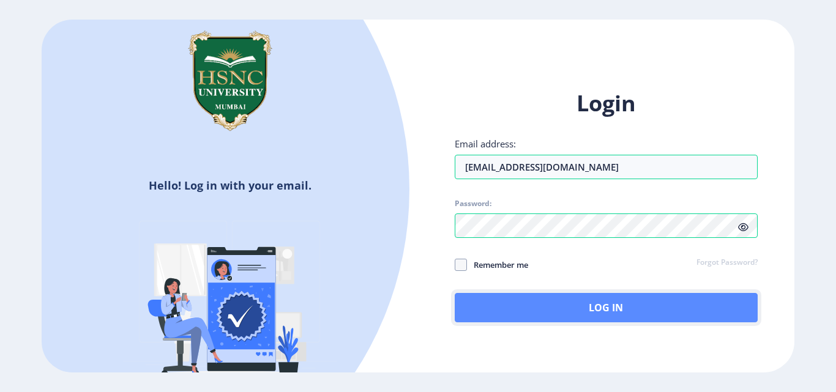
click at [538, 305] on button "Log In" at bounding box center [606, 307] width 303 height 29
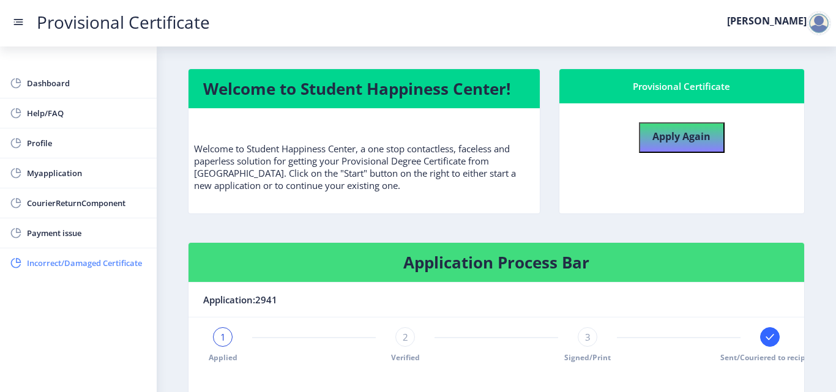
click at [111, 262] on span "Incorrect/Damaged Certificate" at bounding box center [87, 263] width 120 height 15
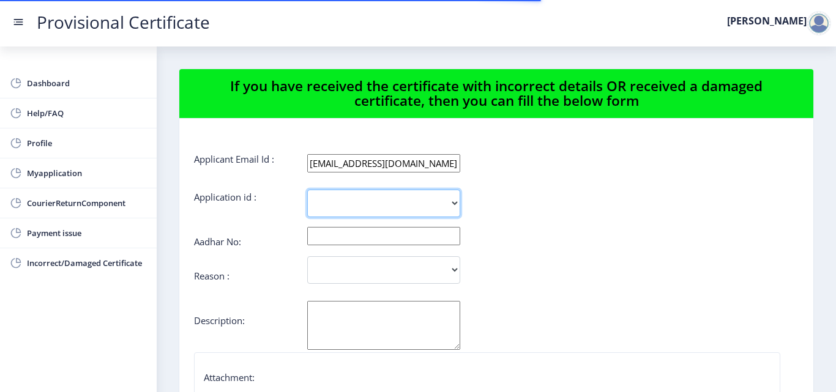
click at [440, 198] on select "2941" at bounding box center [383, 204] width 153 height 28
select select "2941"
click at [307, 190] on select "2941" at bounding box center [383, 204] width 153 height 28
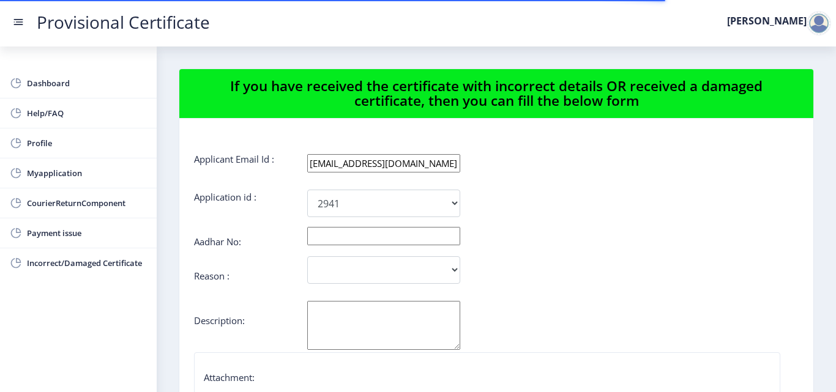
click at [379, 233] on input "text" at bounding box center [383, 236] width 153 height 18
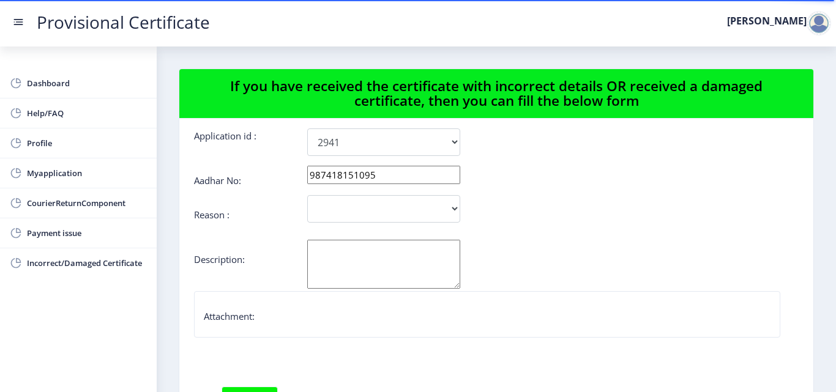
type input "987418151095"
click at [390, 219] on select "Incorrect Course Name Damaged Certificate Incorrect Name/ Fathers Name Others" at bounding box center [383, 209] width 153 height 28
select select "Incorrect Name/ Fathers Name"
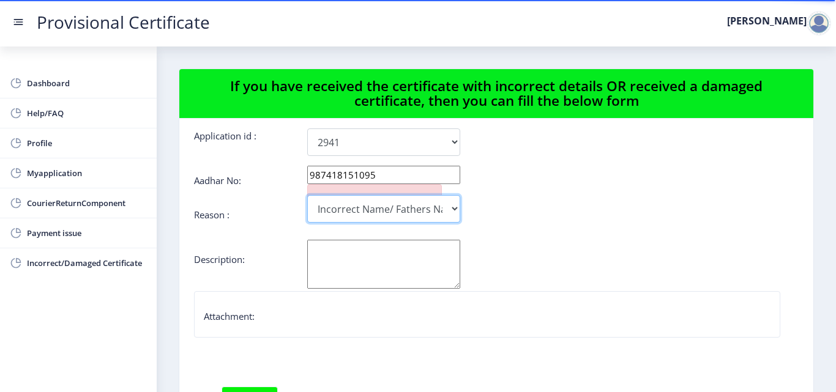
click at [307, 195] on select "Incorrect Course Name Damaged Certificate Incorrect Name/ Fathers Name Others" at bounding box center [383, 209] width 153 height 28
click at [331, 254] on textarea "[PERSON_NAME]" at bounding box center [383, 264] width 153 height 49
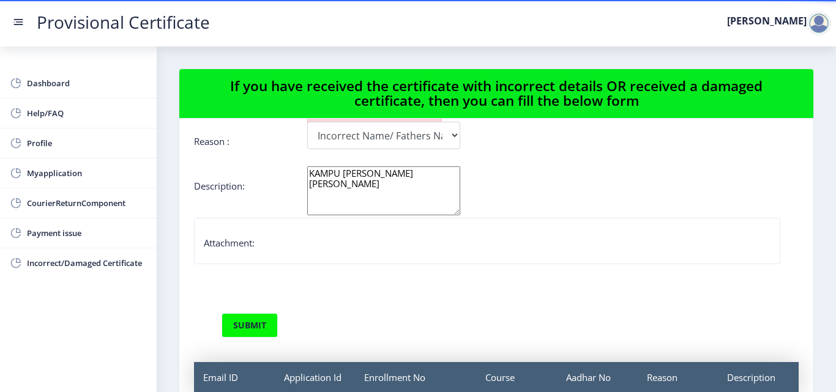
scroll to position [139, 0]
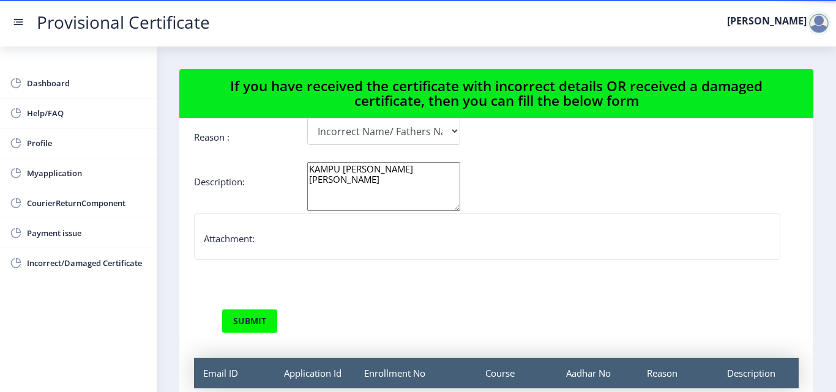
type textarea "KAMPU [PERSON_NAME] [PERSON_NAME]"
click at [267, 321] on button "submit" at bounding box center [249, 321] width 56 height 24
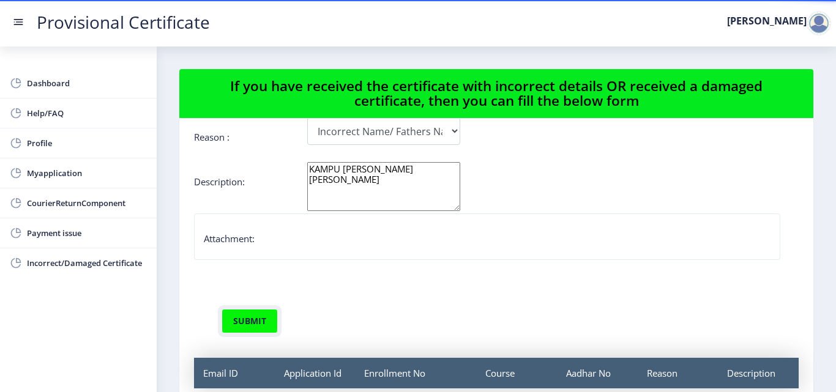
click at [267, 321] on button "submit" at bounding box center [249, 321] width 56 height 24
click at [267, 322] on button "submit" at bounding box center [249, 321] width 56 height 24
click at [254, 319] on button "submit" at bounding box center [249, 321] width 56 height 24
click at [254, 321] on button "submit" at bounding box center [249, 321] width 56 height 24
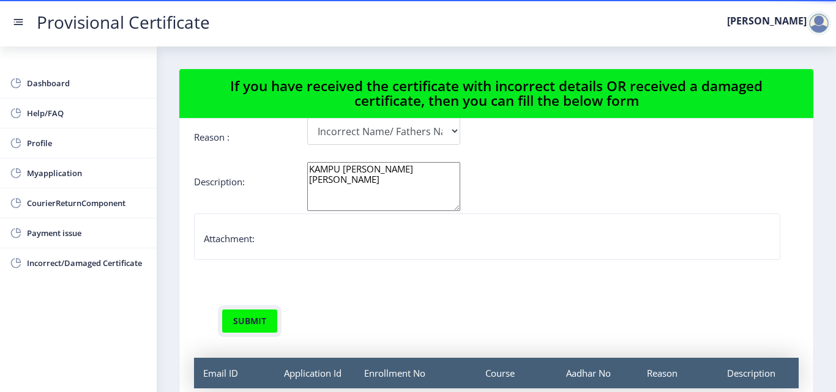
click at [254, 321] on button "submit" at bounding box center [249, 321] width 56 height 24
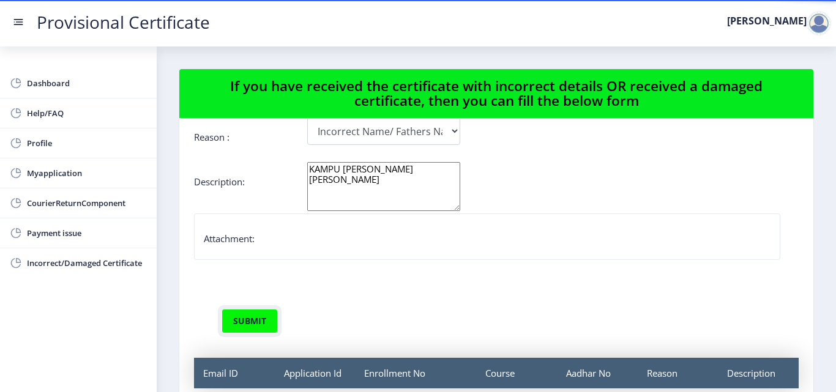
click at [254, 321] on button "submit" at bounding box center [249, 321] width 56 height 24
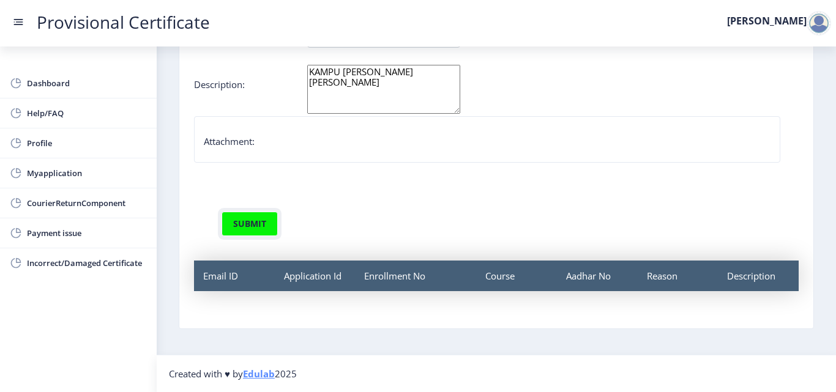
click at [258, 227] on button "submit" at bounding box center [249, 224] width 56 height 24
click at [258, 228] on button "submit" at bounding box center [249, 224] width 56 height 24
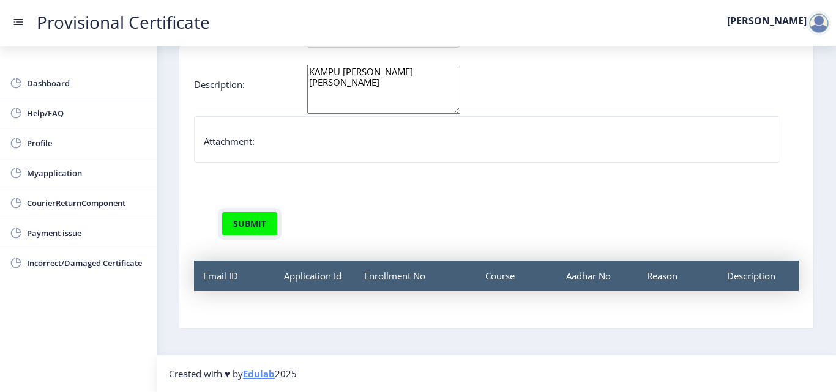
click at [258, 228] on button "submit" at bounding box center [249, 224] width 56 height 24
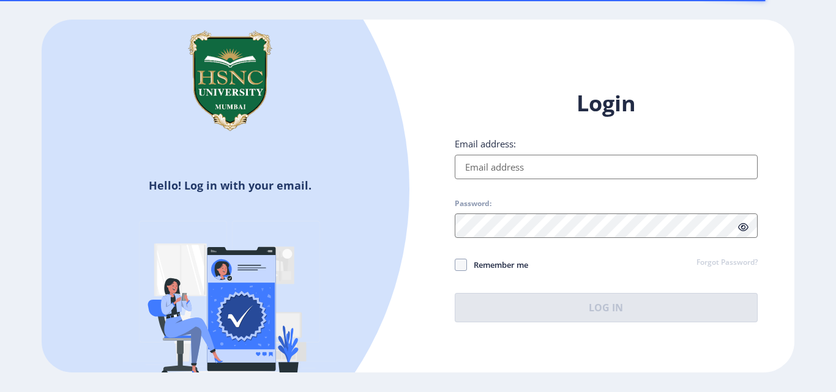
click at [495, 170] on input "Email address:" at bounding box center [606, 167] width 303 height 24
type input "[EMAIL_ADDRESS][DOMAIN_NAME]"
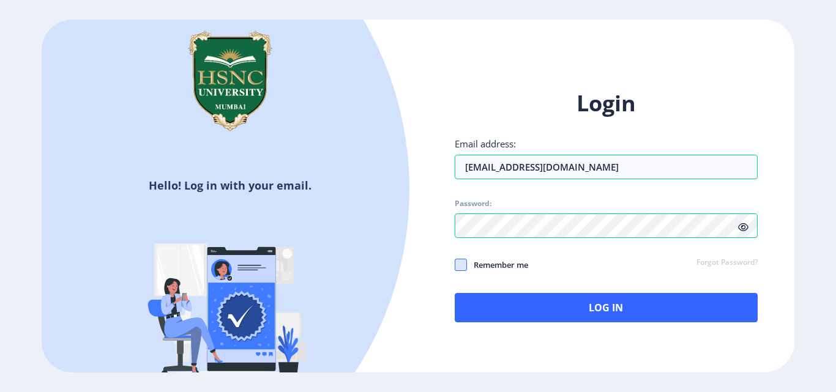
click at [466, 267] on span at bounding box center [461, 265] width 12 height 12
click at [455, 265] on input "Remember me" at bounding box center [455, 265] width 1 height 1
checkbox input "true"
click at [743, 228] on icon at bounding box center [743, 227] width 10 height 9
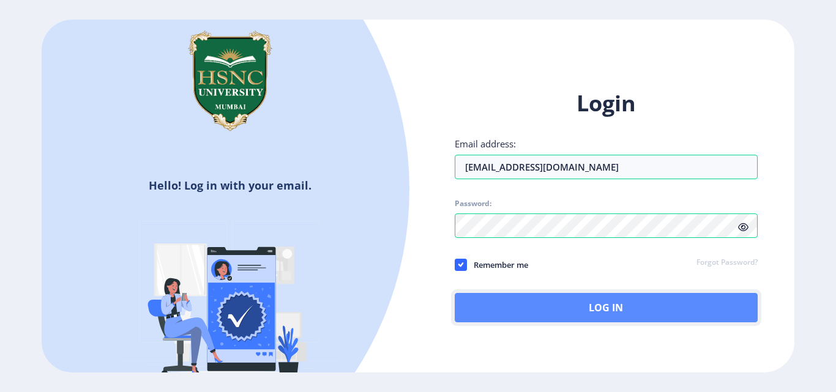
click at [584, 299] on button "Log In" at bounding box center [606, 307] width 303 height 29
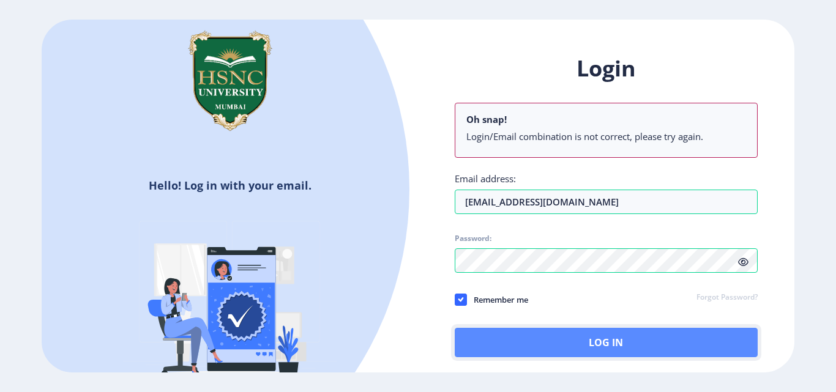
click at [572, 336] on button "Log In" at bounding box center [606, 342] width 303 height 29
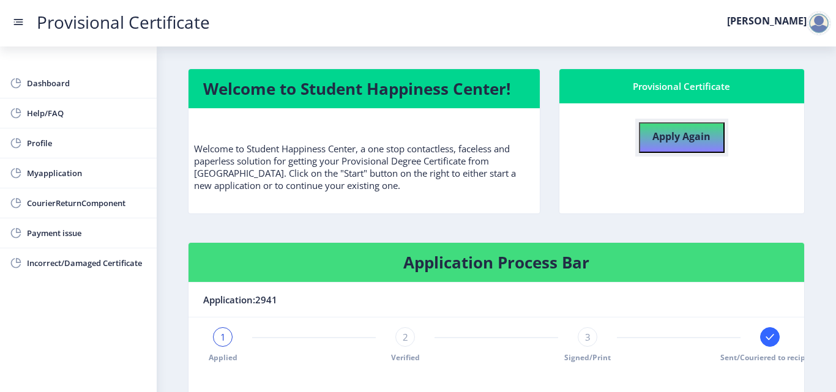
click at [670, 141] on b "Apply Again" at bounding box center [681, 136] width 58 height 13
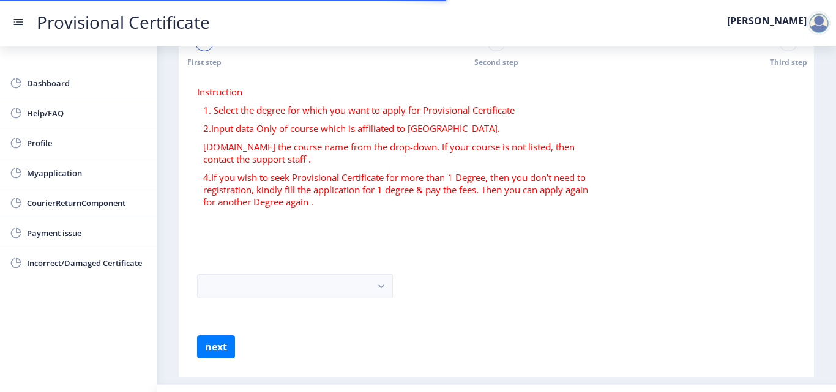
scroll to position [72, 0]
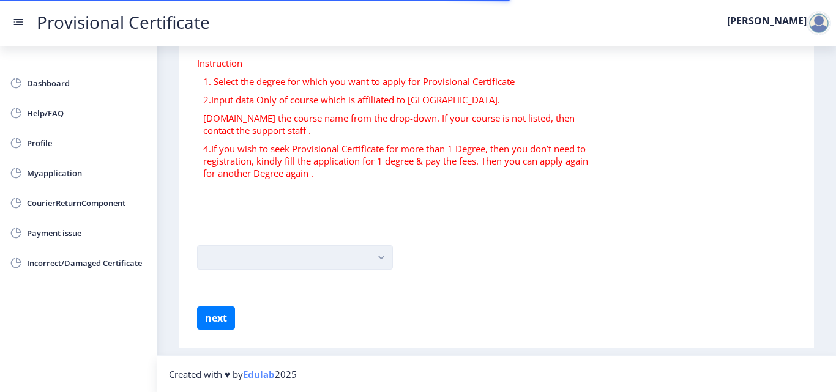
click at [342, 256] on button "button" at bounding box center [295, 257] width 196 height 24
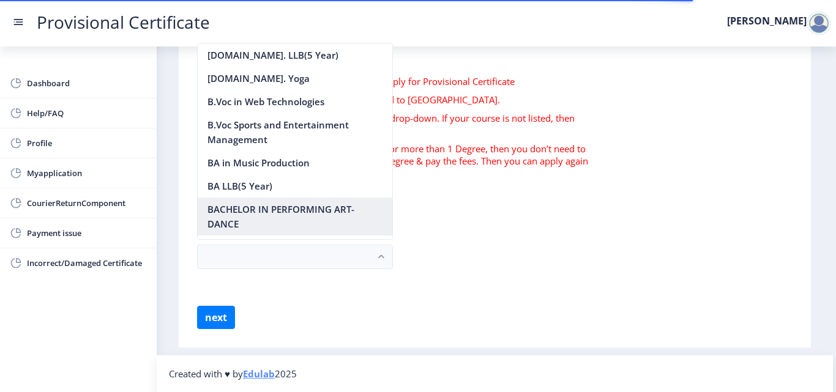
scroll to position [1245, 0]
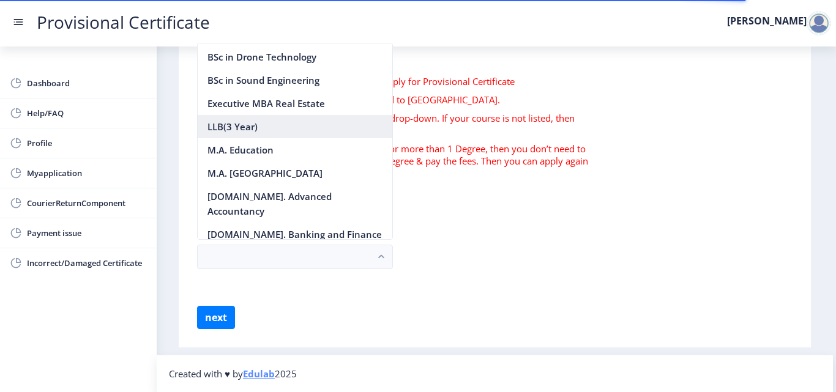
click at [254, 138] on nb-option "LLB(3 Year)" at bounding box center [295, 126] width 195 height 23
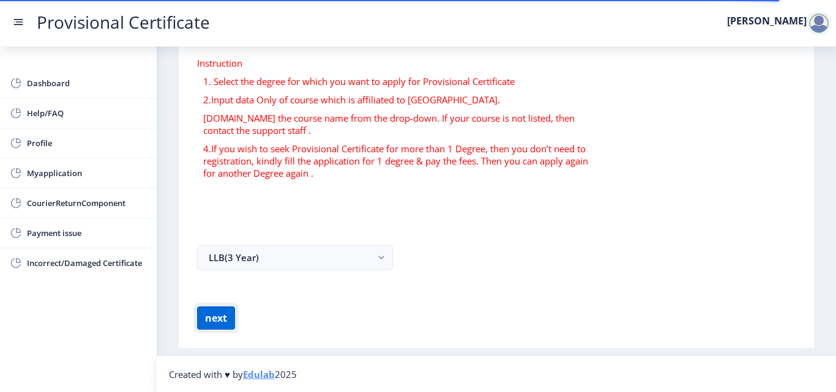
click at [217, 316] on button "next" at bounding box center [216, 317] width 38 height 23
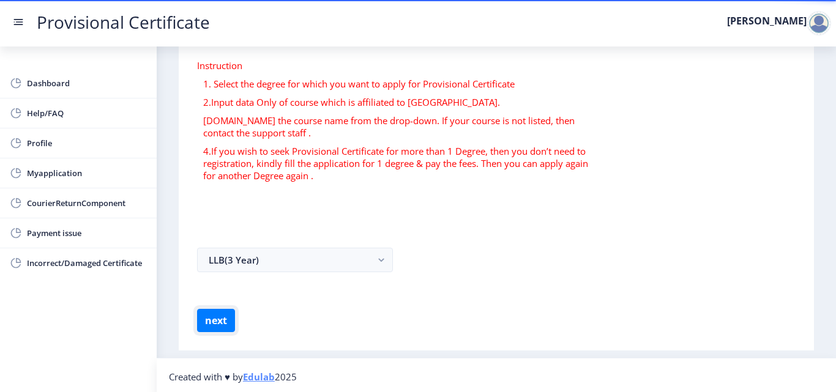
scroll to position [72, 0]
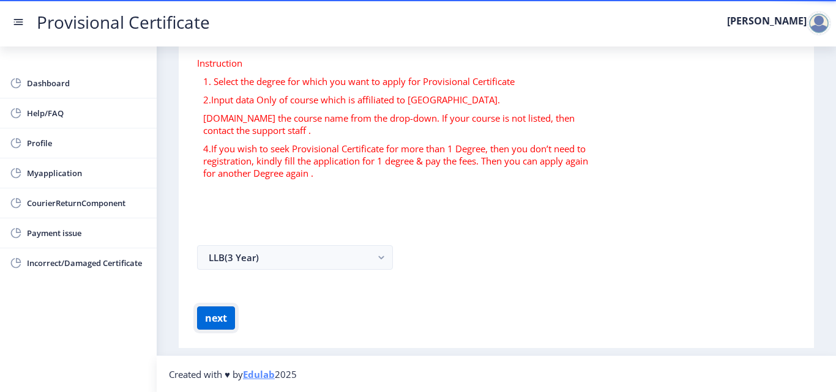
click at [209, 316] on button "next" at bounding box center [216, 317] width 38 height 23
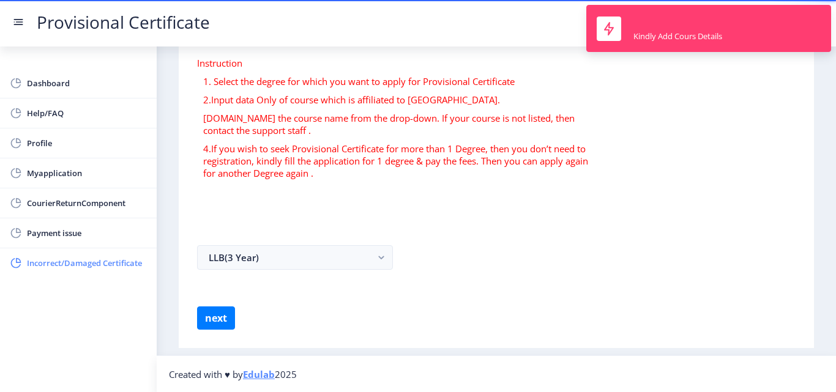
click at [46, 264] on span "Incorrect/Damaged Certificate" at bounding box center [87, 263] width 120 height 15
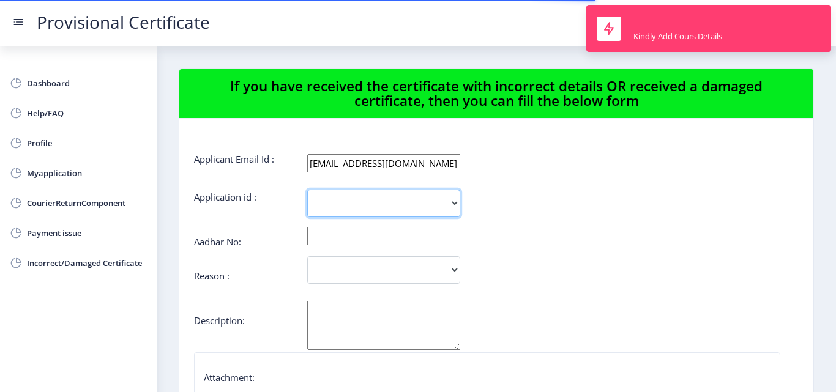
click at [420, 211] on select "2941" at bounding box center [383, 204] width 153 height 28
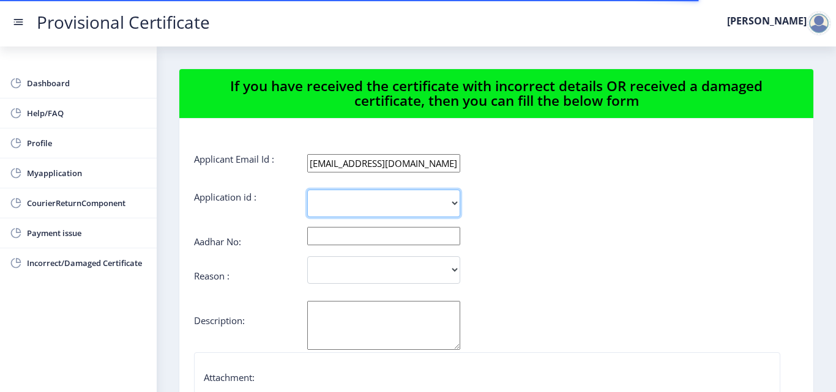
select select "2941"
click at [307, 190] on select "2941" at bounding box center [383, 204] width 153 height 28
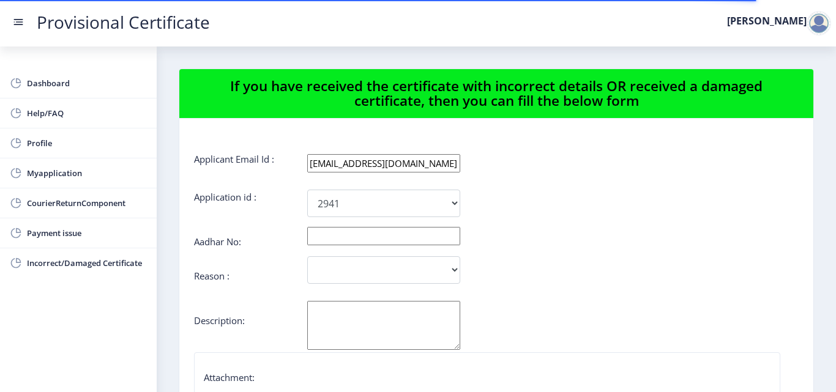
click at [390, 240] on input "text" at bounding box center [383, 236] width 153 height 18
type input "987418151095"
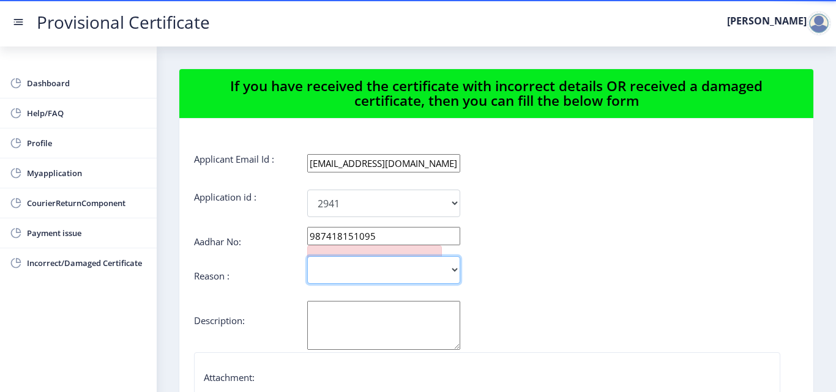
click at [394, 256] on select "Incorrect Course Name Damaged Certificate Incorrect Name/ Fathers Name Others" at bounding box center [383, 270] width 153 height 28
select select "Incorrect Name/ Fathers Name"
click at [307, 256] on select "Incorrect Course Name Damaged Certificate Incorrect Name/ Fathers Name Others" at bounding box center [383, 270] width 153 height 28
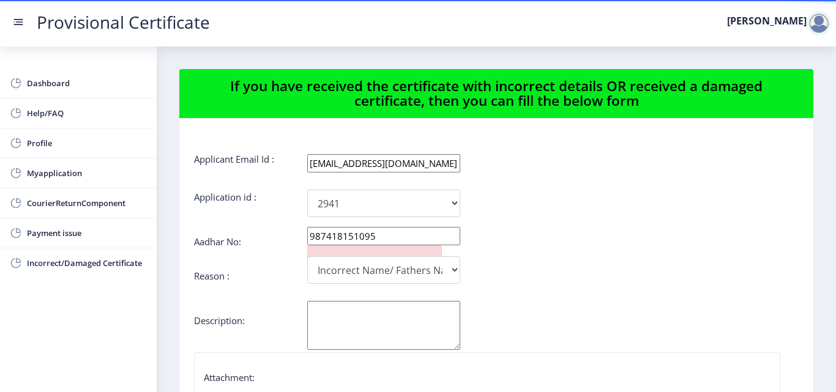
click at [348, 320] on textarea "[PERSON_NAME]" at bounding box center [383, 325] width 153 height 49
type textarea "k"
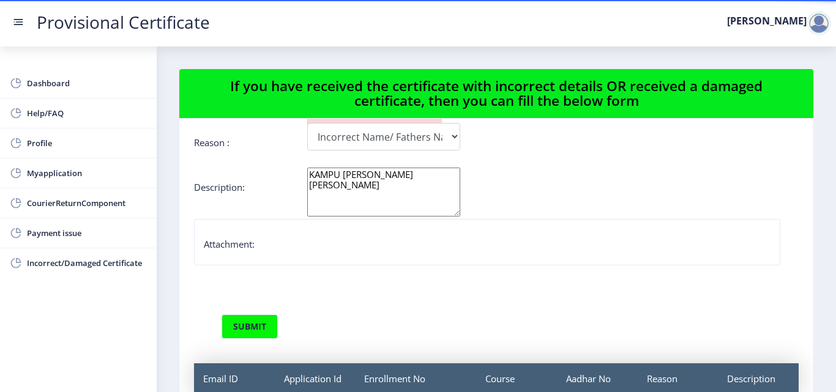
scroll to position [139, 0]
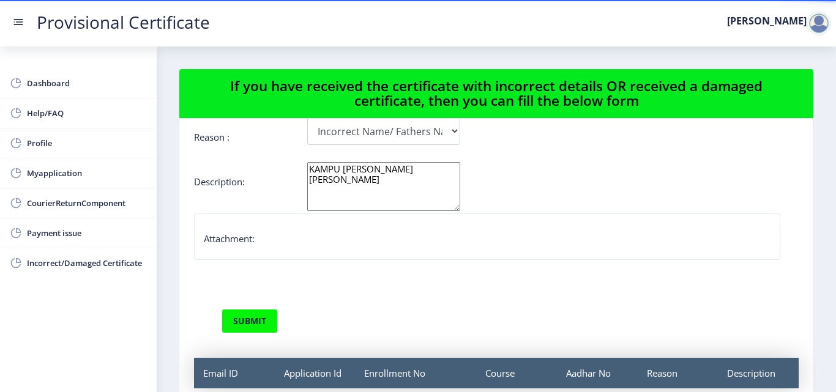
type textarea "KAMPU TABREZ SIRAJ ISMAIL FEEROZA"
click at [254, 317] on button "submit" at bounding box center [249, 321] width 56 height 24
click at [256, 326] on button "submit" at bounding box center [249, 321] width 56 height 24
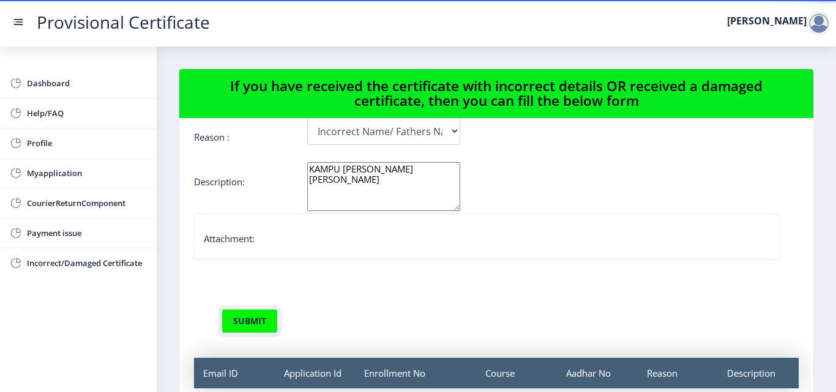
click at [256, 326] on button "submit" at bounding box center [249, 321] width 56 height 24
click at [251, 330] on button "submit" at bounding box center [249, 321] width 56 height 24
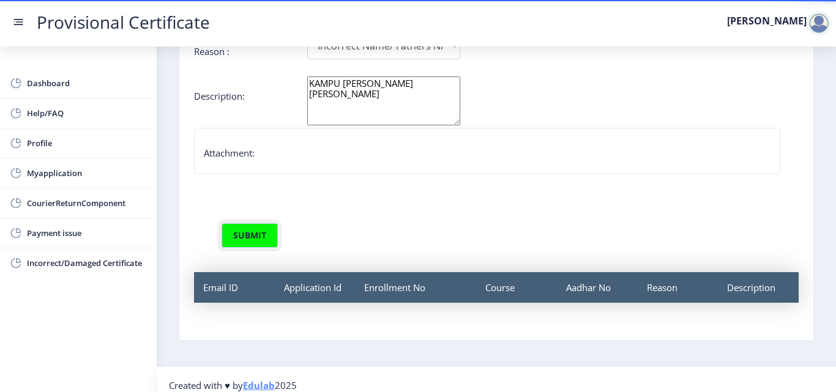
scroll to position [97, 0]
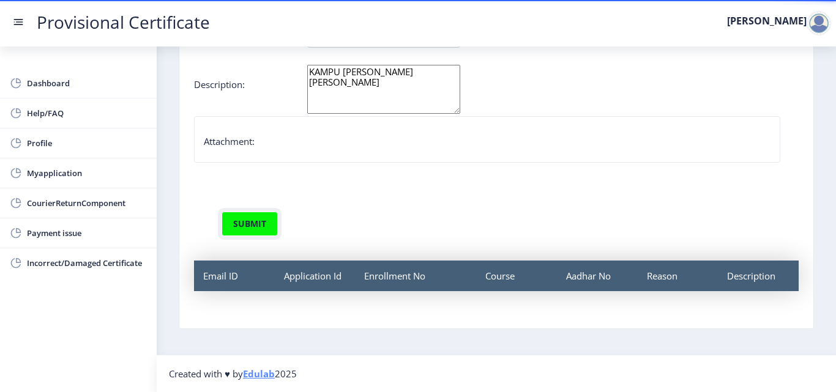
click at [262, 221] on button "submit" at bounding box center [249, 224] width 56 height 24
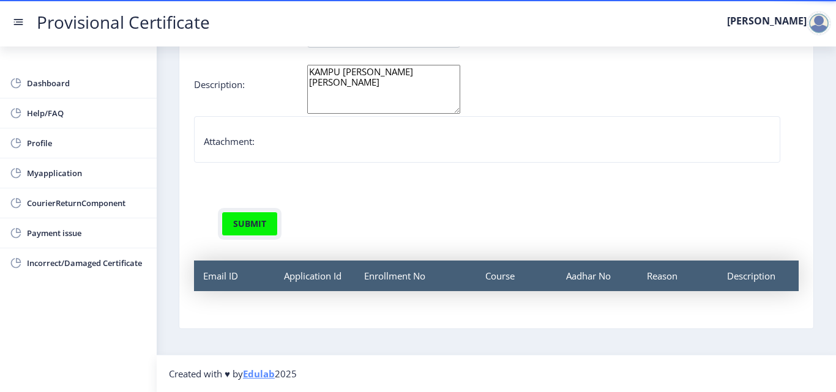
click at [262, 221] on button "submit" at bounding box center [249, 224] width 56 height 24
click at [37, 148] on span "Profile" at bounding box center [87, 143] width 120 height 15
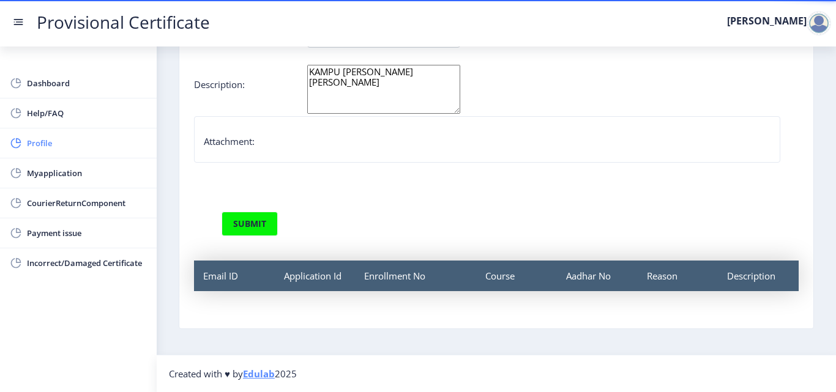
select select
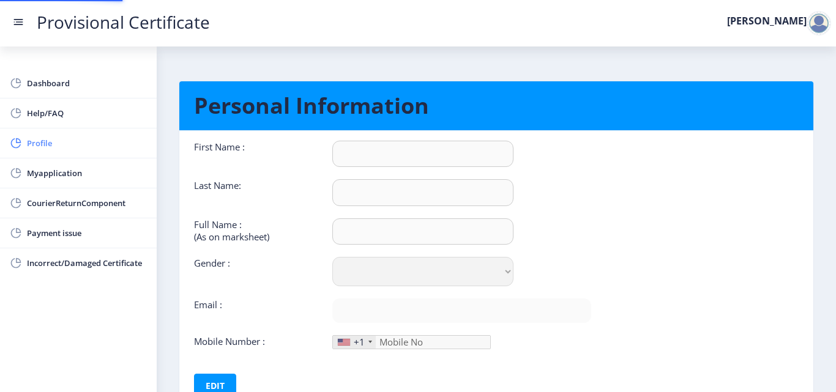
type input "[PERSON_NAME]"
type input "Kampu"
type input "Tabrez Siraj Feeroza Kampu"
select select "Male"
type input "[EMAIL_ADDRESS][DOMAIN_NAME]"
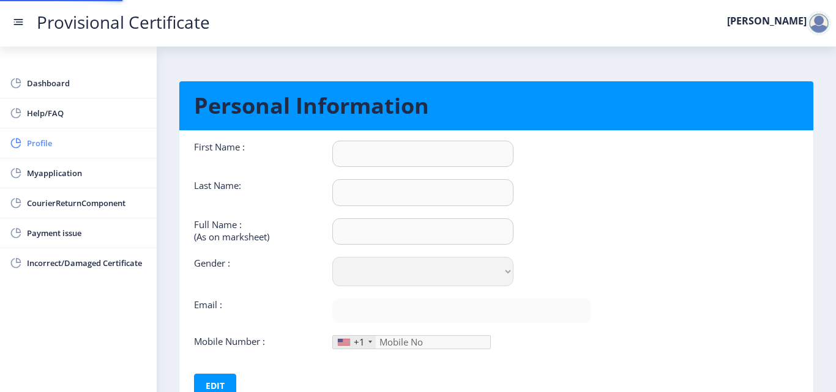
type input "9321558702"
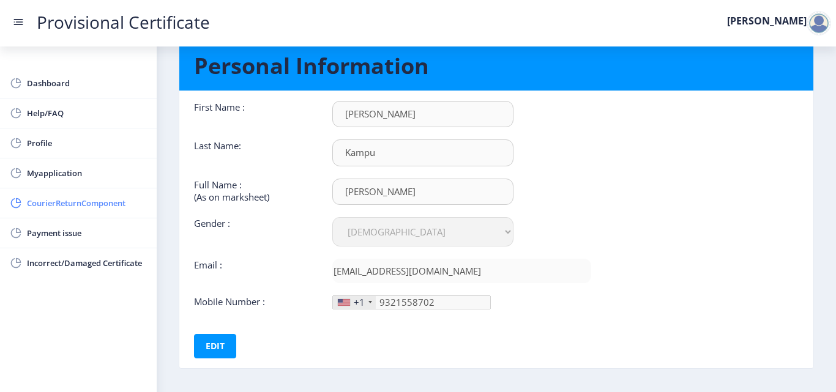
scroll to position [92, 0]
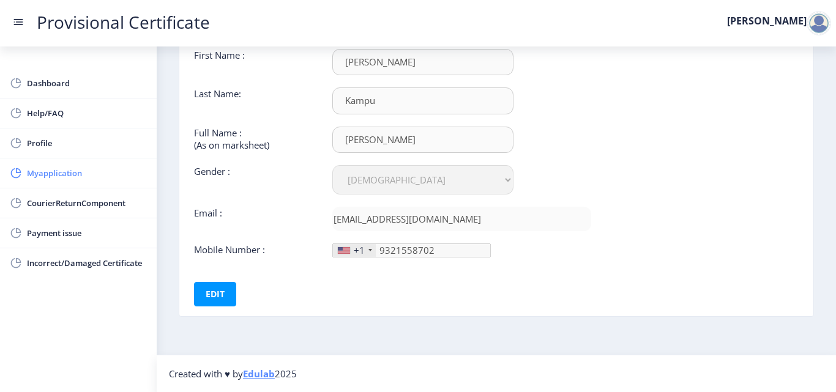
click at [68, 179] on span "Myapplication" at bounding box center [87, 173] width 120 height 15
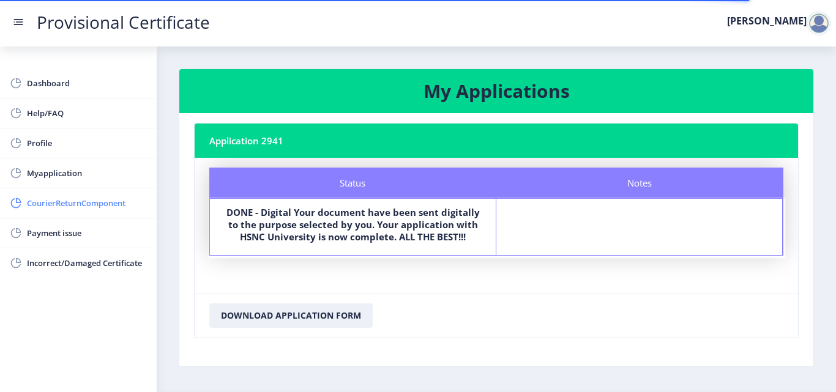
click at [91, 201] on span "CourierReturnComponent" at bounding box center [87, 203] width 120 height 15
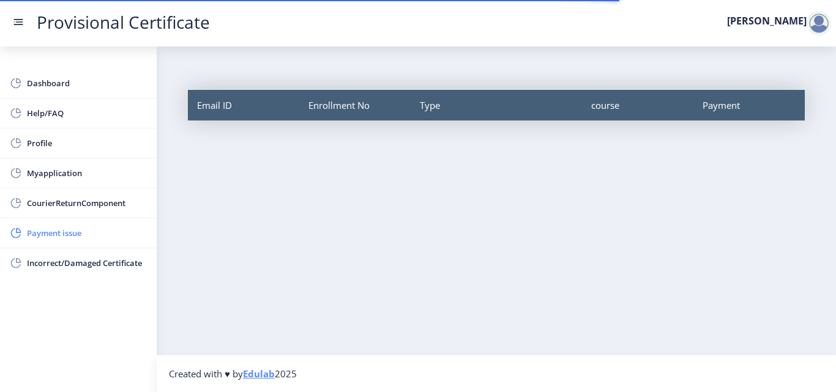
click at [104, 236] on span "Payment issue" at bounding box center [87, 233] width 120 height 15
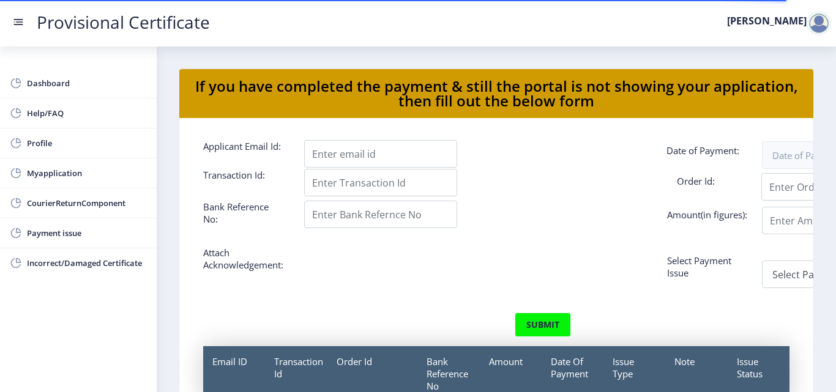
scroll to position [33, 0]
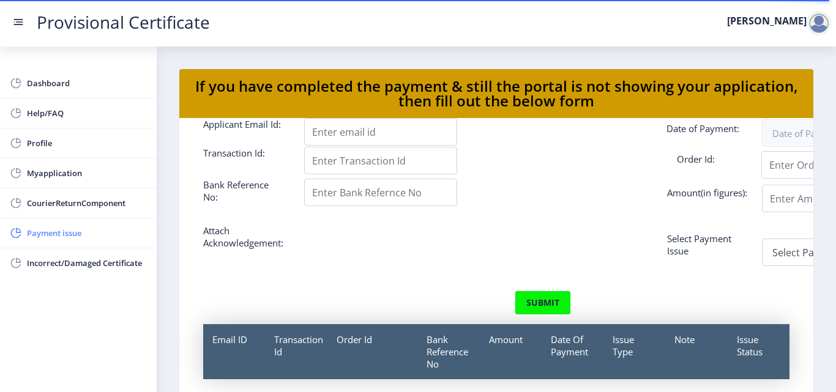
click at [88, 231] on span "Payment issue" at bounding box center [87, 233] width 120 height 15
click at [86, 208] on span "CourierReturnComponent" at bounding box center [87, 203] width 120 height 15
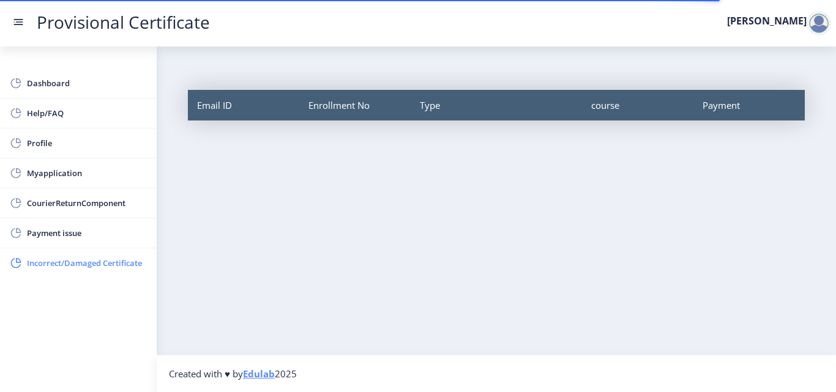
click at [77, 264] on span "Incorrect/Damaged Certificate" at bounding box center [87, 263] width 120 height 15
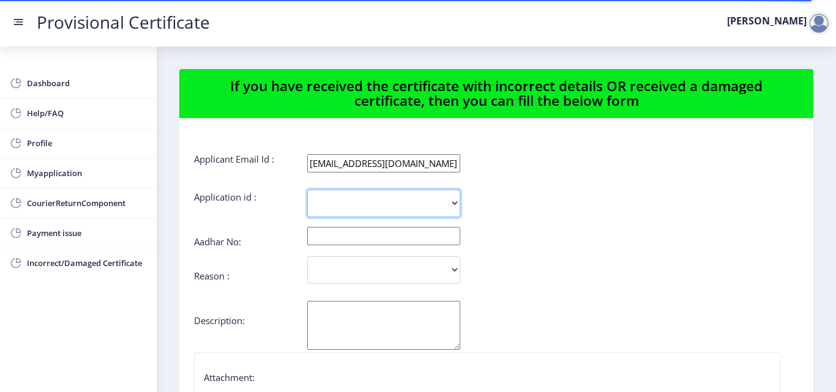
click at [442, 210] on select "2941" at bounding box center [383, 204] width 153 height 28
select select "2941"
click at [307, 190] on select "2941" at bounding box center [383, 204] width 153 height 28
click at [414, 240] on input "text" at bounding box center [383, 236] width 153 height 18
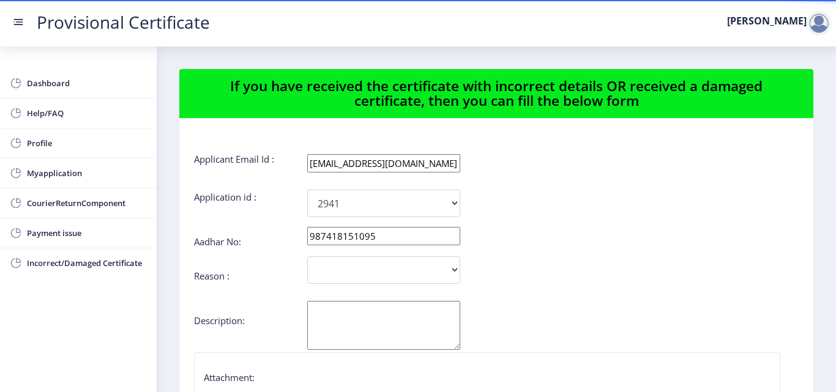
type input "987418151095"
click at [404, 272] on select "Incorrect Course Name Damaged Certificate Incorrect Name/ Fathers Name Others" at bounding box center [383, 270] width 153 height 28
select select "Incorrect Name/ Fathers Name"
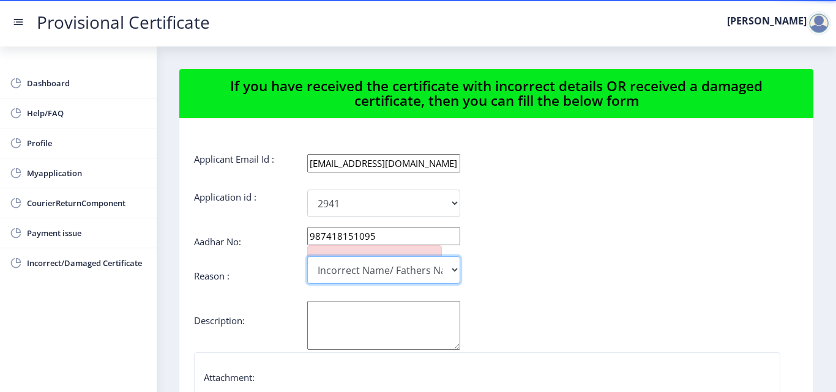
click at [307, 256] on select "Incorrect Course Name Damaged Certificate Incorrect Name/ Fathers Name Others" at bounding box center [383, 270] width 153 height 28
click at [349, 313] on textarea "[PERSON_NAME]" at bounding box center [383, 325] width 153 height 49
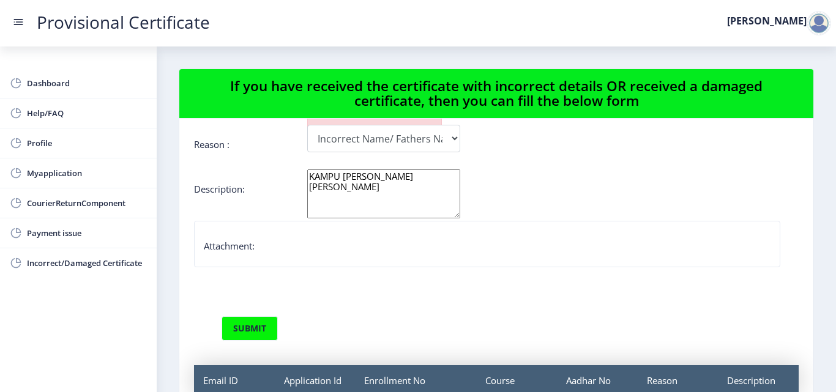
scroll to position [139, 0]
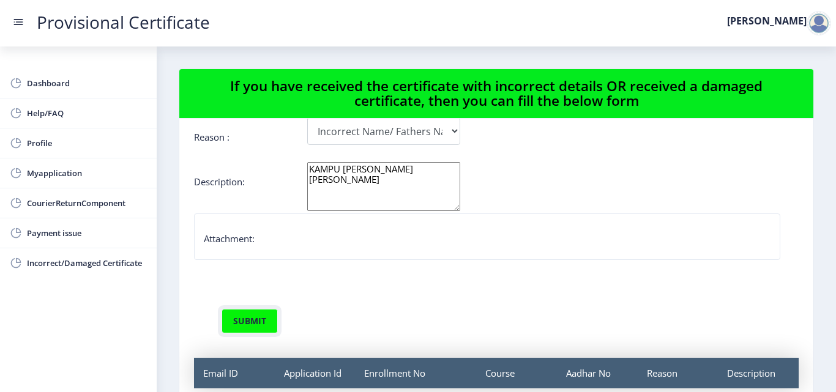
click at [260, 324] on button "submit" at bounding box center [249, 321] width 56 height 24
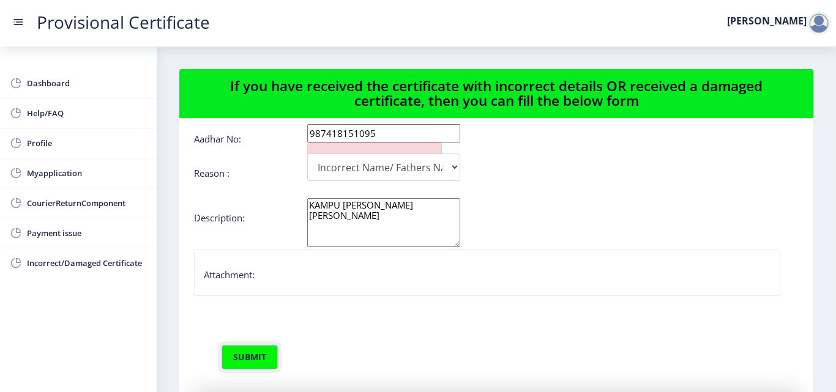
scroll to position [122, 0]
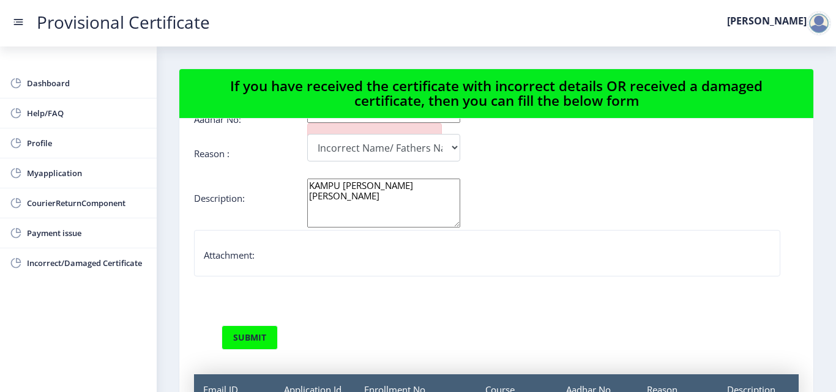
click at [2, 292] on div "Dashboard Help/FAQ Profile Myapplication CourierReturnComponent Payment issue I…" at bounding box center [78, 219] width 157 height 346
click at [4, 297] on div "Dashboard Help/FAQ Profile Myapplication CourierReturnComponent Payment issue I…" at bounding box center [78, 219] width 157 height 346
click at [7, 302] on div "Dashboard Help/FAQ Profile Myapplication CourierReturnComponent Payment issue I…" at bounding box center [78, 219] width 157 height 346
click at [228, 339] on button "submit" at bounding box center [249, 337] width 56 height 24
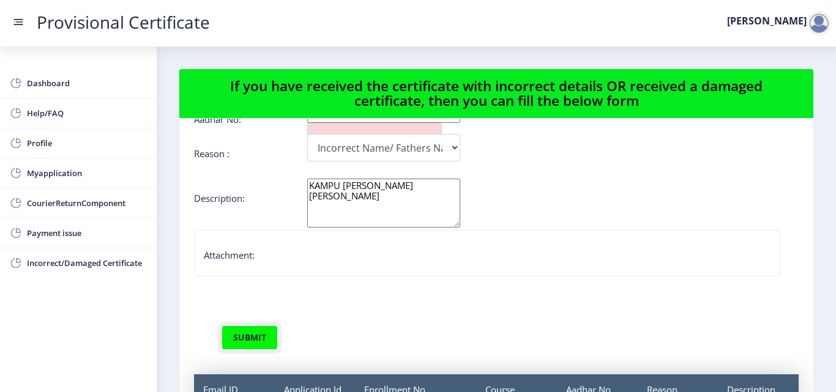
click at [228, 339] on button "submit" at bounding box center [249, 337] width 56 height 24
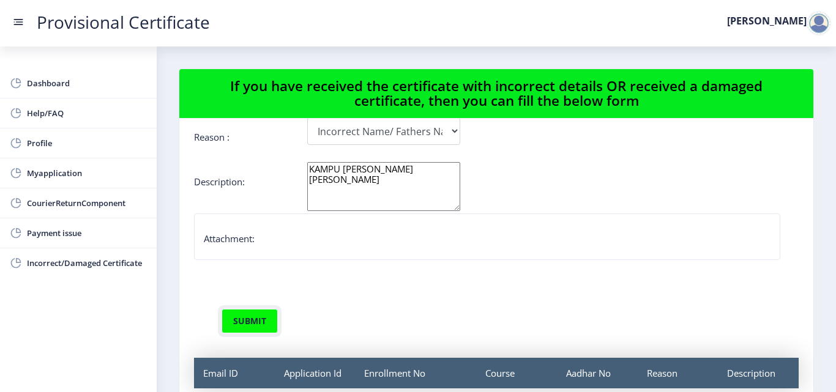
click at [251, 324] on button "submit" at bounding box center [249, 321] width 56 height 24
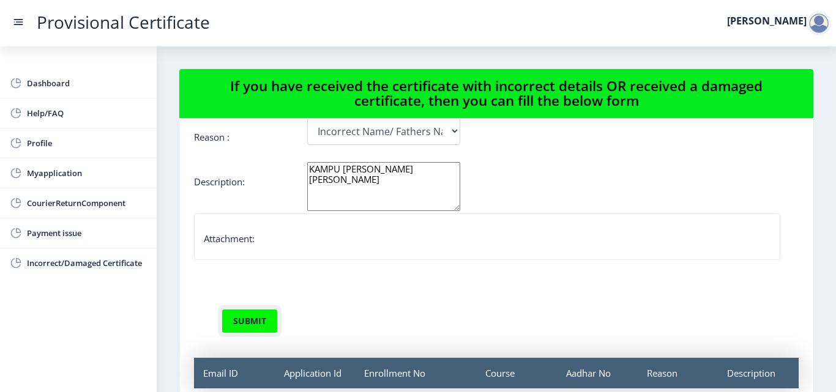
click at [251, 324] on button "submit" at bounding box center [249, 321] width 56 height 24
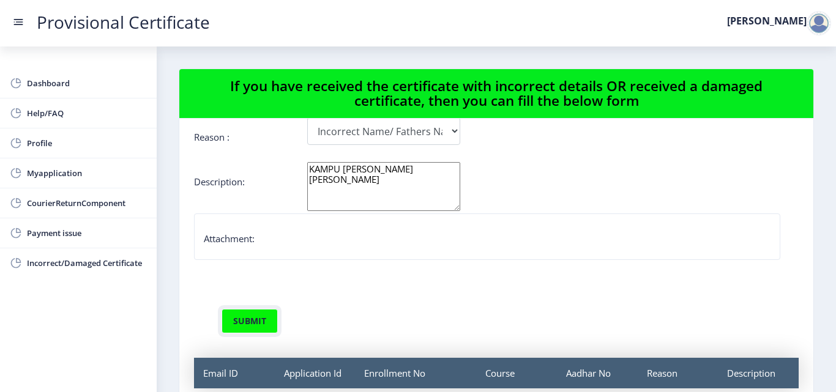
click at [251, 324] on button "submit" at bounding box center [249, 321] width 56 height 24
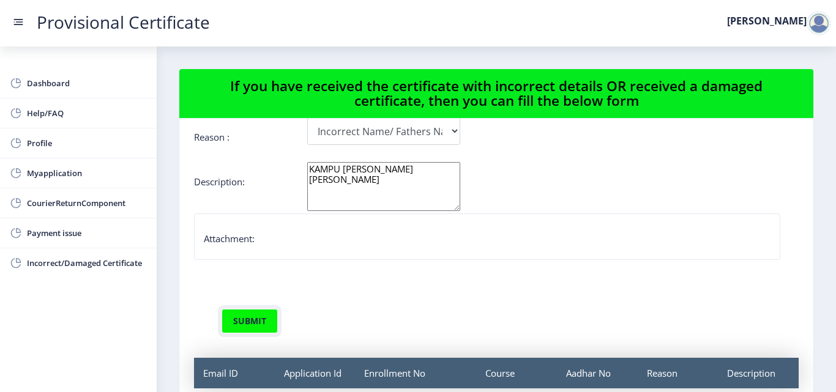
click at [251, 324] on button "submit" at bounding box center [249, 321] width 56 height 24
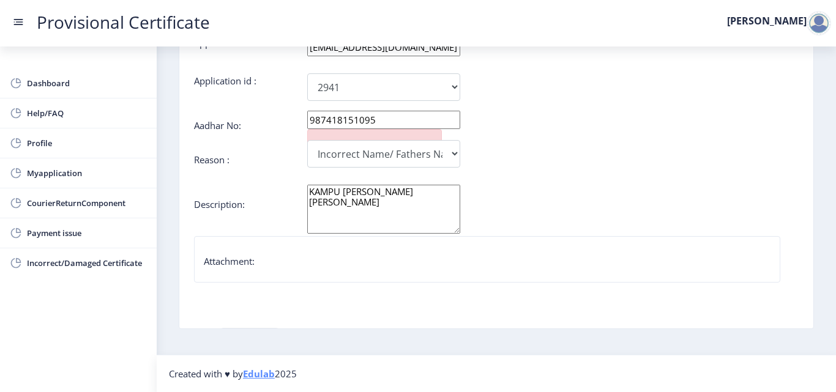
scroll to position [0, 0]
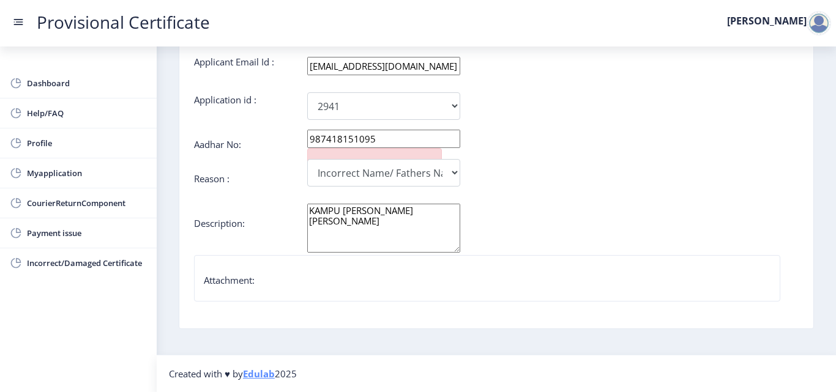
click at [366, 224] on textarea "KAMPU TABREZ SIRAJ ISMAIL FEEROZA" at bounding box center [383, 228] width 153 height 49
type textarea "KAMPU TABREZ SIRAJ ISMAIL FEEROZA"
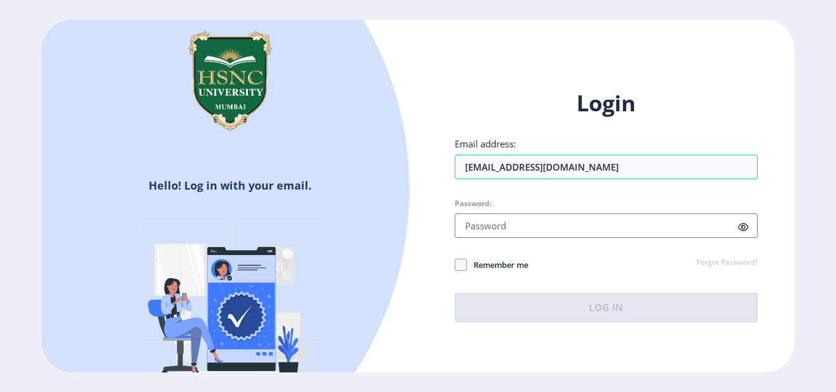
click at [565, 224] on input "Password:" at bounding box center [606, 225] width 303 height 24
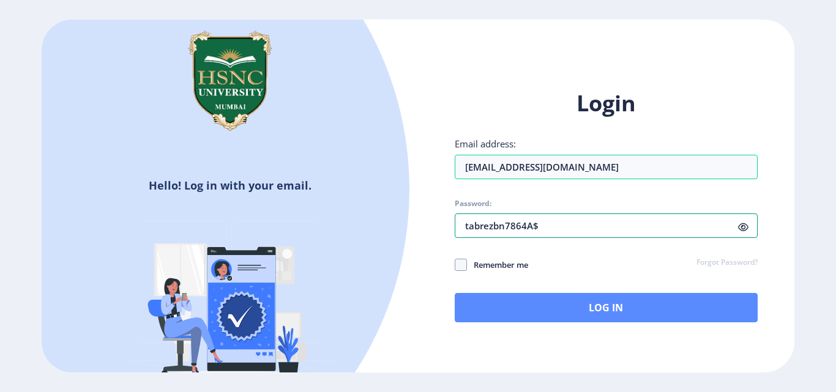
type input "tabrezbn7864A$"
click at [592, 306] on button "Log In" at bounding box center [606, 307] width 303 height 29
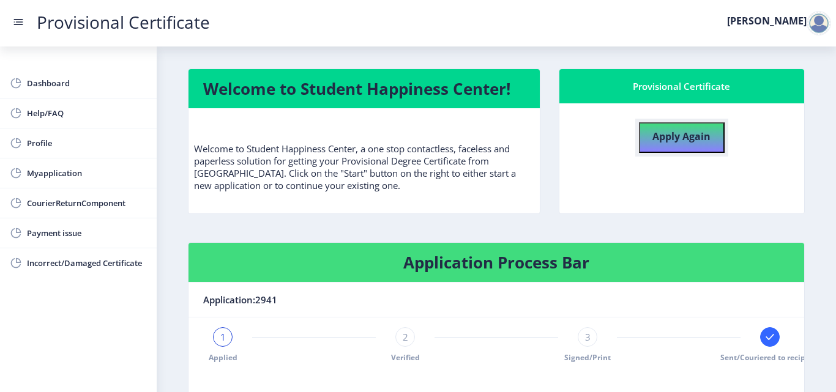
click at [678, 139] on b "Apply Again" at bounding box center [681, 136] width 58 height 13
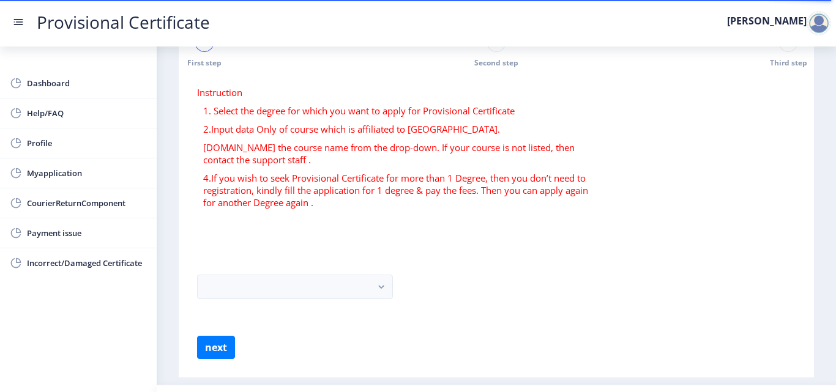
scroll to position [61, 0]
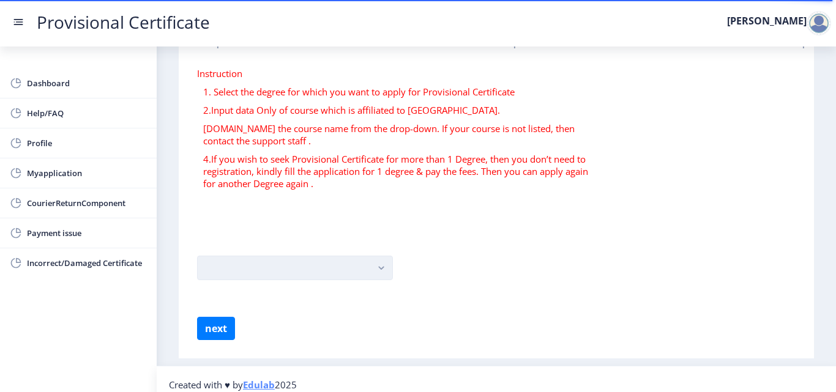
click at [379, 270] on rect "button" at bounding box center [381, 268] width 14 height 14
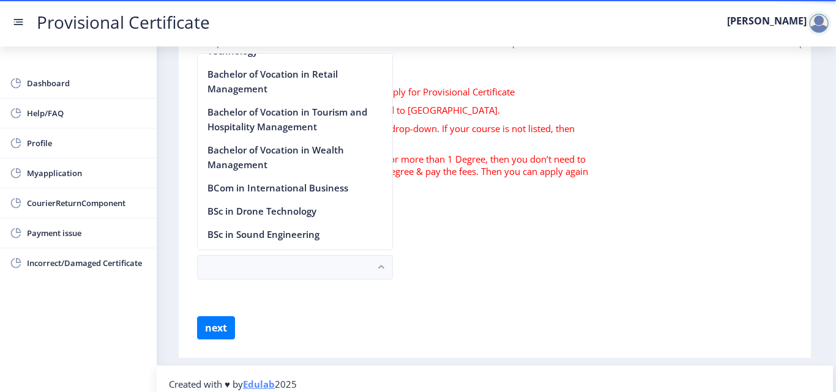
scroll to position [1223, 0]
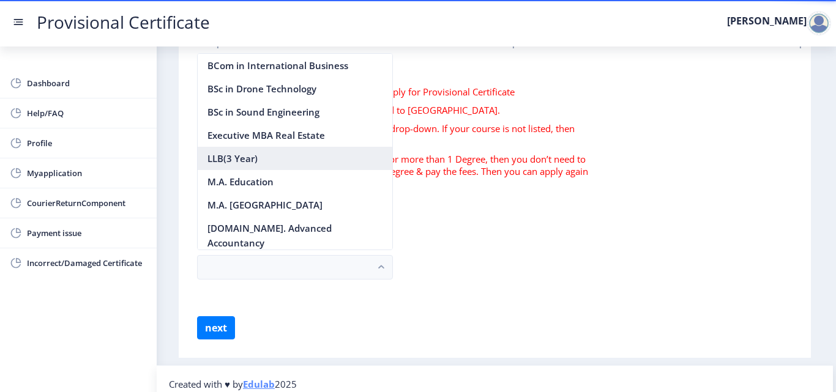
click at [265, 170] on nb-option "LLB(3 Year)" at bounding box center [295, 158] width 195 height 23
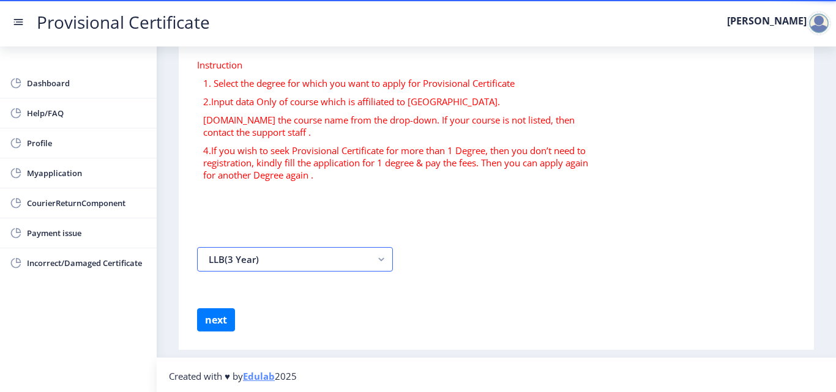
scroll to position [72, 0]
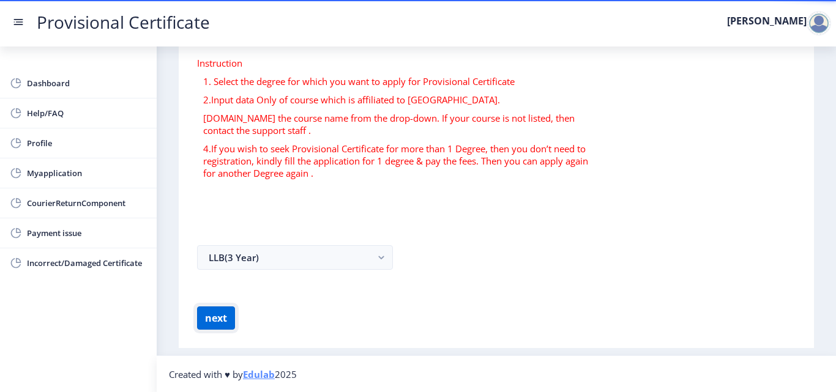
click at [226, 314] on button "next" at bounding box center [216, 317] width 38 height 23
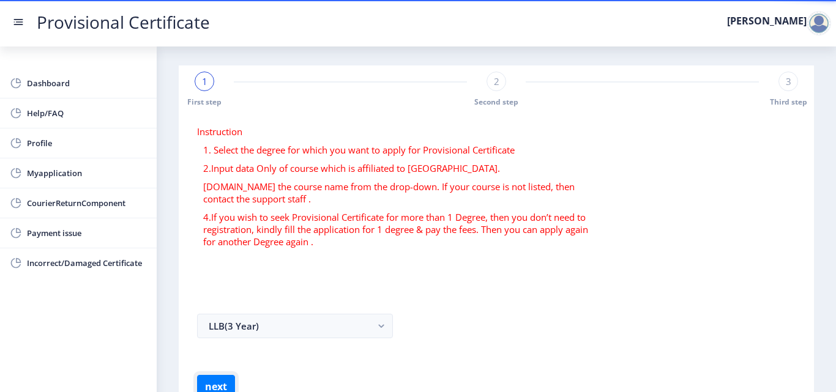
scroll to position [0, 0]
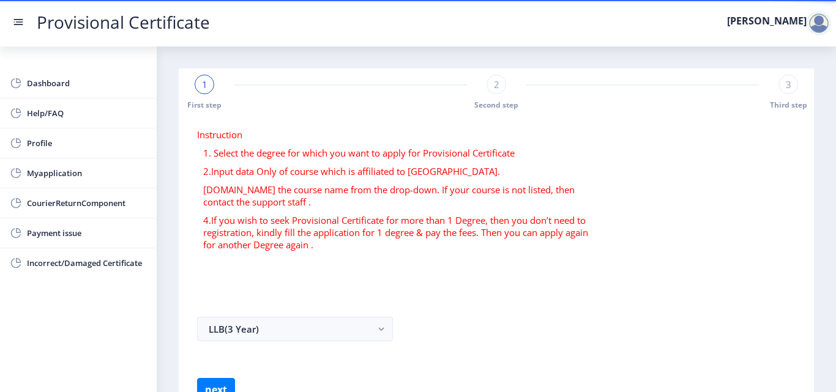
click at [205, 84] on span "1" at bounding box center [205, 84] width 6 height 12
click at [500, 87] on div "2" at bounding box center [496, 85] width 20 height 20
click at [790, 89] on div "3" at bounding box center [788, 85] width 20 height 20
click at [204, 86] on span "1" at bounding box center [205, 84] width 6 height 12
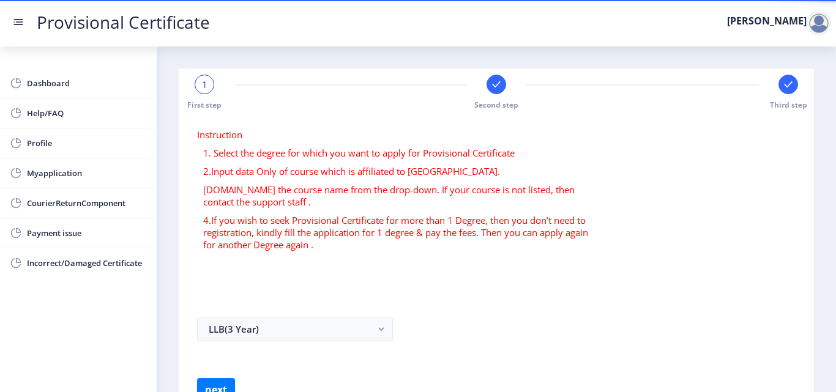
click at [206, 88] on span "1" at bounding box center [205, 84] width 6 height 12
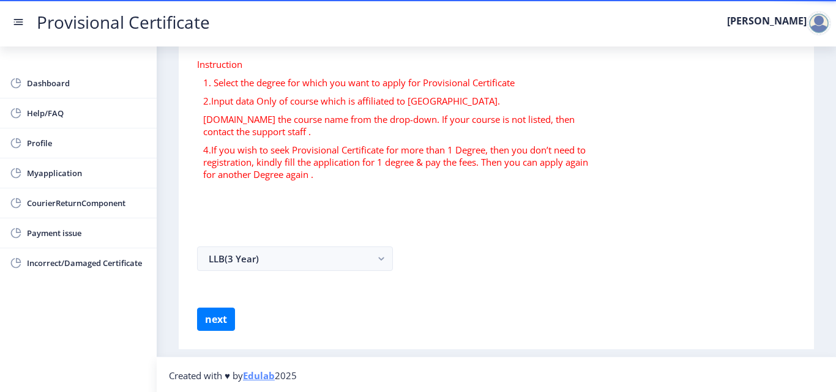
scroll to position [72, 0]
click at [206, 314] on button "next" at bounding box center [216, 317] width 38 height 23
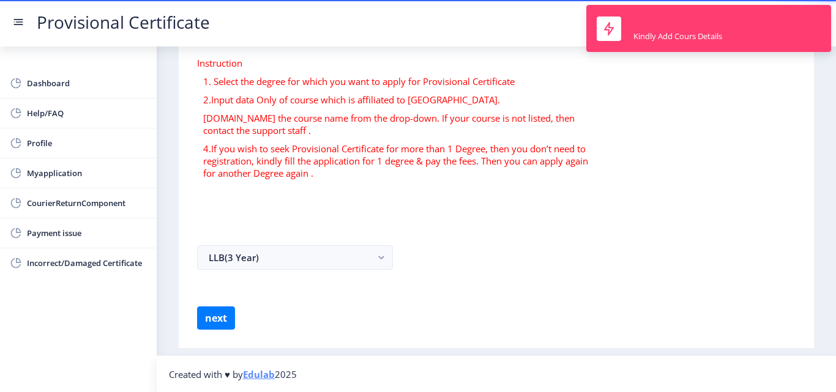
click at [270, 207] on form "Instruction 1. Select the degree for which you want to apply for Provisional Ce…" at bounding box center [496, 193] width 598 height 273
click at [377, 188] on form "Instruction 1. Select the degree for which you want to apply for Provisional Ce…" at bounding box center [496, 193] width 598 height 273
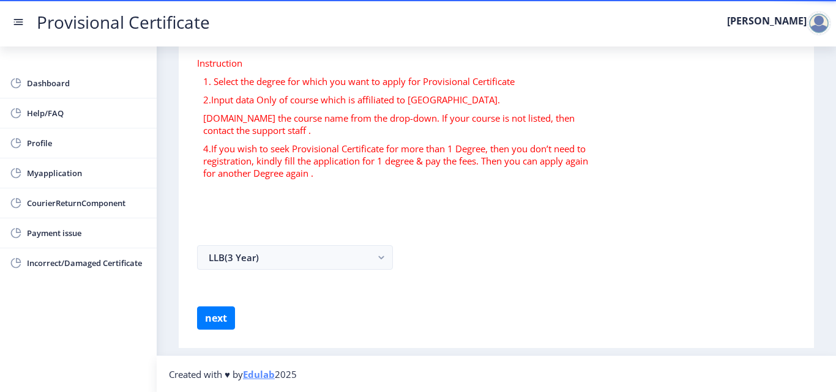
click at [258, 78] on p "1. Select the degree for which you want to apply for Provisional Certificate" at bounding box center [399, 81] width 393 height 12
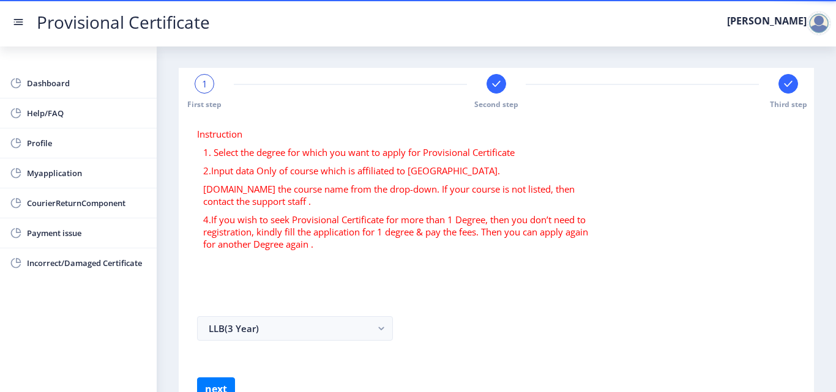
scroll to position [0, 0]
click at [202, 87] on span "1" at bounding box center [205, 84] width 6 height 12
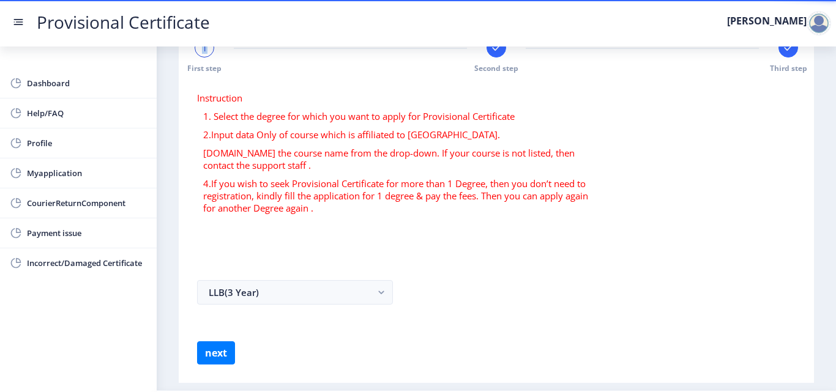
scroll to position [72, 0]
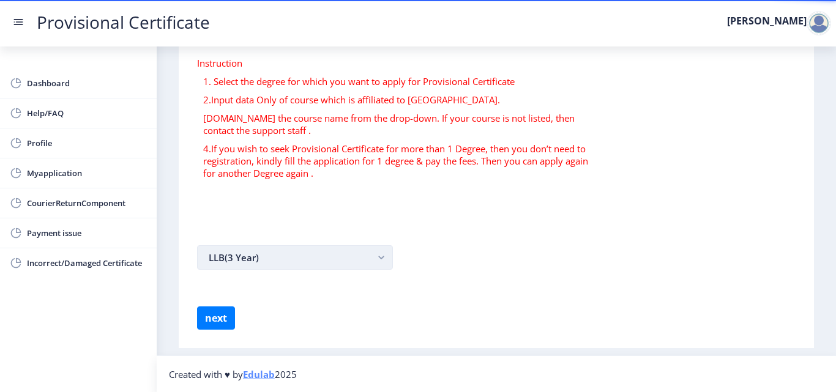
click at [275, 264] on button "LLB(3 Year)" at bounding box center [295, 257] width 196 height 24
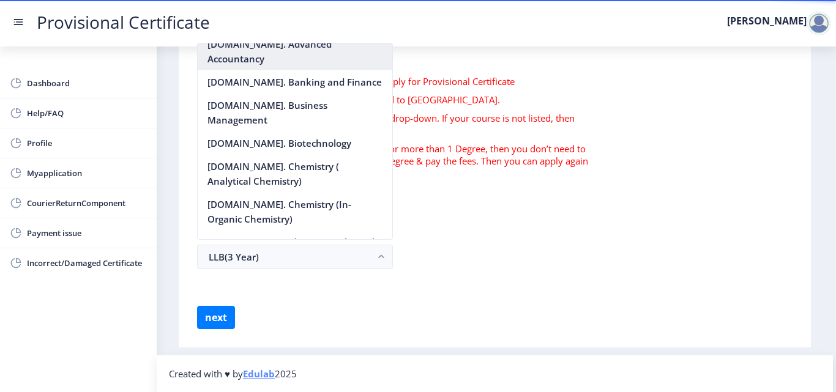
scroll to position [1428, 0]
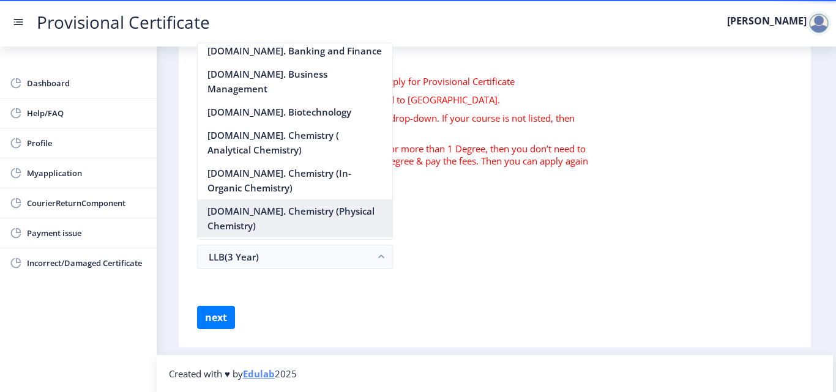
click at [276, 199] on nb-option "[DOMAIN_NAME]. Chemistry (Physical Chemistry)" at bounding box center [295, 218] width 195 height 38
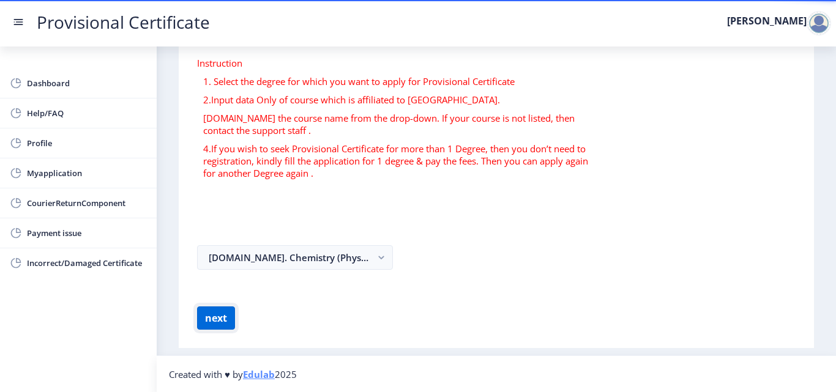
click at [228, 313] on button "next" at bounding box center [216, 317] width 38 height 23
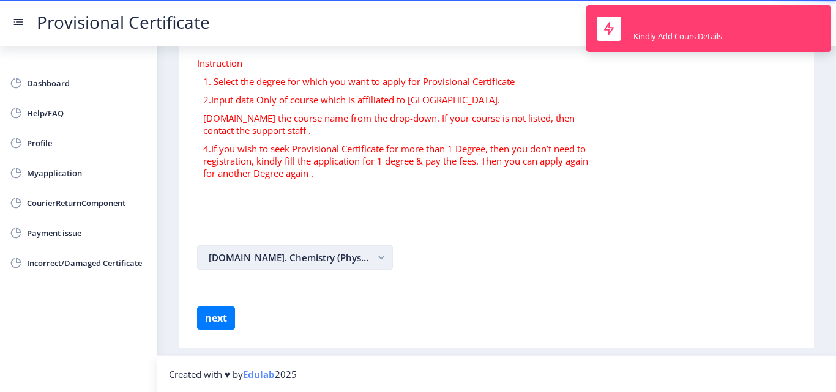
click at [306, 250] on button "[DOMAIN_NAME]. Chemistry (Physical Chemistry)" at bounding box center [295, 257] width 196 height 24
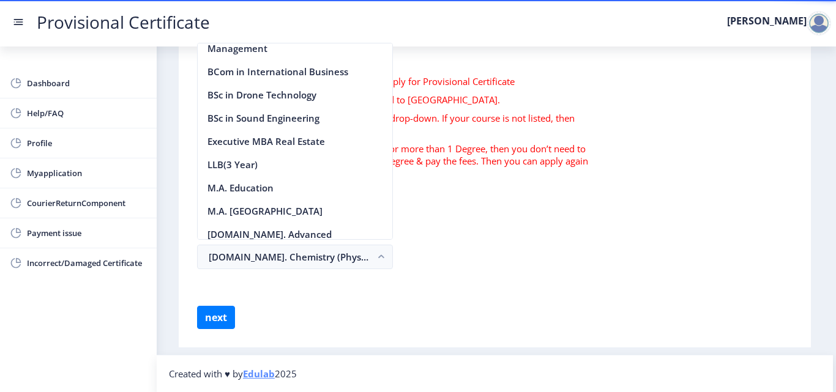
scroll to position [1190, 0]
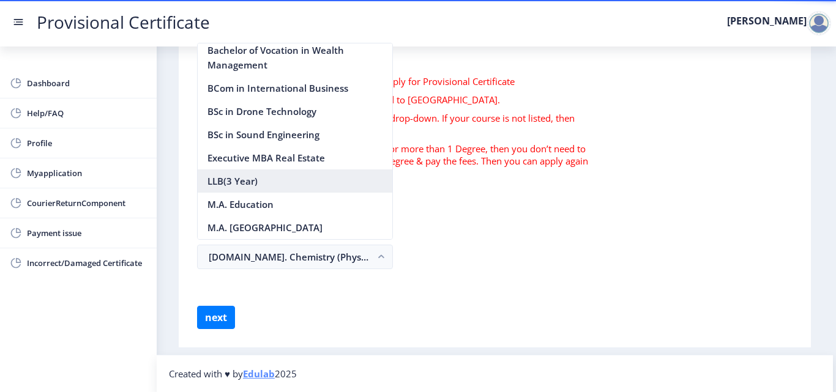
click at [258, 193] on nb-option "LLB(3 Year)" at bounding box center [295, 180] width 195 height 23
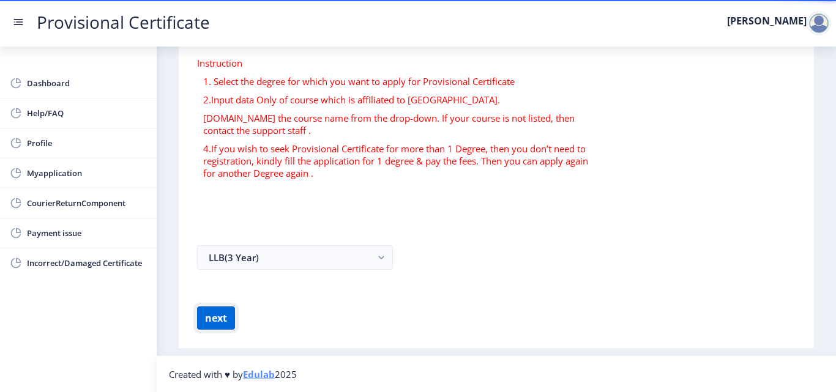
click at [226, 319] on button "next" at bounding box center [216, 317] width 38 height 23
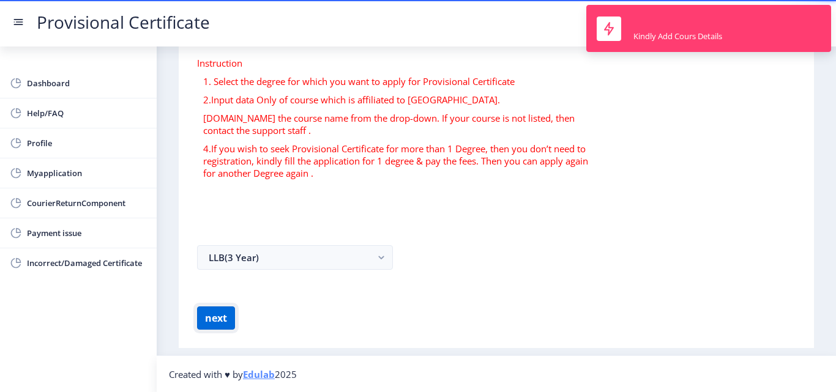
click at [226, 319] on button "next" at bounding box center [216, 317] width 38 height 23
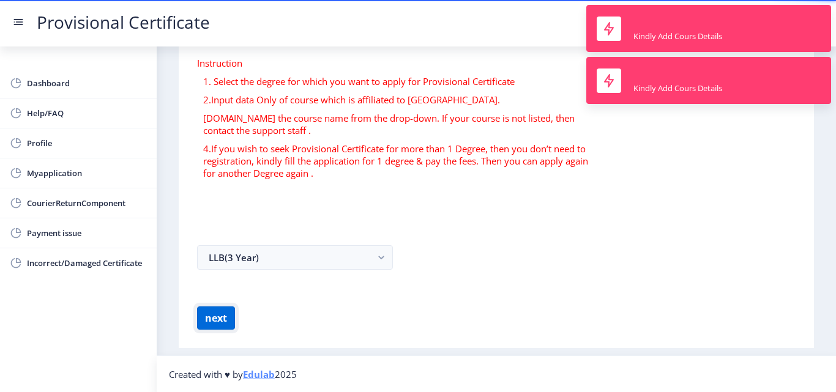
click at [226, 319] on button "next" at bounding box center [216, 317] width 38 height 23
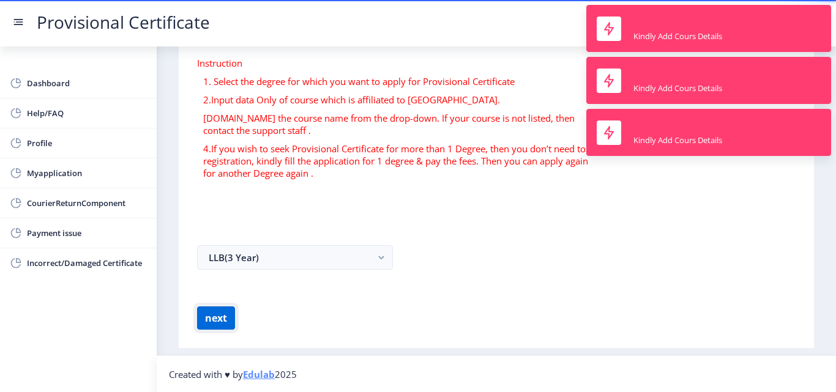
click at [226, 319] on button "next" at bounding box center [216, 317] width 38 height 23
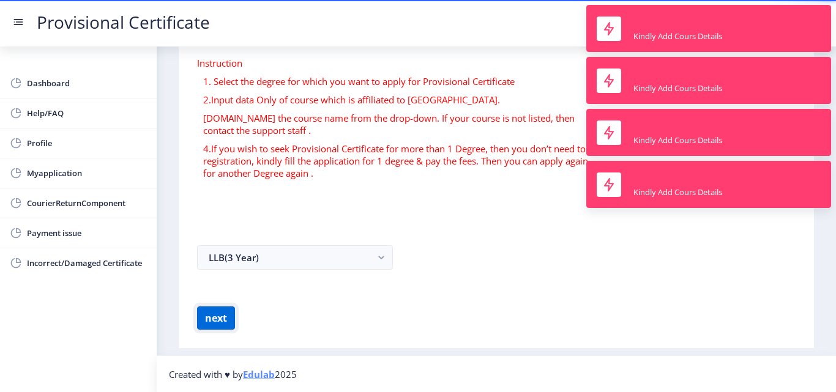
click at [226, 319] on button "next" at bounding box center [216, 317] width 38 height 23
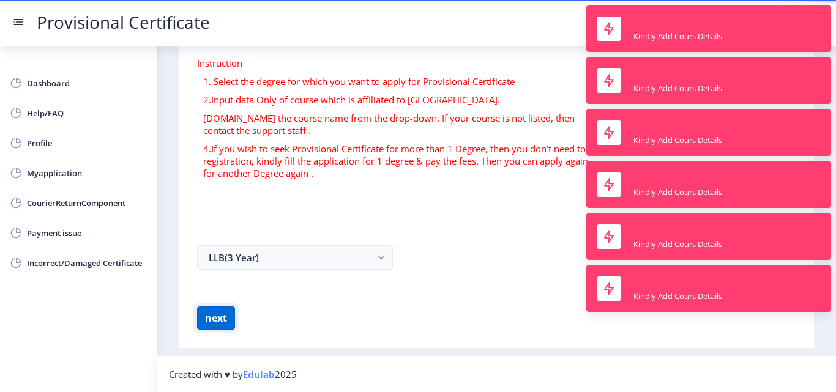
click at [226, 319] on button "next" at bounding box center [216, 317] width 38 height 23
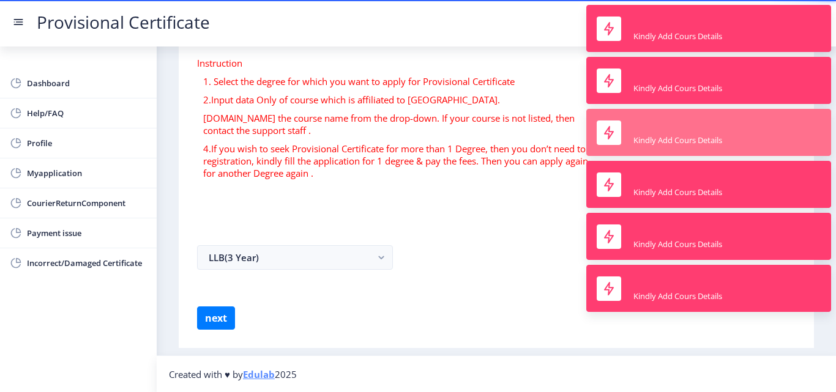
click at [609, 135] on icon at bounding box center [609, 131] width 10 height 13
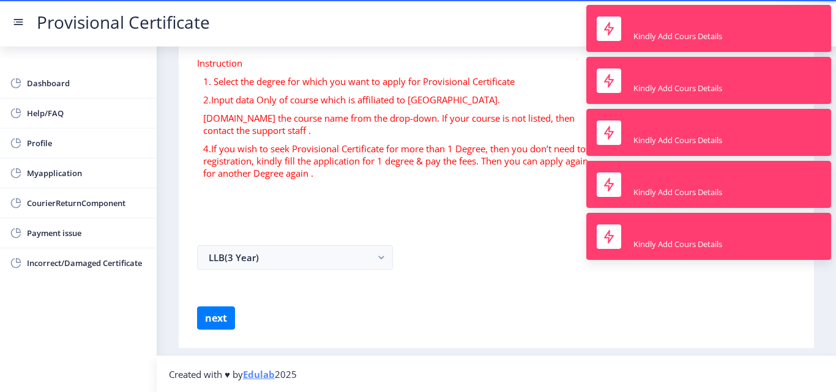
click at [609, 135] on icon at bounding box center [609, 131] width 10 height 13
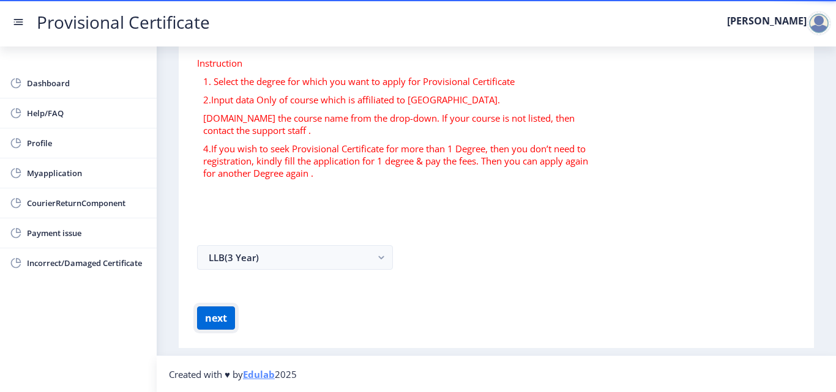
drag, startPoint x: 608, startPoint y: 135, endPoint x: 224, endPoint y: 322, distance: 427.6
click at [224, 322] on button "next" at bounding box center [216, 317] width 38 height 23
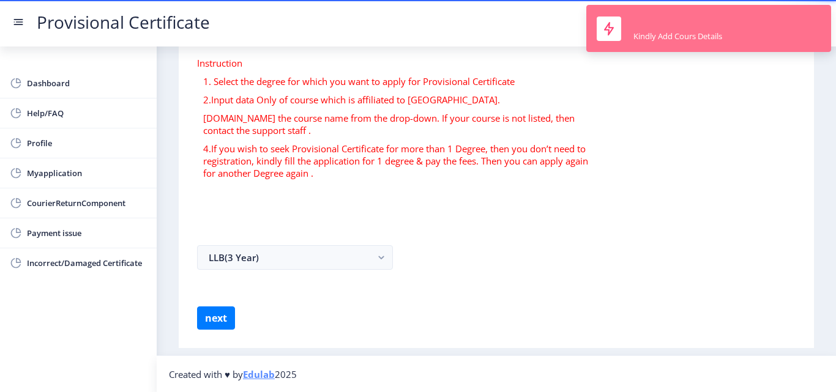
click at [670, 27] on div "Kindly Add Cours Details" at bounding box center [677, 28] width 89 height 26
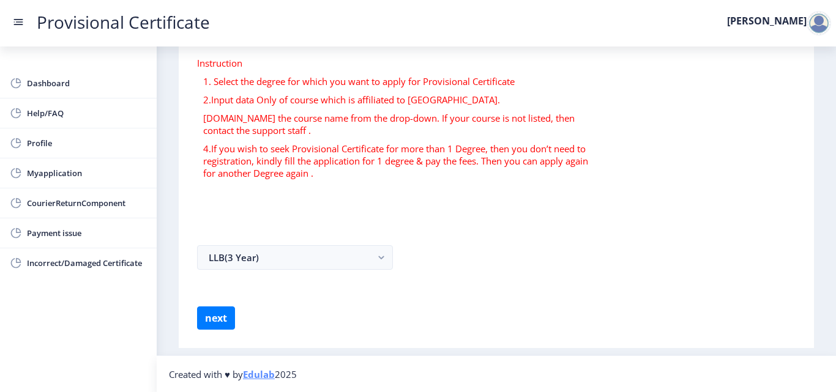
click at [13, 18] on rect at bounding box center [18, 22] width 12 height 12
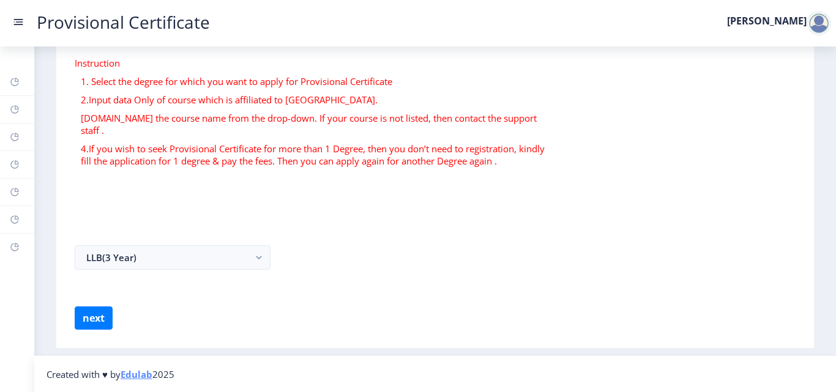
scroll to position [59, 0]
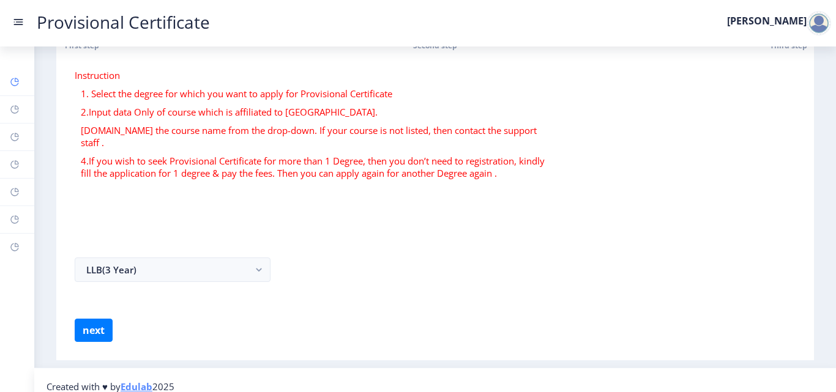
click at [23, 84] on link "Dashboard" at bounding box center [17, 82] width 34 height 27
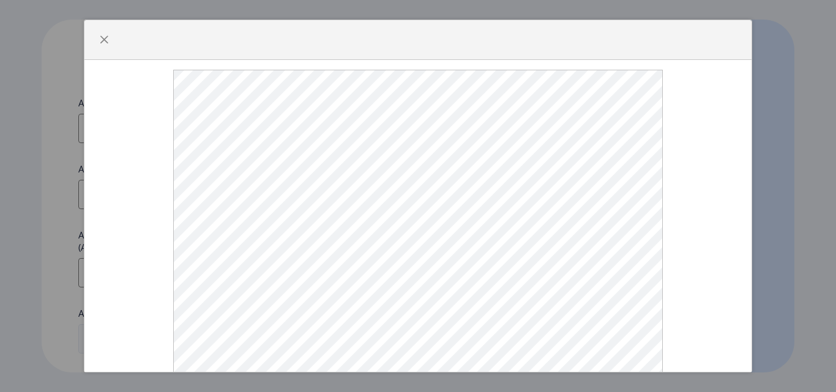
select select
click at [718, 83] on div at bounding box center [418, 223] width 648 height 306
click at [773, 43] on div at bounding box center [418, 196] width 836 height 392
click at [797, 62] on div at bounding box center [418, 196] width 836 height 392
click at [798, 62] on div at bounding box center [418, 196] width 836 height 392
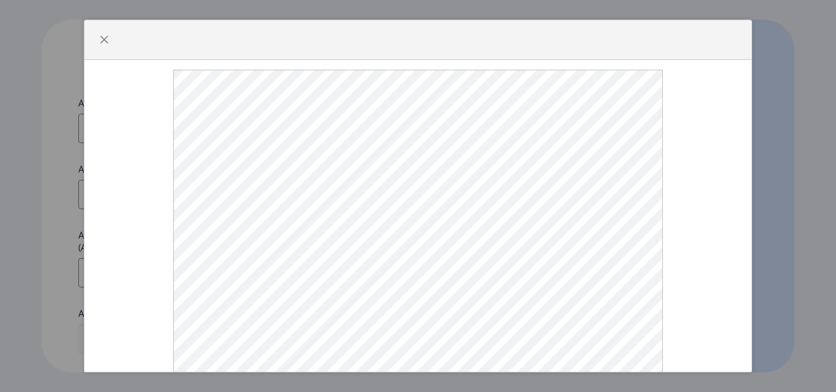
click at [762, 113] on div at bounding box center [418, 196] width 836 height 392
click at [97, 34] on button "button" at bounding box center [104, 40] width 20 height 20
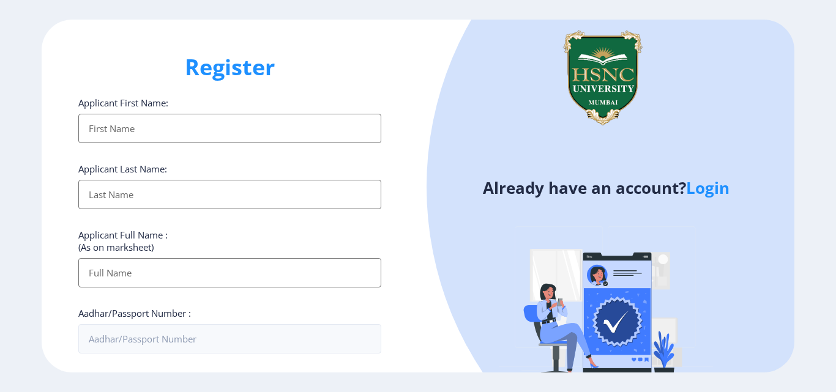
click at [164, 125] on input "Applicant First Name:" at bounding box center [229, 128] width 303 height 29
type input "[PERSON_NAME]"
type input "Kampu"
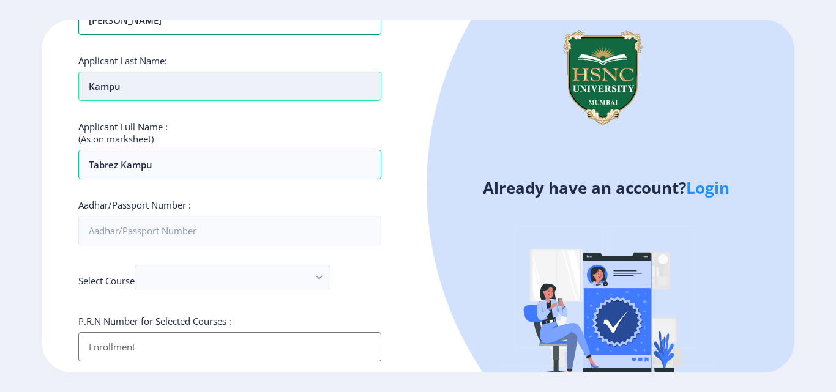
scroll to position [122, 0]
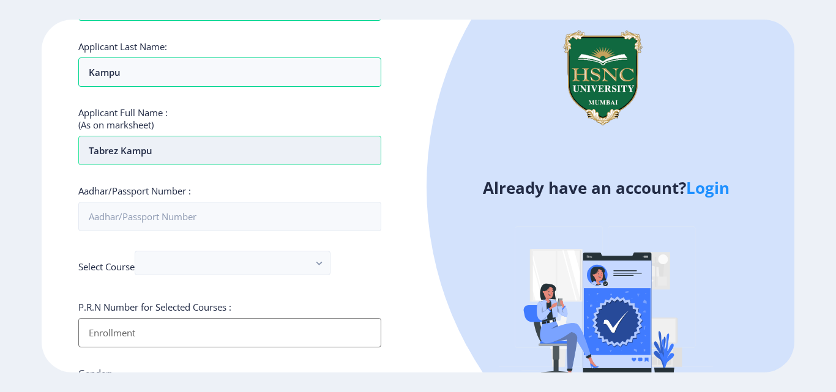
click at [159, 154] on input "Tabrez Kampu" at bounding box center [229, 150] width 303 height 29
type input "T"
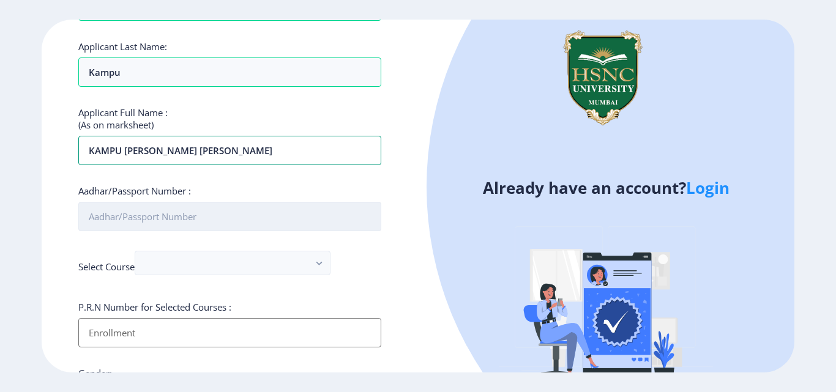
type input "KAMPU [PERSON_NAME] [PERSON_NAME]"
click at [213, 223] on input "Aadhar/Passport Number :" at bounding box center [229, 216] width 303 height 29
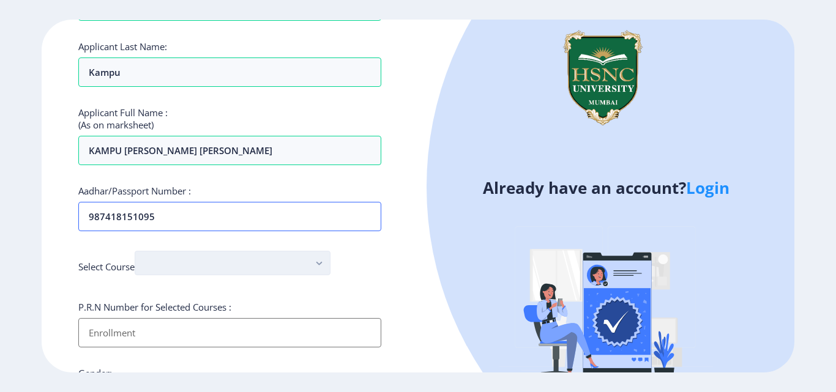
type input "987418151095"
click at [224, 252] on button "button" at bounding box center [233, 263] width 196 height 24
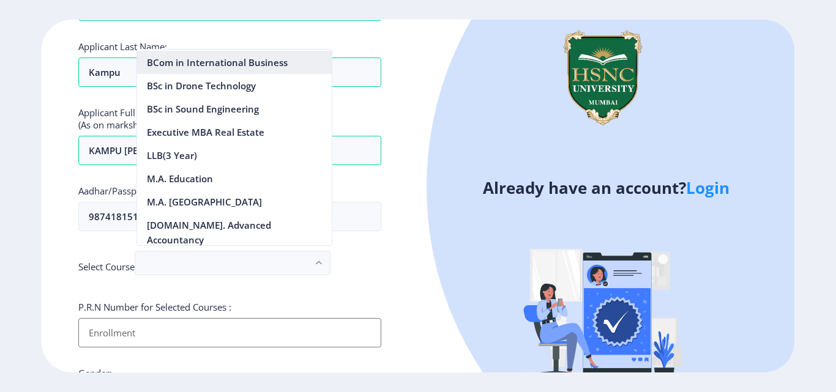
scroll to position [1223, 0]
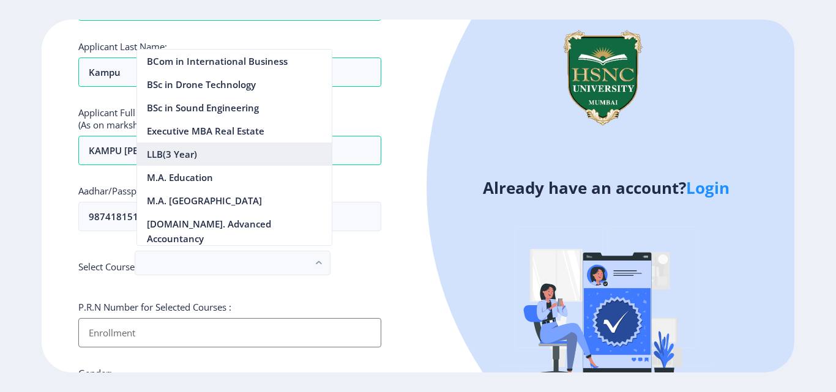
click at [191, 166] on nb-option "LLB(3 Year)" at bounding box center [234, 154] width 195 height 23
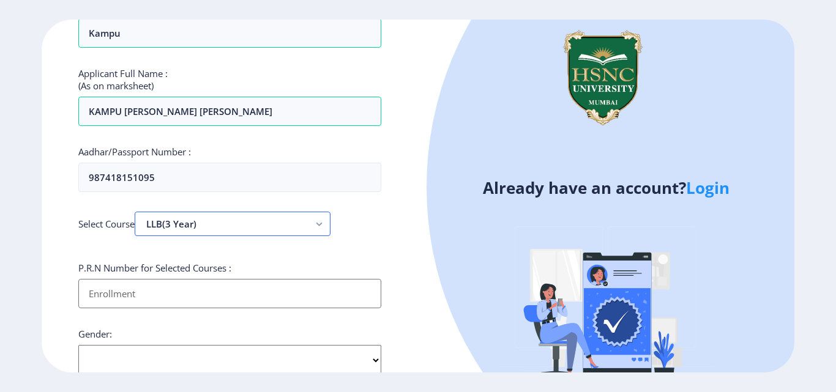
scroll to position [306, 0]
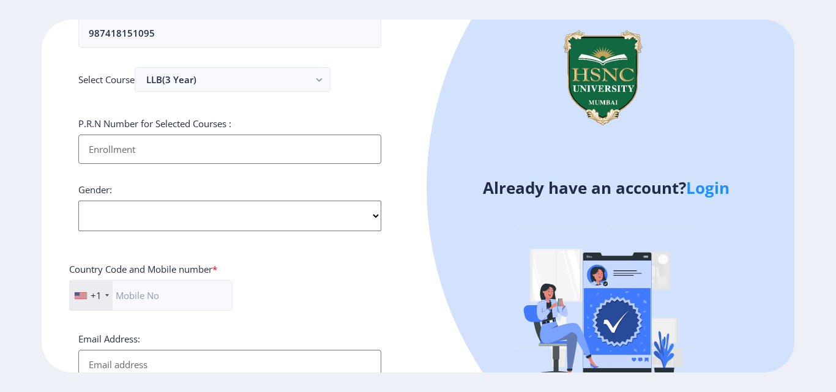
click at [189, 155] on input "Applicant First Name:" at bounding box center [229, 149] width 303 height 29
type input "20222320440024"
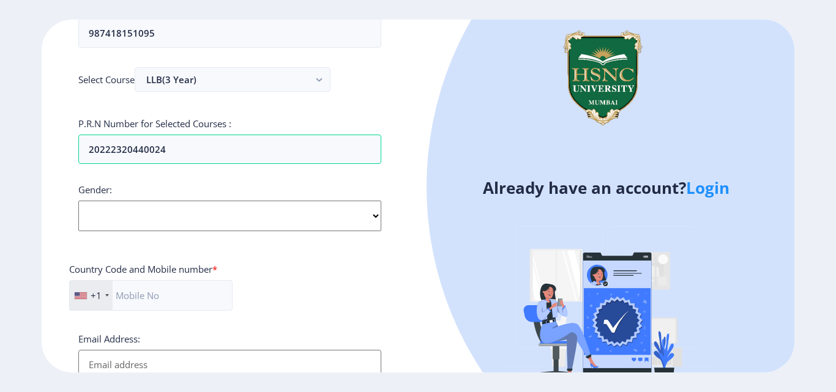
click at [282, 223] on select "Select Gender [DEMOGRAPHIC_DATA] [DEMOGRAPHIC_DATA] Other" at bounding box center [229, 216] width 303 height 31
select select "[DEMOGRAPHIC_DATA]"
click at [78, 201] on select "Select Gender [DEMOGRAPHIC_DATA] [DEMOGRAPHIC_DATA] Other" at bounding box center [229, 216] width 303 height 31
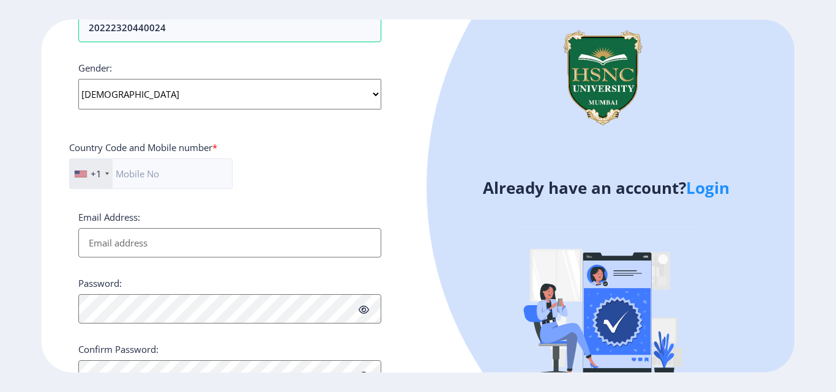
scroll to position [428, 0]
click at [149, 173] on input "text" at bounding box center [150, 173] width 163 height 31
type input "9321558702"
type input "[EMAIL_ADDRESS][DOMAIN_NAME]"
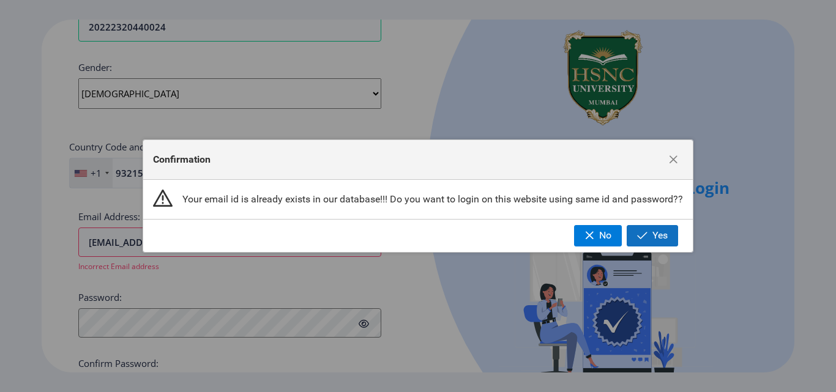
click at [639, 236] on span "button" at bounding box center [642, 236] width 10 height 10
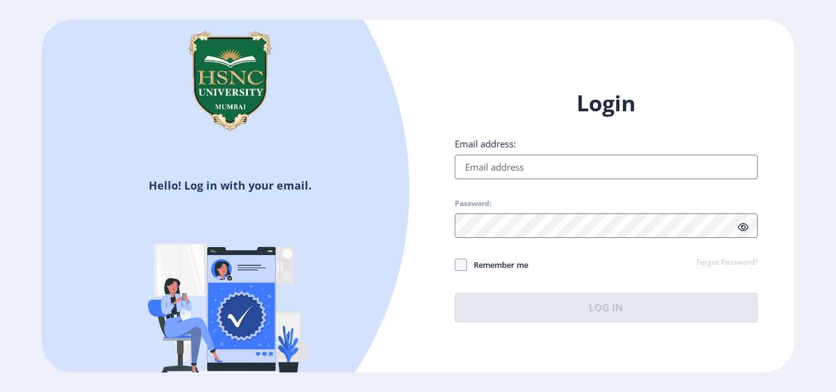
click at [521, 168] on input "Email address:" at bounding box center [606, 167] width 303 height 24
type input "[EMAIL_ADDRESS][DOMAIN_NAME]"
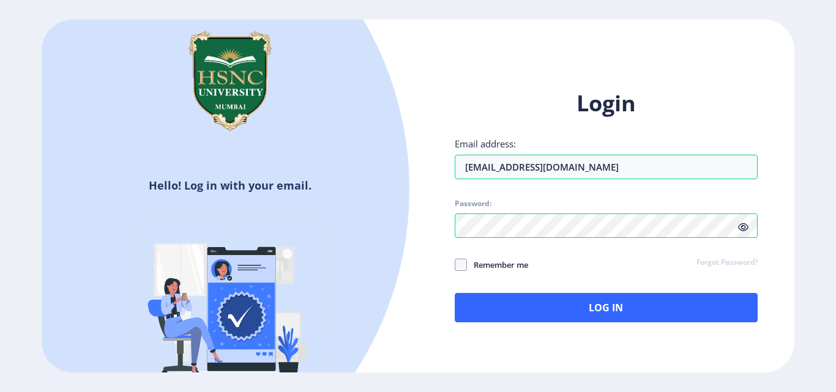
click at [746, 228] on icon at bounding box center [743, 227] width 10 height 9
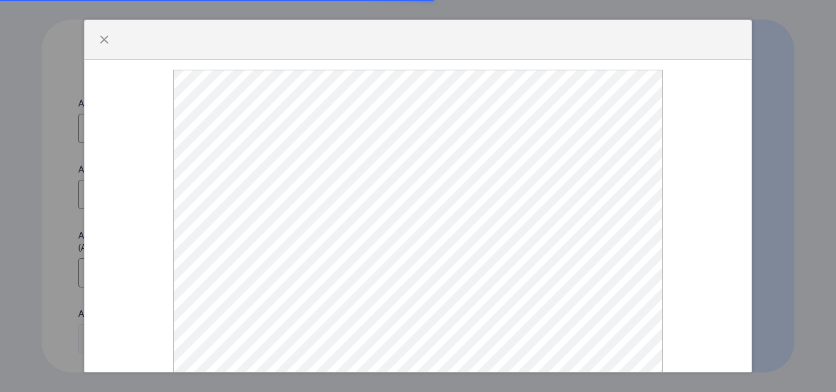
select select
click at [110, 45] on button "button" at bounding box center [104, 40] width 20 height 20
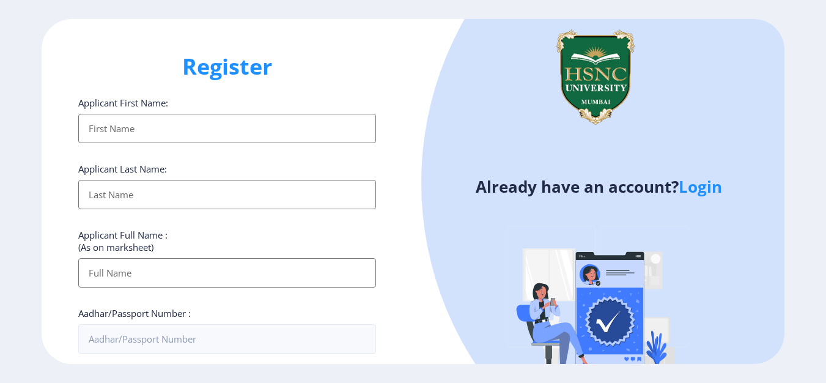
click at [146, 132] on input "Applicant First Name:" at bounding box center [227, 128] width 299 height 29
type input "[PERSON_NAME]"
type input "Kampu"
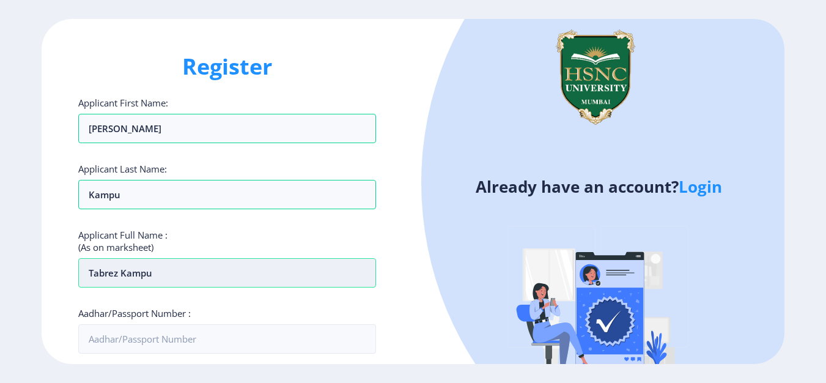
click at [161, 278] on input "Tabrez Kampu" at bounding box center [227, 272] width 299 height 29
type input "T"
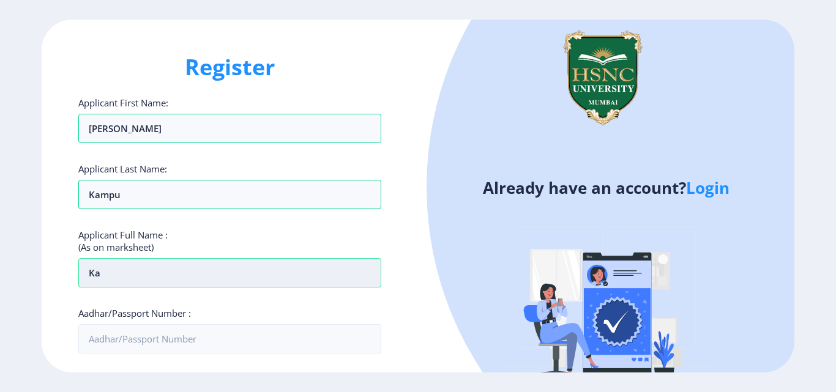
type input "k"
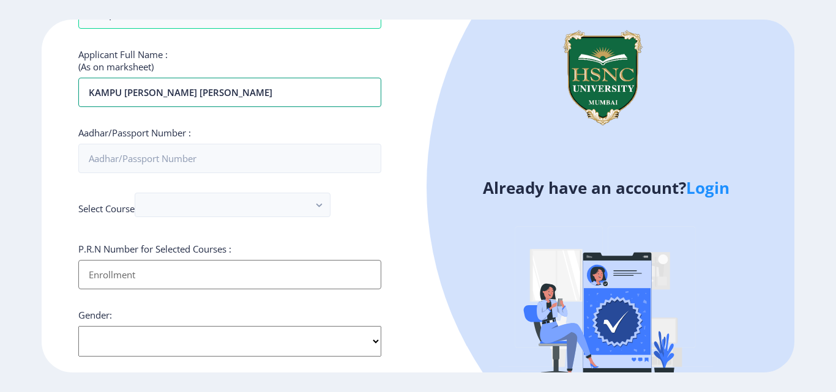
scroll to position [184, 0]
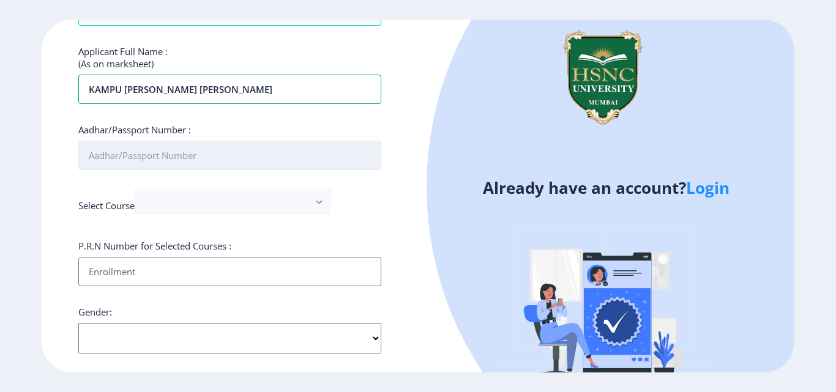
type input "KAMPU [PERSON_NAME] [PERSON_NAME]"
click at [119, 159] on input "Aadhar/Passport Number :" at bounding box center [229, 155] width 303 height 29
type input "987418151095"
click at [141, 274] on input "Applicant First Name:" at bounding box center [229, 271] width 303 height 29
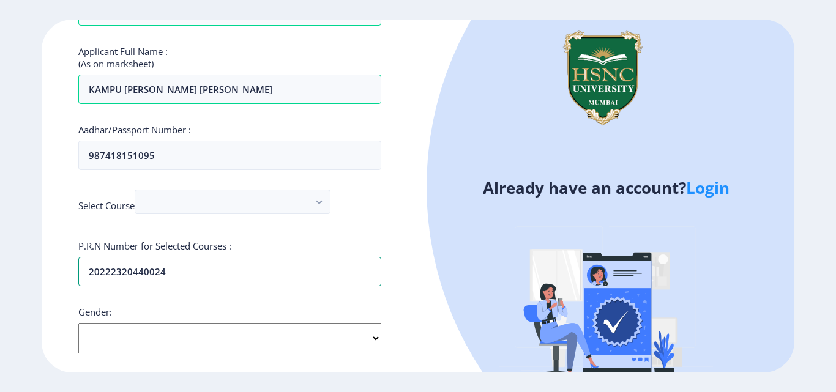
type input "20222320440024"
click at [282, 344] on select "Select Gender [DEMOGRAPHIC_DATA] [DEMOGRAPHIC_DATA] Other" at bounding box center [229, 338] width 303 height 31
select select "[DEMOGRAPHIC_DATA]"
click at [78, 323] on select "Select Gender [DEMOGRAPHIC_DATA] [DEMOGRAPHIC_DATA] Other" at bounding box center [229, 338] width 303 height 31
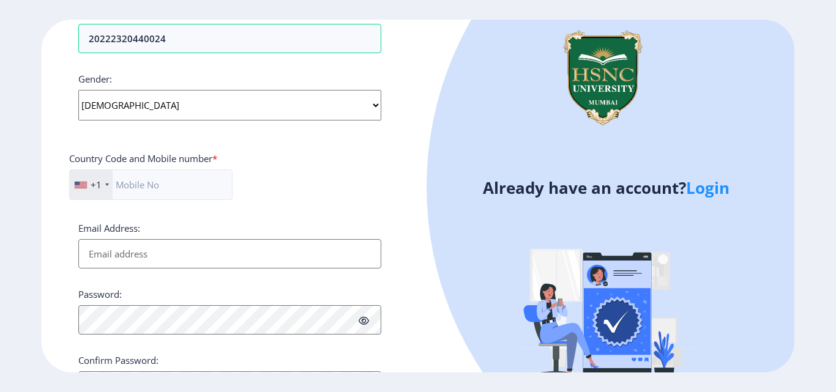
scroll to position [428, 0]
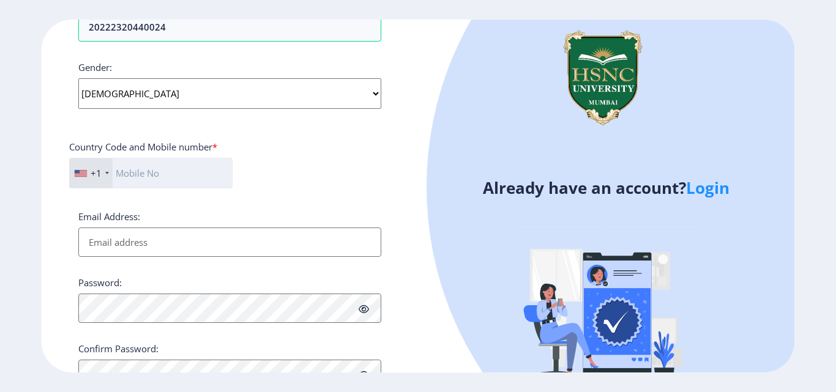
click at [144, 176] on input "text" at bounding box center [150, 173] width 163 height 31
type input "9321558702"
type input "[EMAIL_ADDRESS][DOMAIN_NAME]"
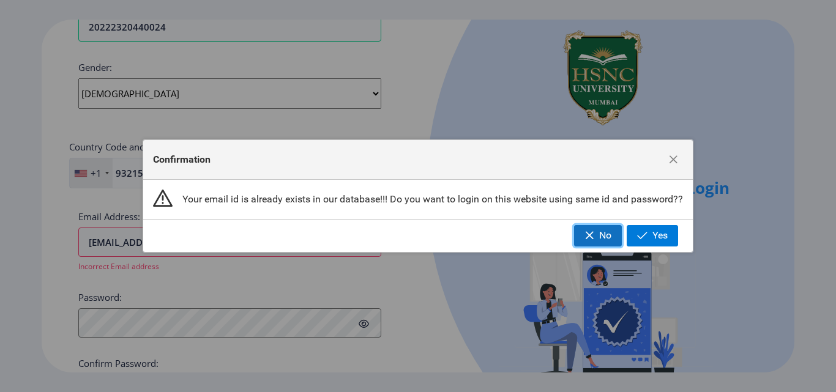
click at [599, 236] on span "No" at bounding box center [605, 235] width 12 height 11
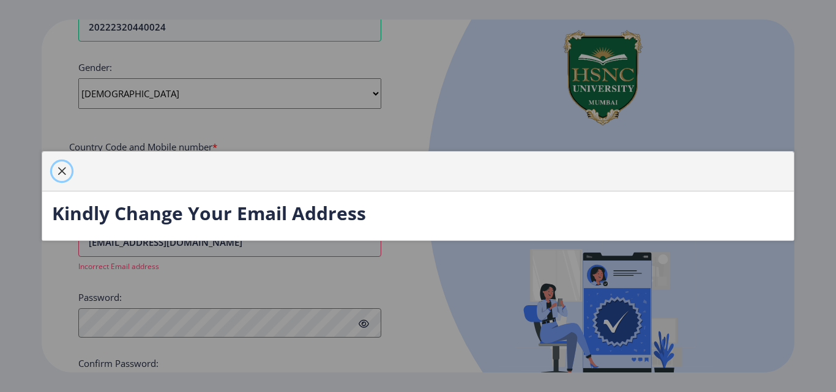
click at [62, 177] on button "button" at bounding box center [62, 171] width 20 height 20
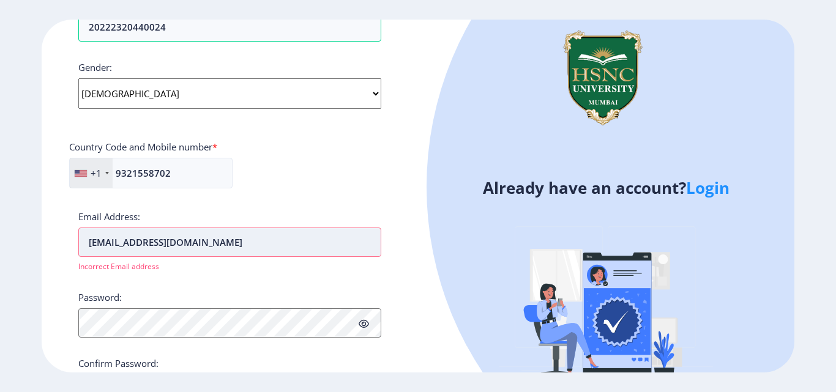
click at [194, 244] on input "[EMAIL_ADDRESS][DOMAIN_NAME]" at bounding box center [229, 242] width 303 height 29
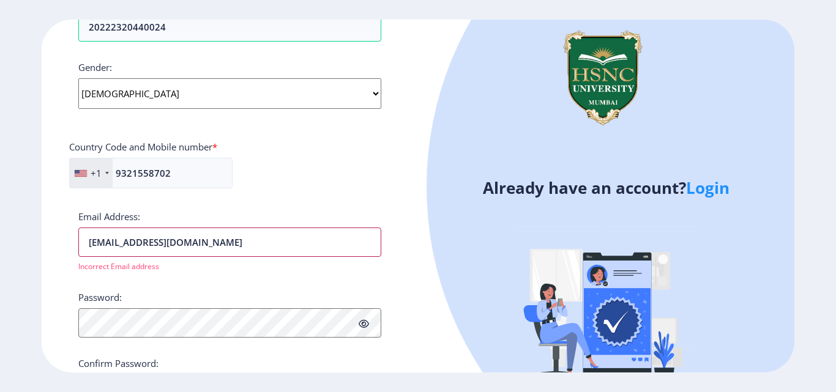
drag, startPoint x: 194, startPoint y: 244, endPoint x: 73, endPoint y: 238, distance: 120.7
click at [73, 238] on div "Register Applicant First Name: [PERSON_NAME] Applicant Last Name: Kampu Applica…" at bounding box center [230, 196] width 376 height 353
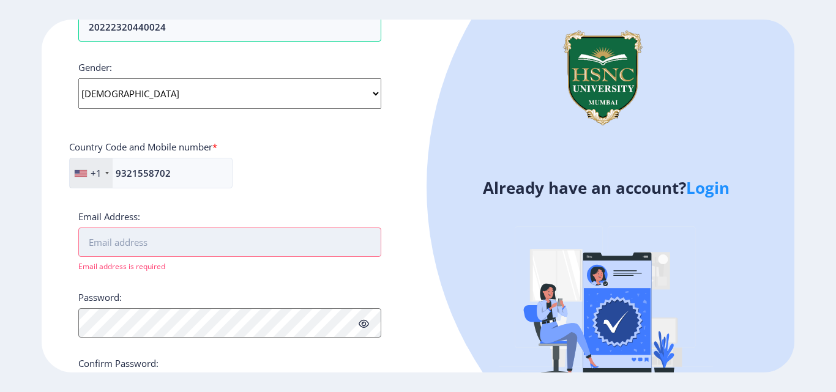
click at [134, 241] on input "Email Address:" at bounding box center [229, 242] width 303 height 29
type input "T"
click at [141, 243] on input "[EMAIL_ADDRESS][DOMAIN_NAME]" at bounding box center [229, 242] width 303 height 29
click at [173, 252] on input "[EMAIL_ADDRESS][DOMAIN_NAME]" at bounding box center [229, 242] width 303 height 29
click at [124, 242] on input "[EMAIL_ADDRESS][DOMAIN_NAME]" at bounding box center [229, 242] width 303 height 29
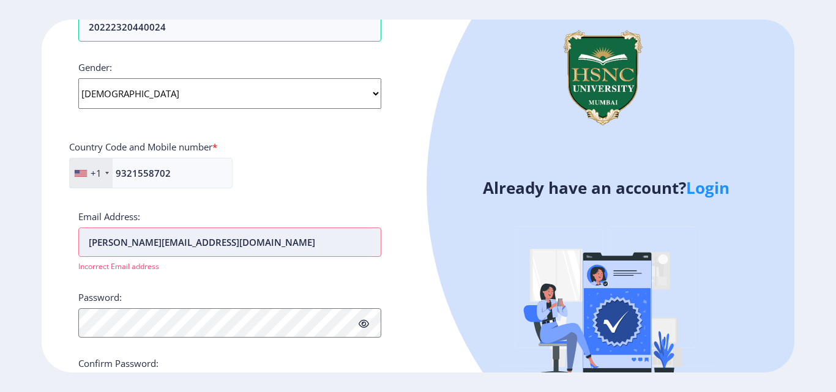
type input "[EMAIL_ADDRESS][DOMAIN_NAME]"
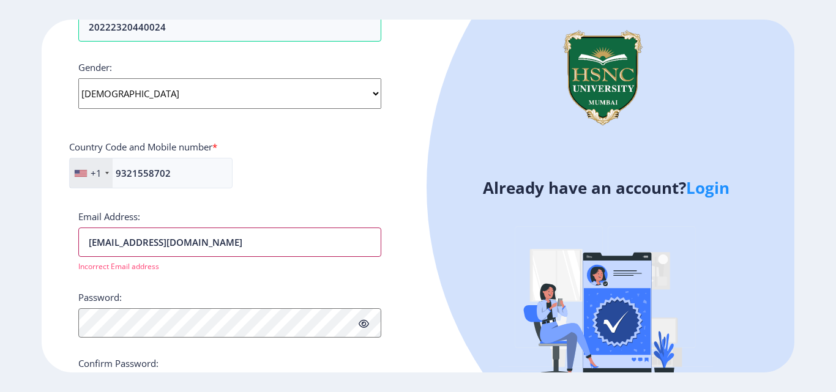
drag, startPoint x: 215, startPoint y: 246, endPoint x: 62, endPoint y: 248, distance: 153.6
click at [62, 248] on div "Register Applicant First Name: [PERSON_NAME] Applicant Last Name: Kampu Applica…" at bounding box center [230, 196] width 376 height 353
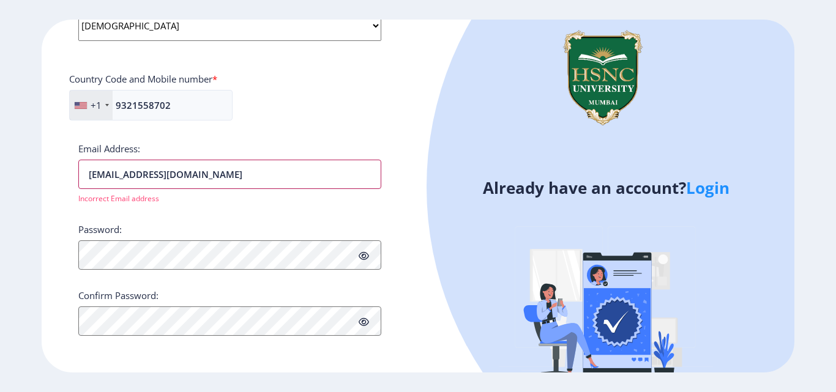
scroll to position [497, 0]
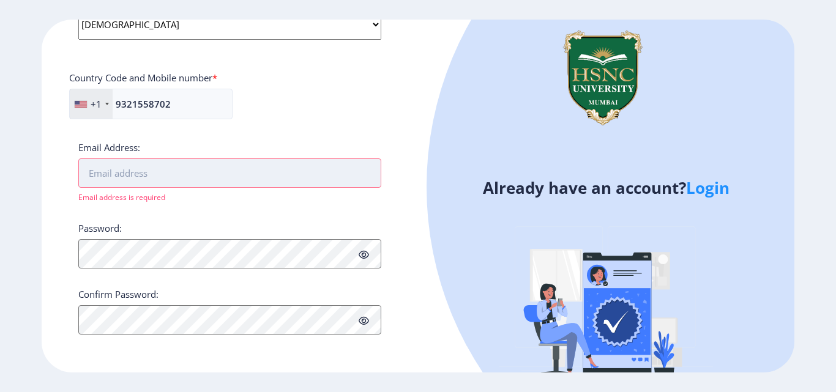
paste input "[EMAIL_ADDRESS][DOMAIN_NAME]"
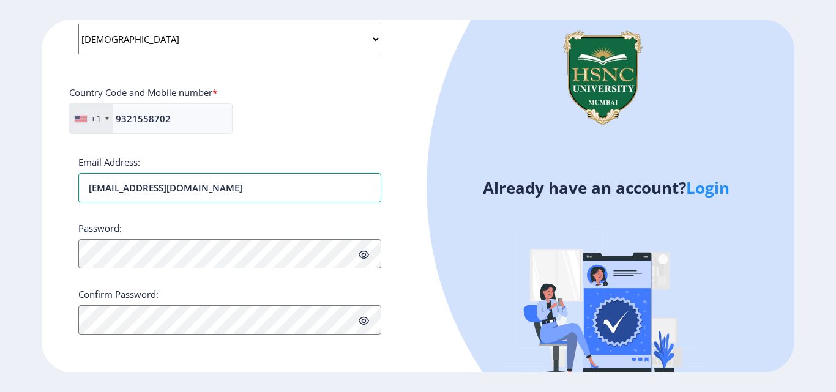
type input "[EMAIL_ADDRESS][DOMAIN_NAME]"
click at [363, 252] on icon at bounding box center [363, 254] width 10 height 9
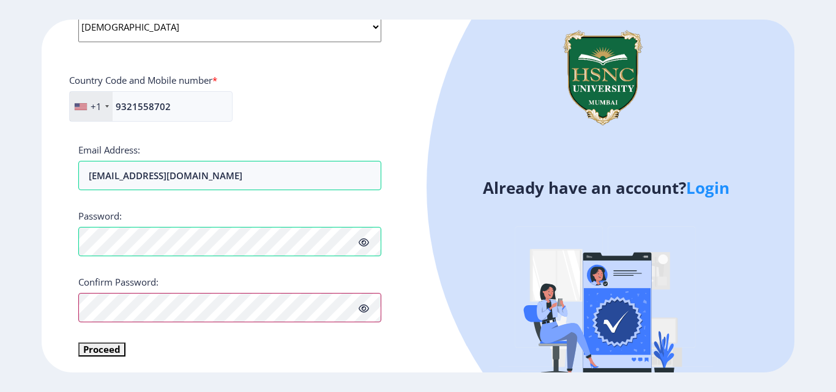
scroll to position [497, 0]
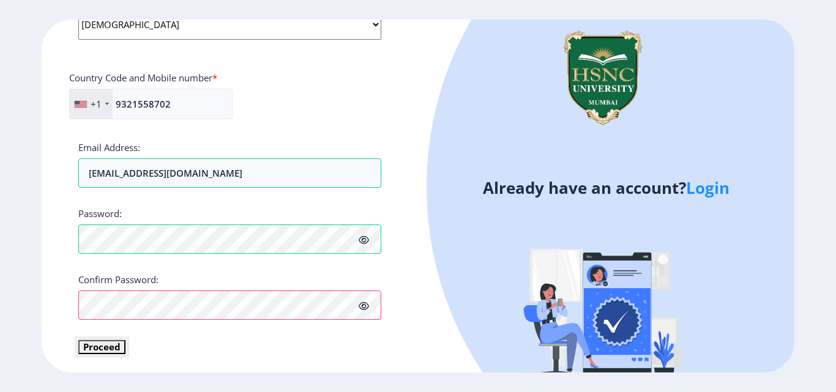
click at [114, 347] on button "Proceed" at bounding box center [101, 347] width 47 height 14
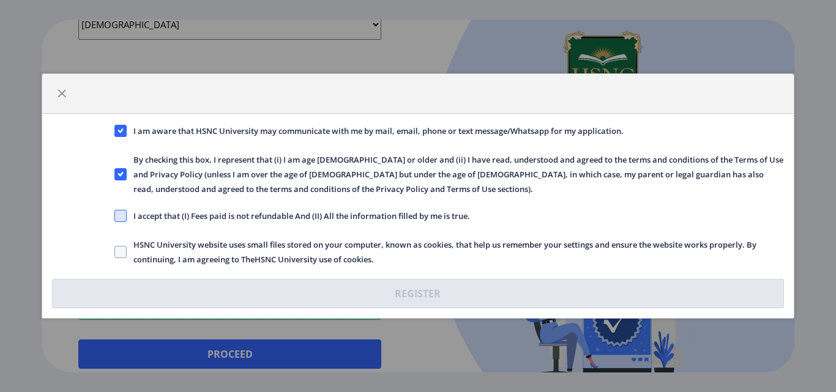
click at [122, 213] on span at bounding box center [120, 216] width 12 height 12
click at [115, 216] on input "I accept that (I) Fees paid is not refundable And (II) All the information fill…" at bounding box center [114, 216] width 1 height 1
checkbox input "true"
click at [121, 250] on span at bounding box center [120, 252] width 12 height 12
click at [115, 252] on input "HSNC University website uses small files stored on your computer, known as cook…" at bounding box center [114, 252] width 1 height 1
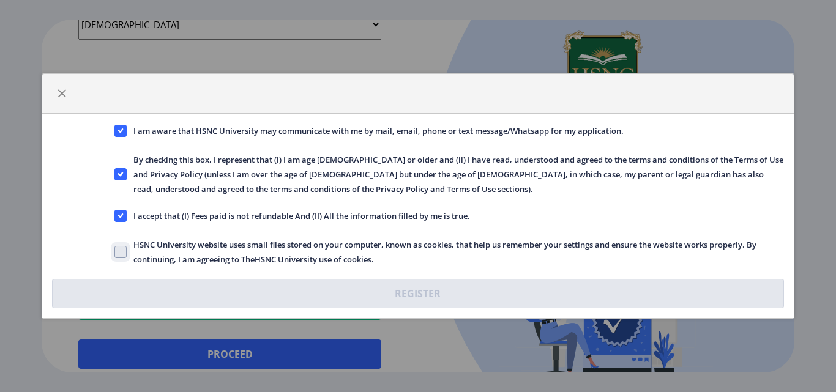
checkbox input "true"
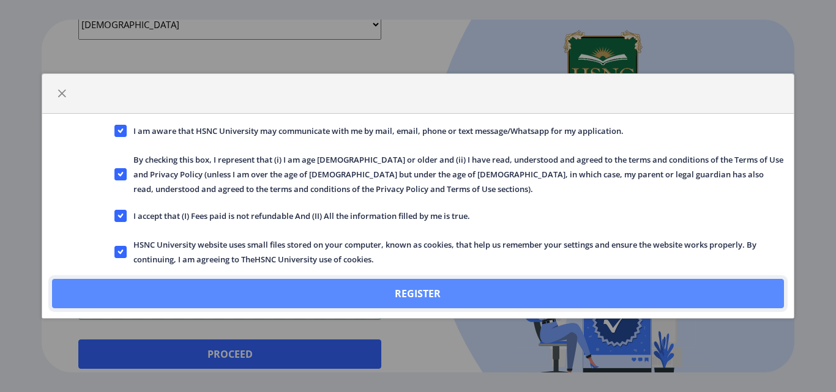
click at [407, 295] on button "Register" at bounding box center [417, 293] width 731 height 29
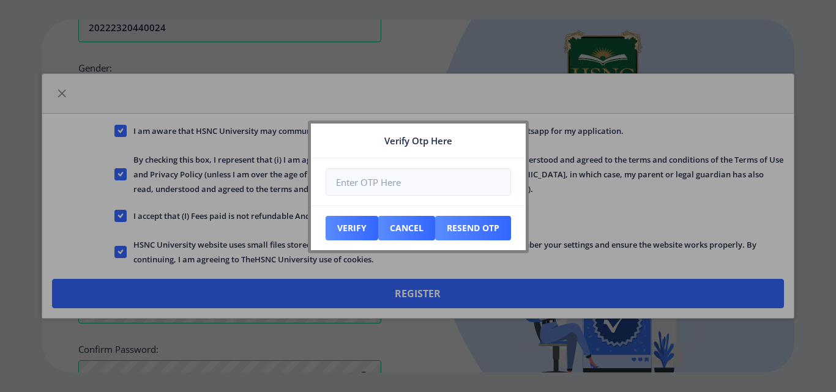
scroll to position [567, 0]
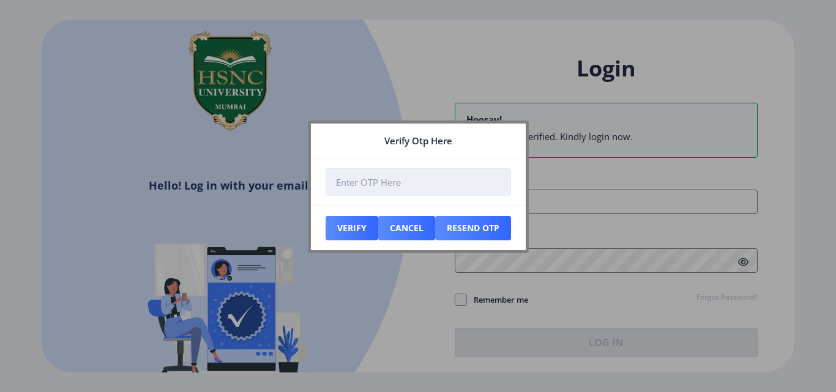
click at [390, 180] on input "number" at bounding box center [417, 182] width 185 height 28
click at [388, 182] on input "number" at bounding box center [417, 182] width 185 height 28
click at [497, 186] on input "-1" at bounding box center [417, 182] width 185 height 28
type input "0"
click at [494, 179] on input "0" at bounding box center [417, 182] width 185 height 28
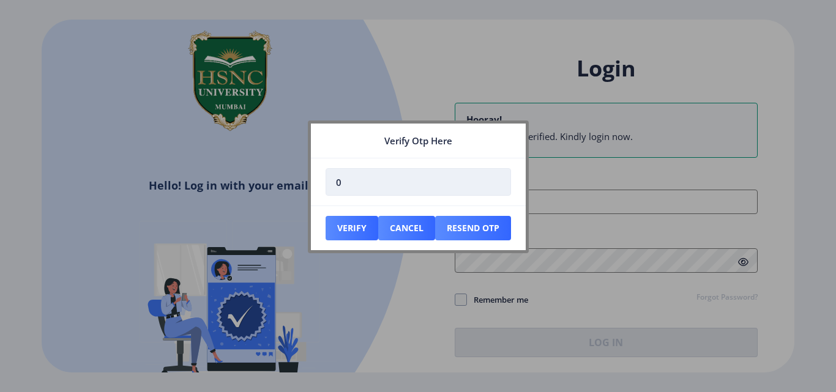
click at [405, 186] on input "0" at bounding box center [417, 182] width 185 height 28
type input "290445"
click at [358, 227] on button "Verify" at bounding box center [351, 228] width 53 height 24
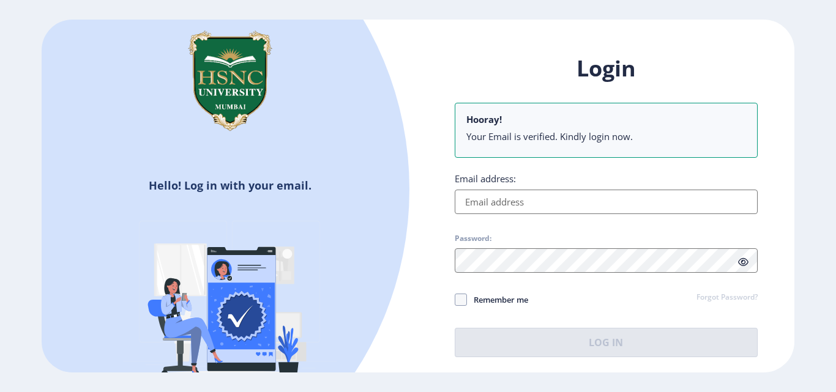
click at [503, 206] on input "Email address:" at bounding box center [606, 202] width 303 height 24
type input "[EMAIL_ADDRESS][DOMAIN_NAME]"
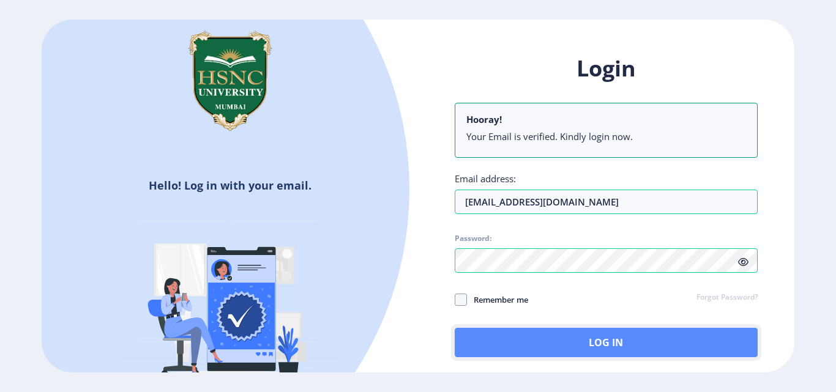
click at [579, 353] on button "Log In" at bounding box center [606, 342] width 303 height 29
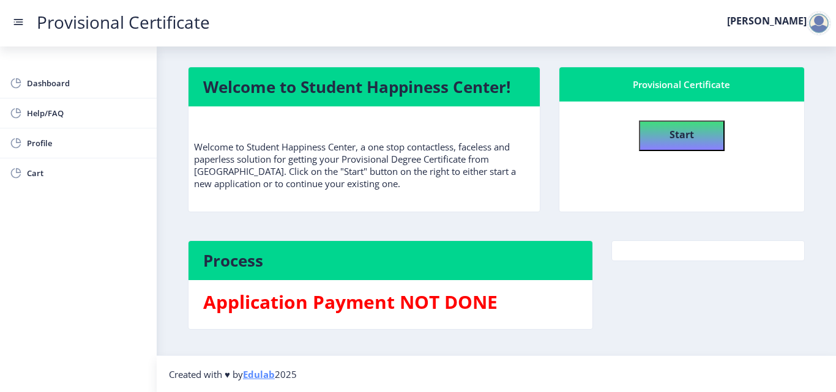
scroll to position [2, 0]
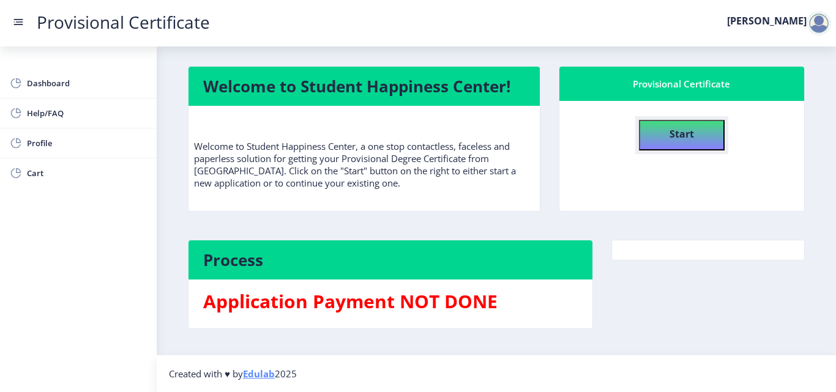
click at [645, 141] on button "Start" at bounding box center [682, 135] width 86 height 31
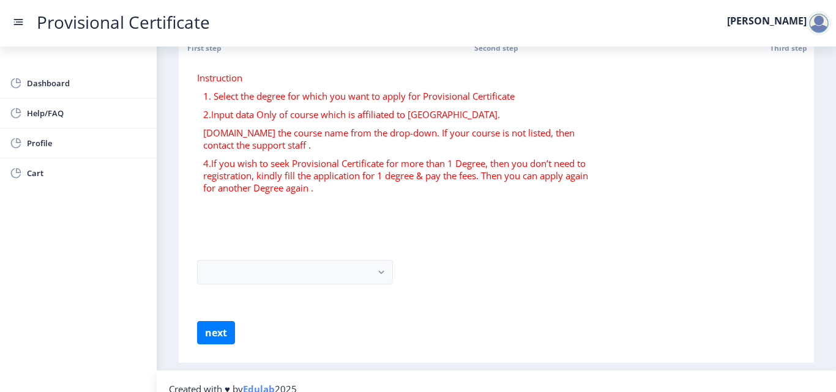
scroll to position [72, 0]
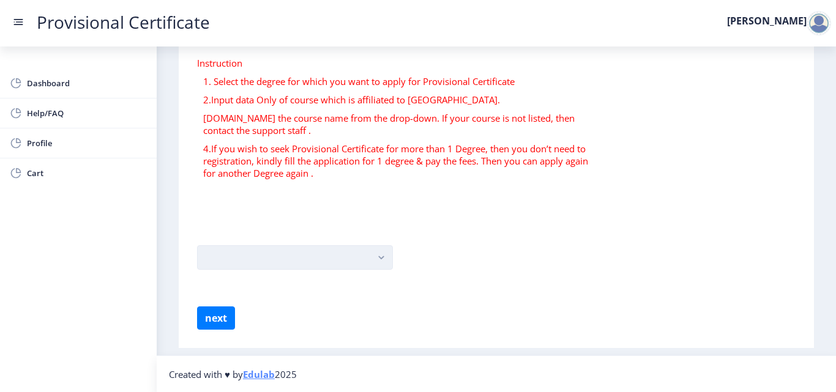
click at [356, 249] on button "button" at bounding box center [295, 257] width 196 height 24
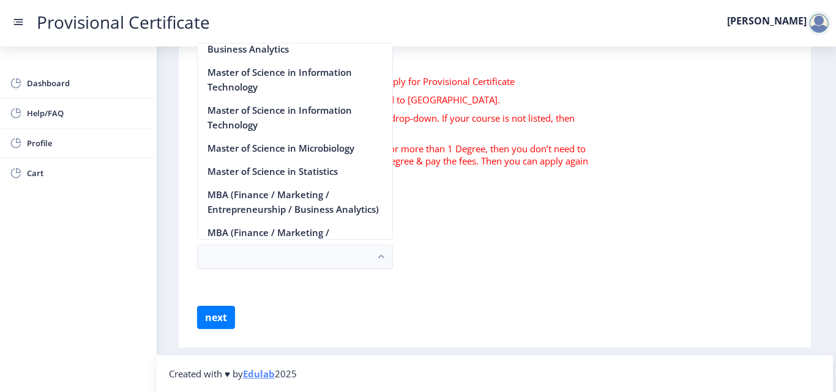
scroll to position [1245, 0]
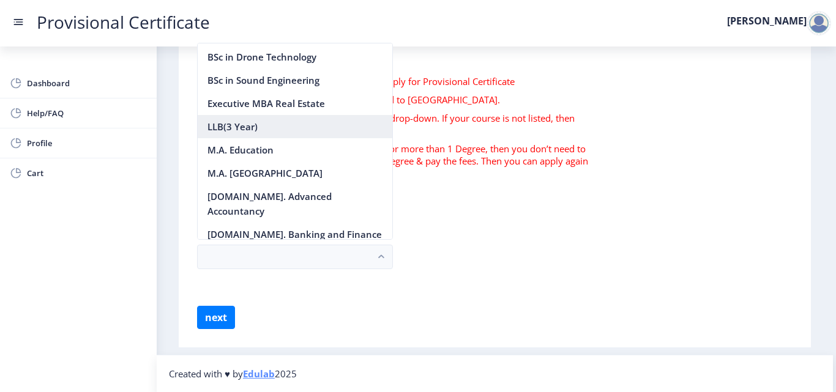
click at [209, 138] on nb-option "LLB(3 Year)" at bounding box center [295, 126] width 195 height 23
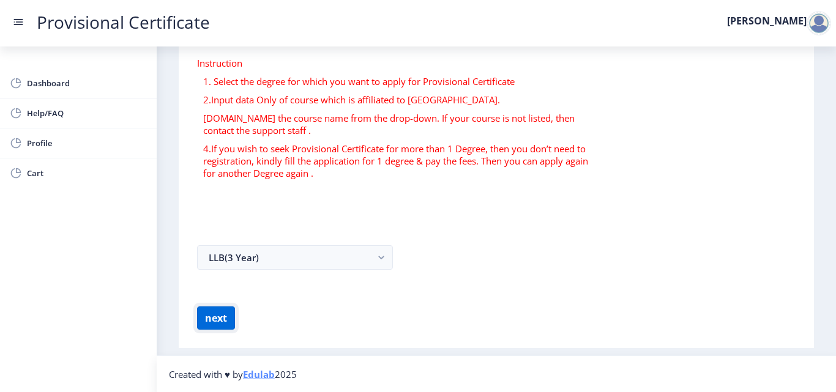
click at [214, 319] on button "next" at bounding box center [216, 317] width 38 height 23
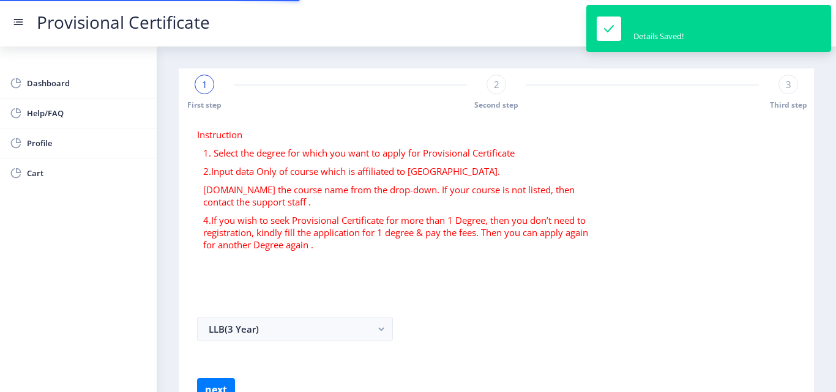
select select
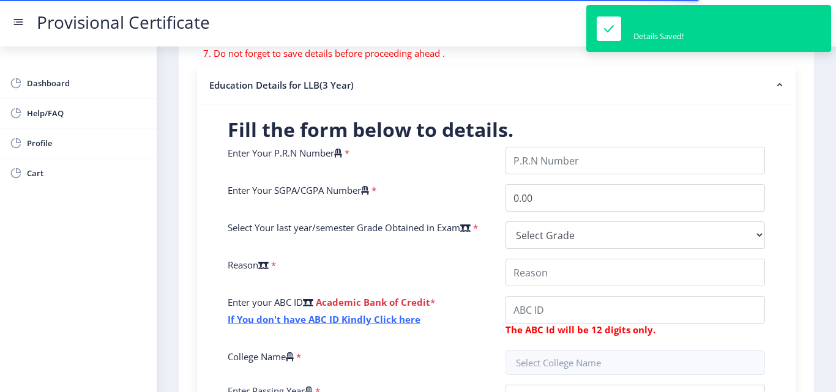
scroll to position [245, 0]
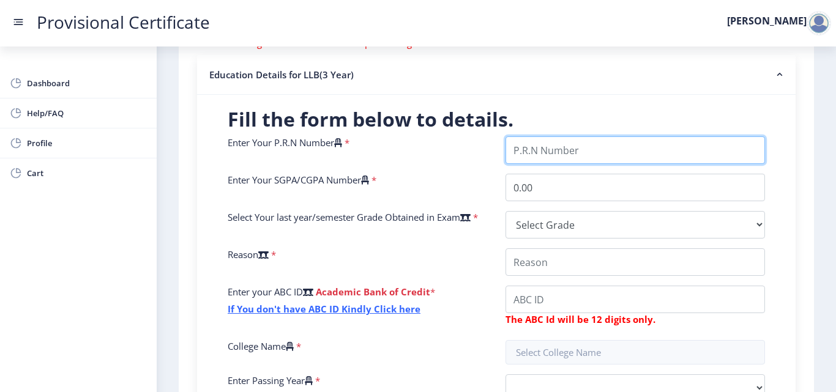
click at [563, 153] on input "Enter Your P.R.N Number" at bounding box center [634, 150] width 259 height 28
type input "20222320440024"
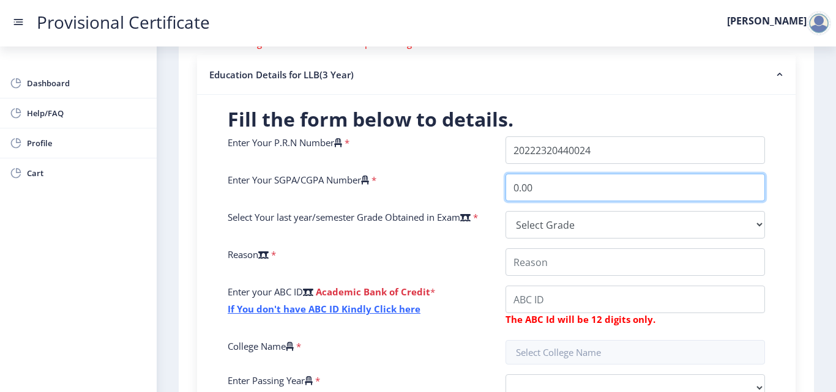
click at [533, 194] on input "0.00" at bounding box center [634, 188] width 259 height 28
click at [550, 190] on input "0.006.83" at bounding box center [634, 188] width 259 height 28
type input "0"
type input "6.83"
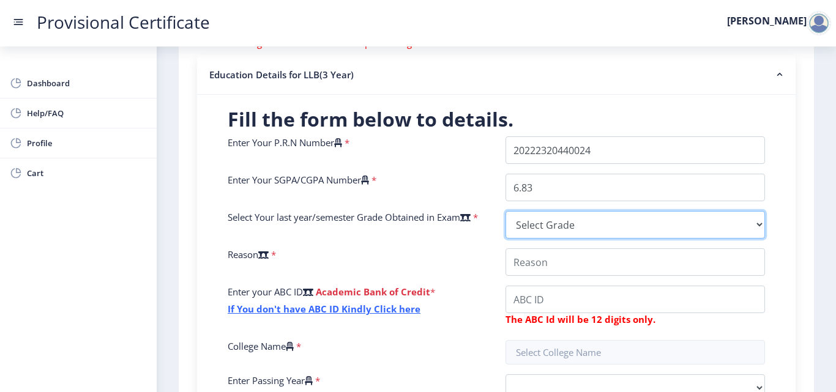
click at [541, 224] on select "Select Grade O A+ A B+ B C D F(Fail)" at bounding box center [634, 225] width 259 height 28
select select "B"
click at [505, 211] on select "Select Grade O A+ A B+ B C D F(Fail)" at bounding box center [634, 225] width 259 height 28
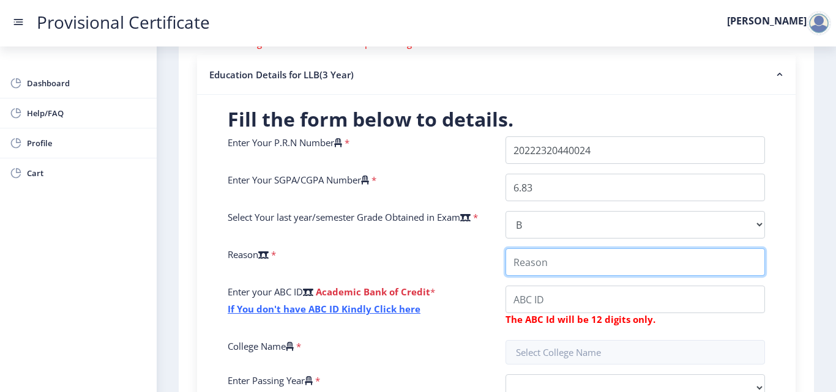
click at [557, 260] on input "College Name" at bounding box center [634, 262] width 259 height 28
type input "good"
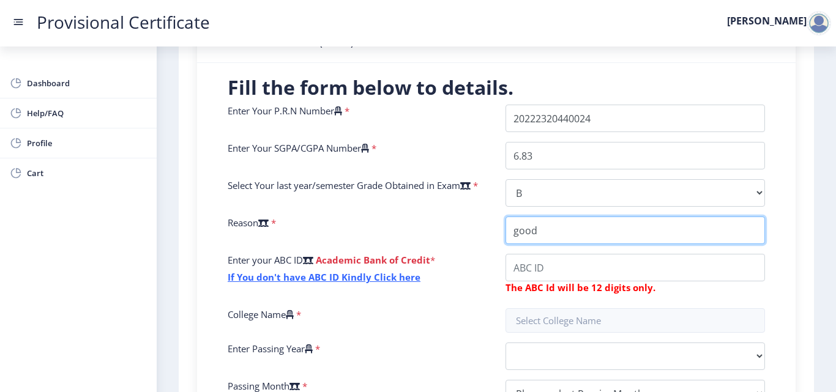
scroll to position [306, 0]
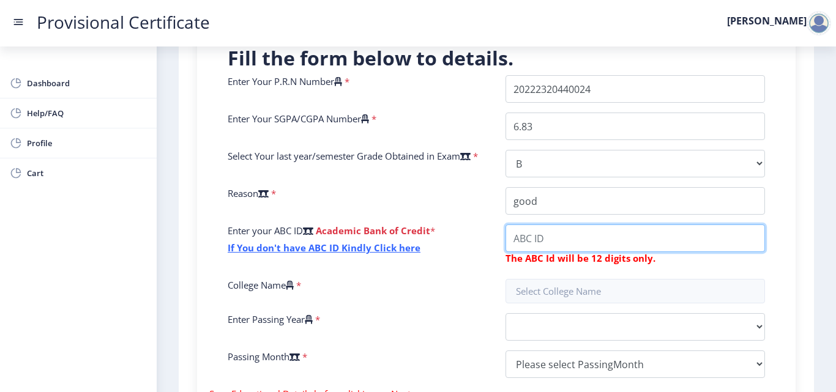
click at [547, 247] on input "College Name" at bounding box center [634, 238] width 259 height 28
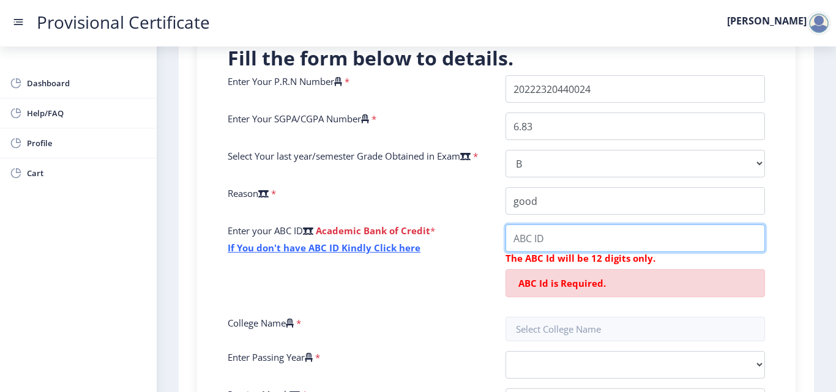
paste input "725-812-754-"
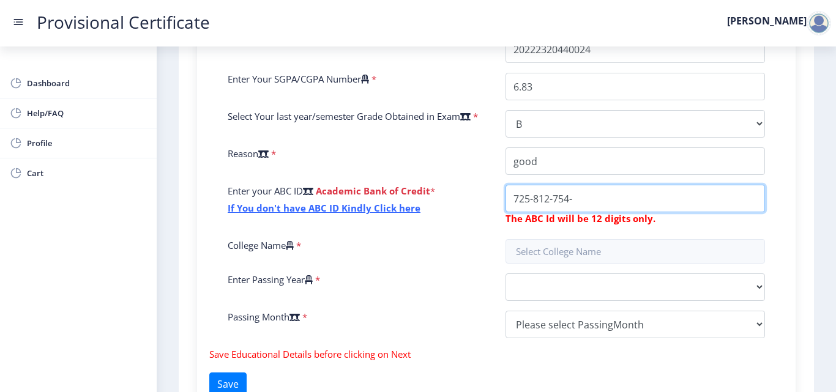
scroll to position [367, 0]
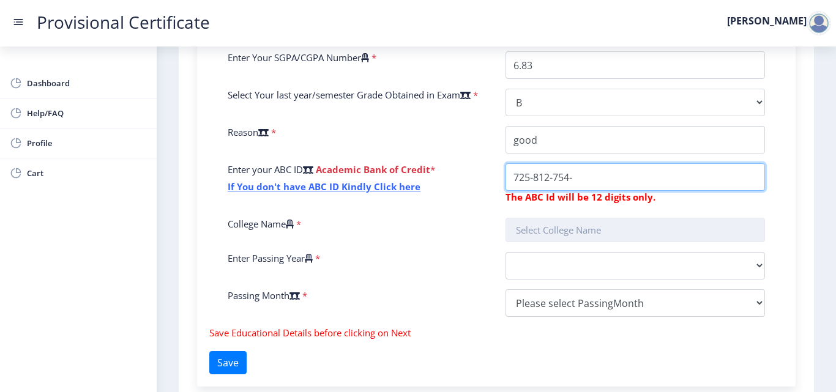
type input "725-812-754-"
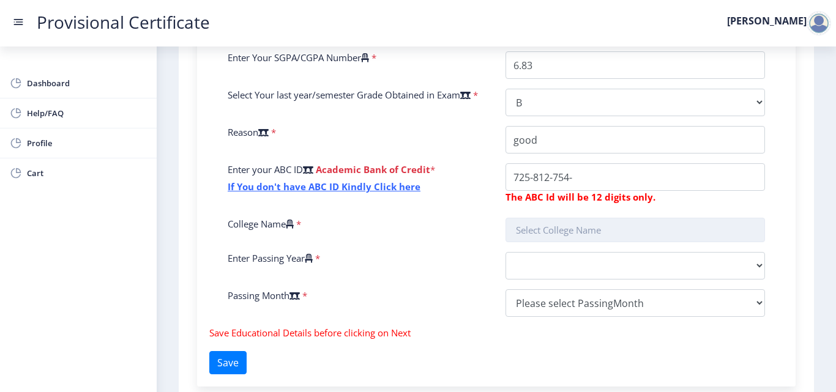
click at [542, 236] on input "text" at bounding box center [634, 230] width 259 height 24
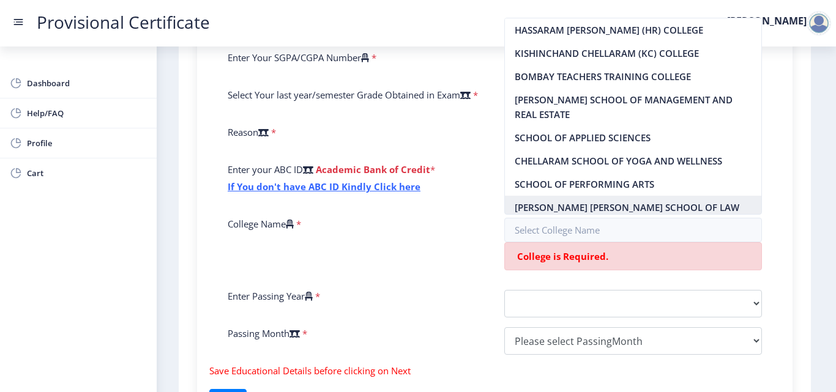
click at [548, 213] on nb-option "[PERSON_NAME] [PERSON_NAME] SCHOOL OF LAW" at bounding box center [633, 207] width 257 height 23
type input "[PERSON_NAME] [PERSON_NAME] SCHOOL OF LAW"
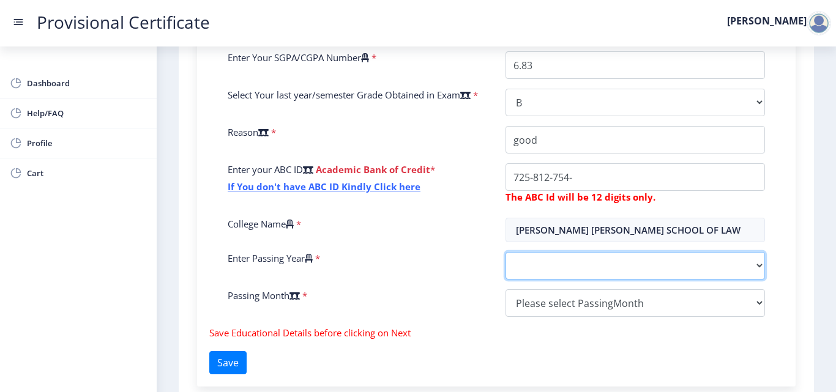
click at [524, 269] on select "2025 2024 2023 2022 2021 2020 2019 2018 2017 2016 2015 2014 2013 2012 2011 2010…" at bounding box center [634, 266] width 259 height 28
select select "2025"
click at [505, 254] on select "2025 2024 2023 2022 2021 2020 2019 2018 2017 2016 2015 2014 2013 2012 2011 2010…" at bounding box center [634, 266] width 259 height 28
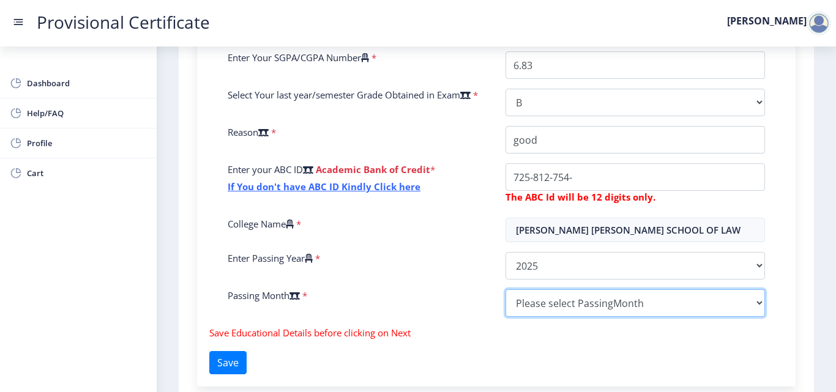
click at [555, 303] on select "Please select PassingMonth (01) January (02) February (03) March (04) April (05…" at bounding box center [634, 303] width 259 height 28
select select "March"
click at [505, 291] on select "Please select PassingMonth (01) January (02) February (03) March (04) April (05…" at bounding box center [634, 303] width 259 height 28
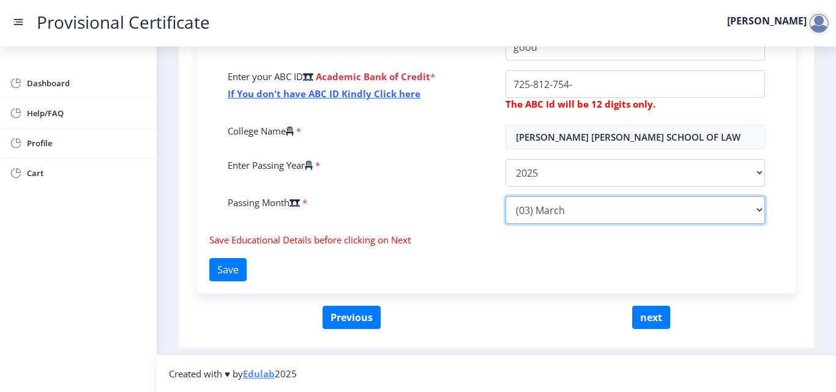
scroll to position [462, 0]
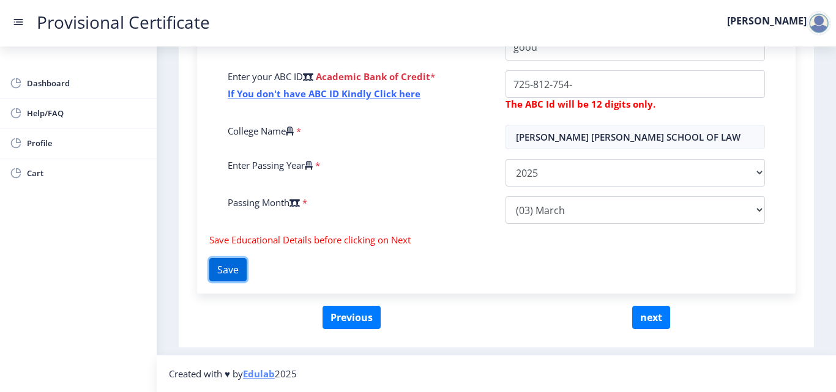
click at [244, 269] on button "Save" at bounding box center [227, 269] width 37 height 23
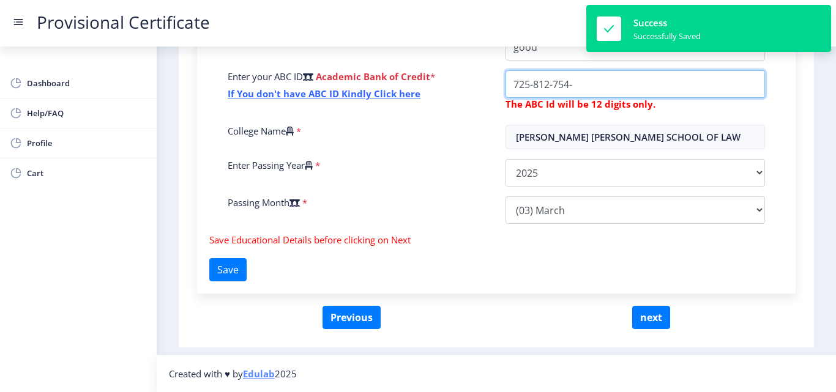
click at [580, 87] on input "College Name" at bounding box center [634, 84] width 259 height 28
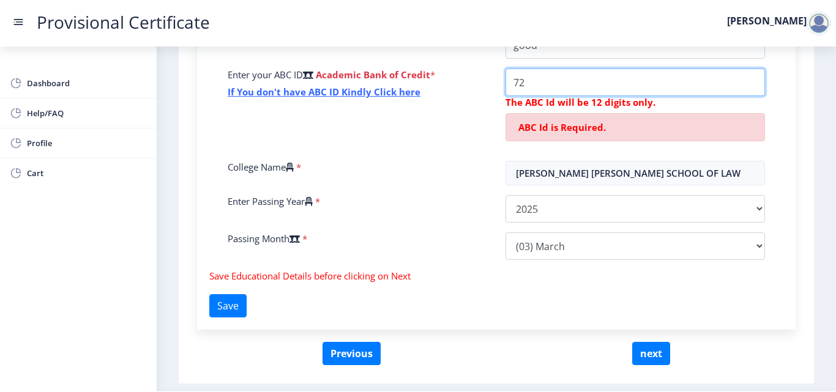
type input "7"
paste input "725-812-754-"
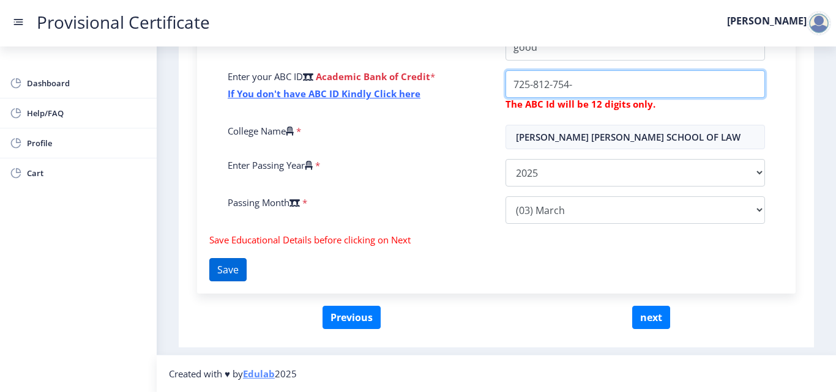
type input "725-812-754-"
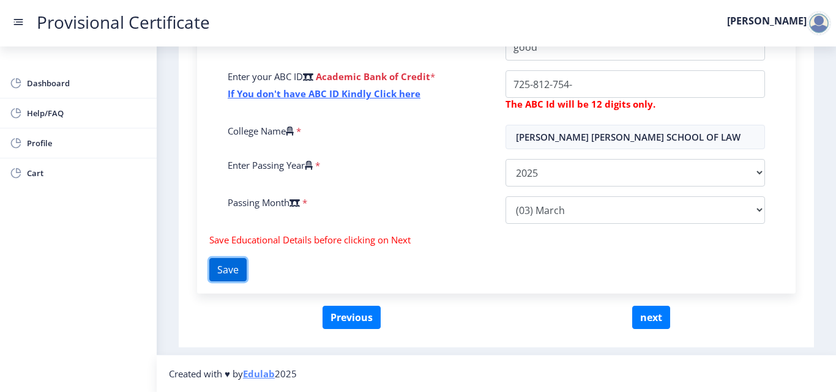
click at [237, 272] on button "Save" at bounding box center [227, 269] width 37 height 23
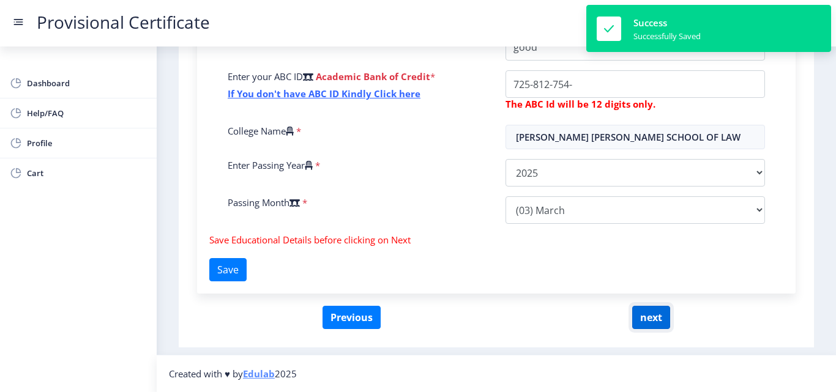
click at [658, 319] on button "next" at bounding box center [651, 317] width 38 height 23
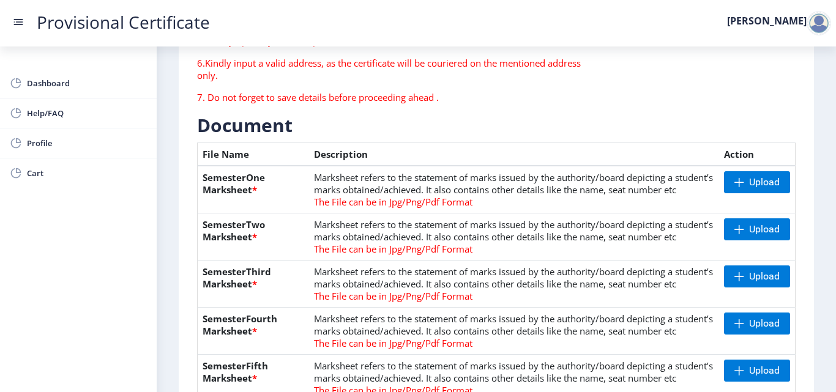
scroll to position [184, 0]
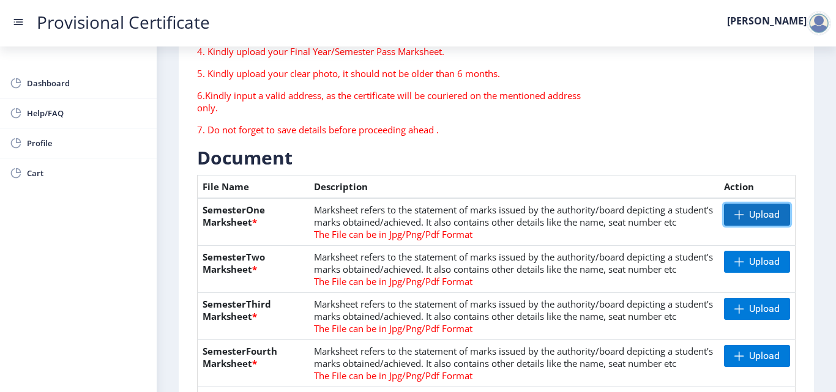
click at [749, 215] on span "Upload" at bounding box center [764, 215] width 31 height 12
